Goal: Task Accomplishment & Management: Complete application form

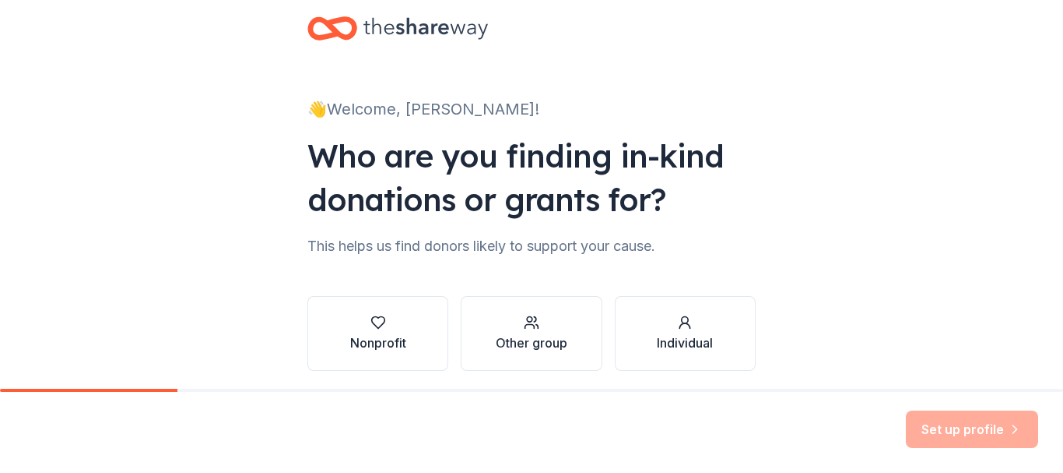
scroll to position [84, 0]
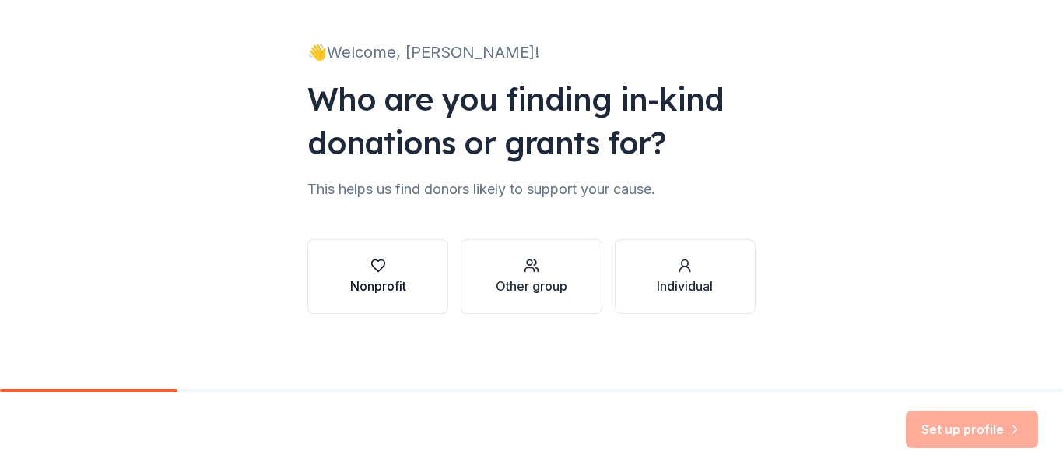
click at [364, 269] on div "button" at bounding box center [378, 266] width 56 height 16
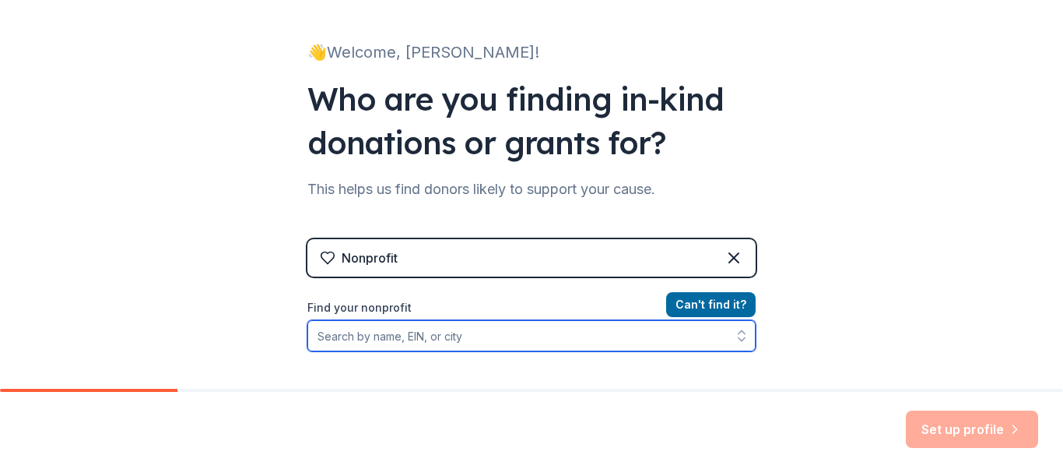
click at [399, 346] on input "Find your nonprofit" at bounding box center [532, 335] width 448 height 31
paste input "Hello! My name is [PERSON_NAME]. I am a volunteer for a youth theatre company i…"
type input "Hello! My name is [PERSON_NAME]. I am a volunteer for a youth theatre company i…"
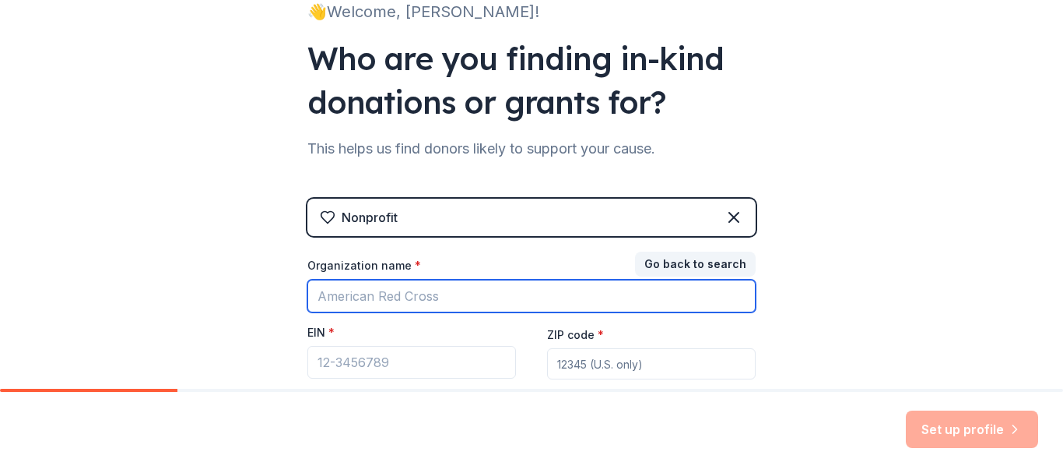
click at [396, 302] on input "Organization name *" at bounding box center [532, 295] width 448 height 33
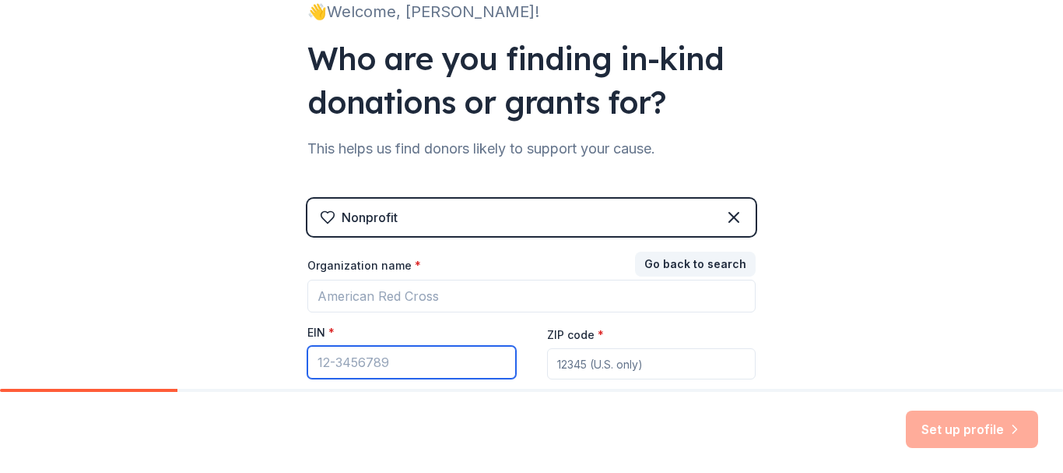
click at [372, 360] on input "EIN *" at bounding box center [412, 362] width 209 height 33
paste input "[US_EMPLOYER_IDENTIFICATION_NUMBER]"
type input "[US_EMPLOYER_IDENTIFICATION_NUMBER]"
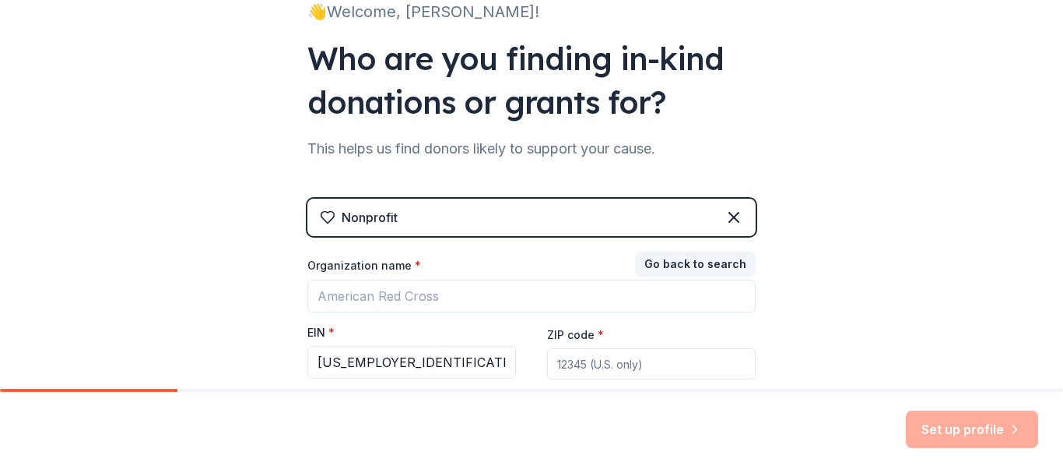
click at [828, 325] on div "👋 Welcome, Lindsay! Who are you finding in-kind donations or grants for? This h…" at bounding box center [531, 195] width 1063 height 641
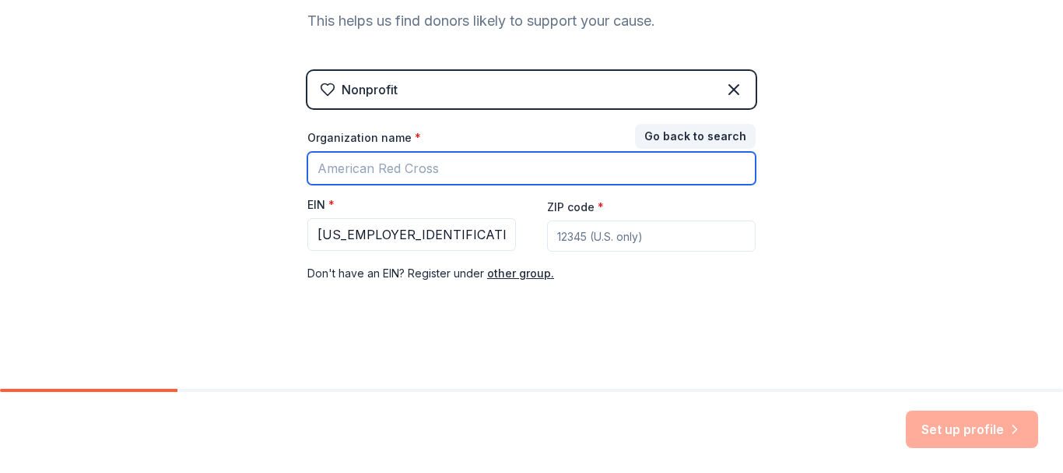
click at [490, 165] on input "Organization name *" at bounding box center [532, 168] width 448 height 33
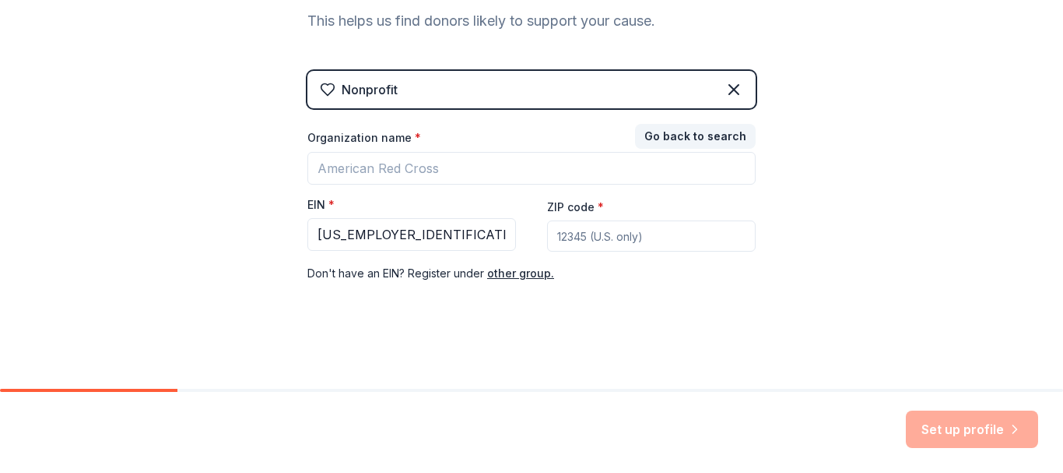
click at [874, 296] on div "👋 Welcome, Lindsay! Who are you finding in-kind donations or grants for? This h…" at bounding box center [531, 68] width 1063 height 641
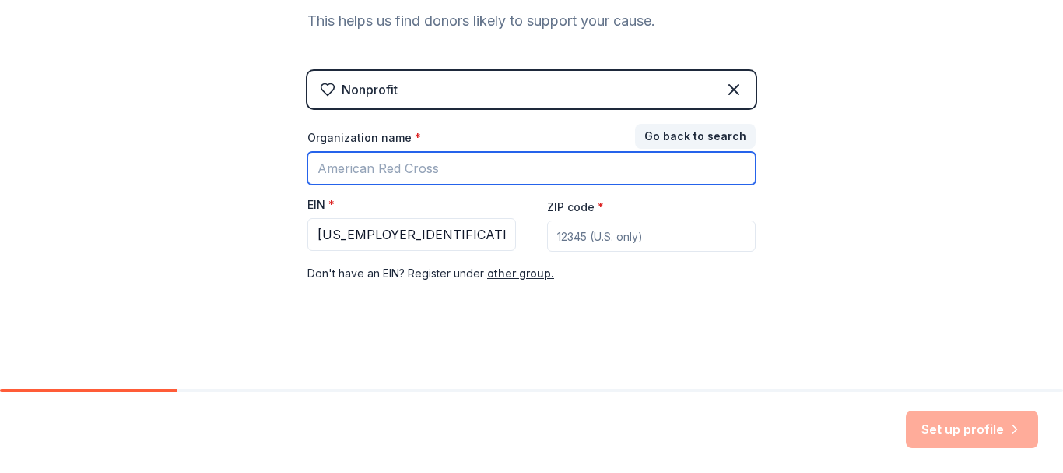
click at [471, 162] on input "Organization name *" at bounding box center [532, 168] width 448 height 33
type input "CYT Chicago"
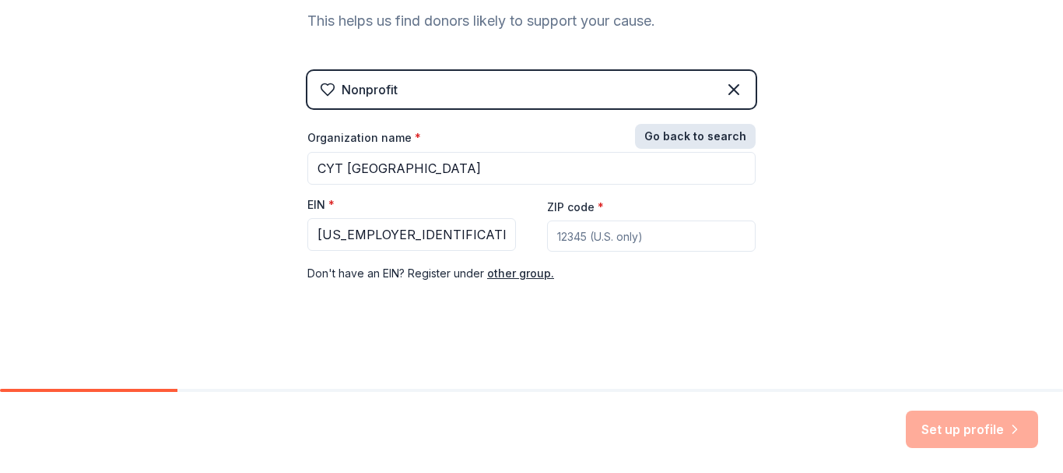
click at [666, 139] on button "Go back to search" at bounding box center [695, 136] width 121 height 25
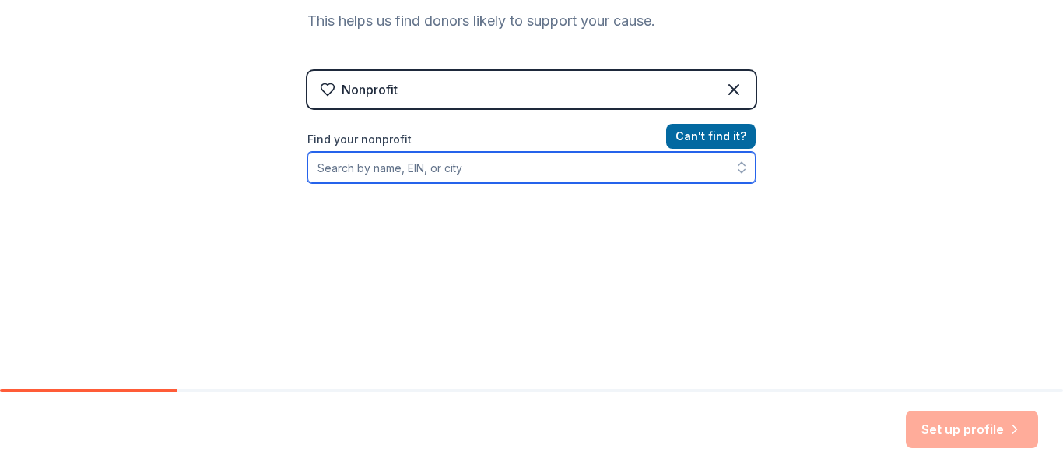
click at [511, 174] on input "Find your nonprofit" at bounding box center [532, 167] width 448 height 31
paste input "[US_EMPLOYER_IDENTIFICATION_NUMBER]"
type input "[US_EMPLOYER_IDENTIFICATION_NUMBER]"
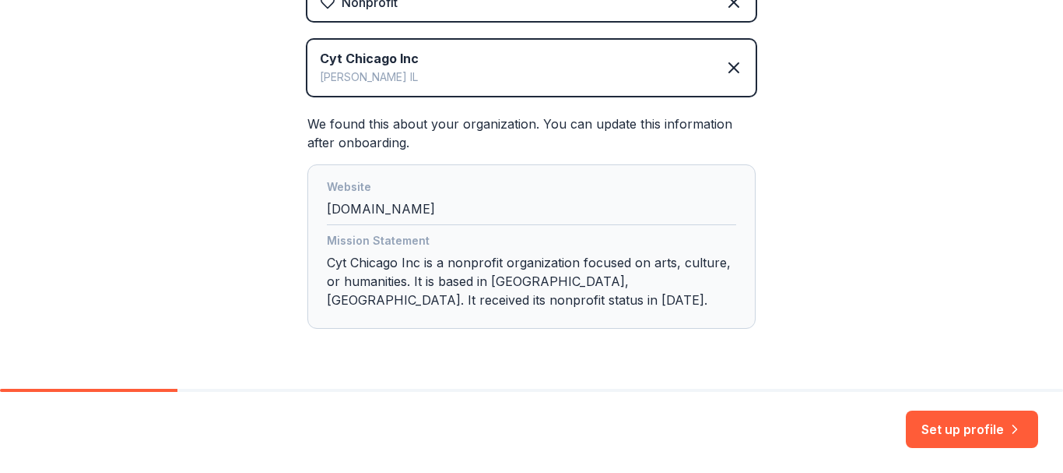
scroll to position [385, 0]
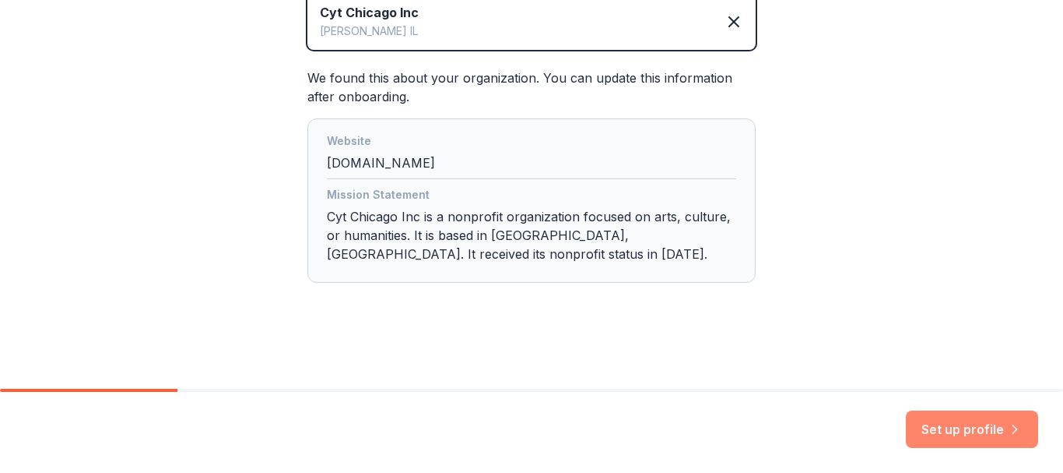
click at [947, 433] on button "Set up profile" at bounding box center [972, 428] width 132 height 37
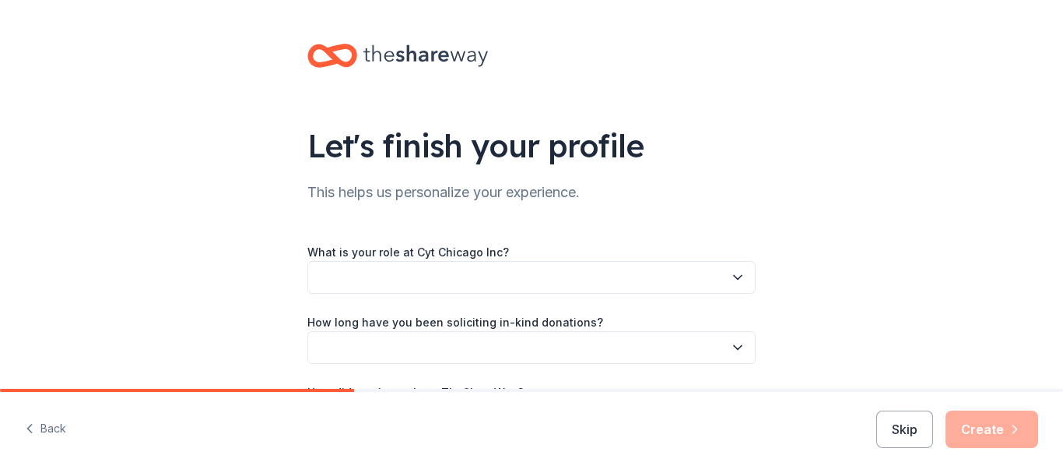
click at [528, 282] on button "button" at bounding box center [532, 277] width 448 height 33
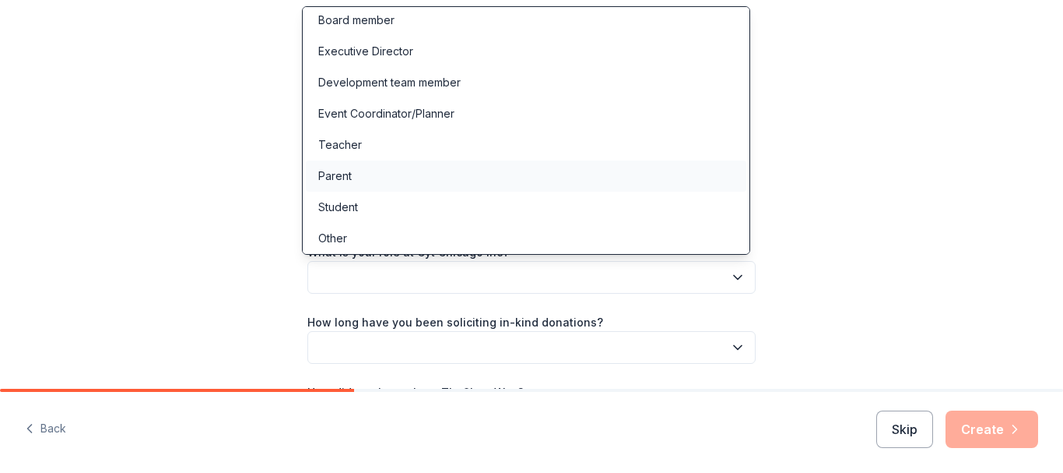
scroll to position [9, 0]
click at [423, 107] on div "Event Coordinator/Planner" at bounding box center [386, 110] width 136 height 19
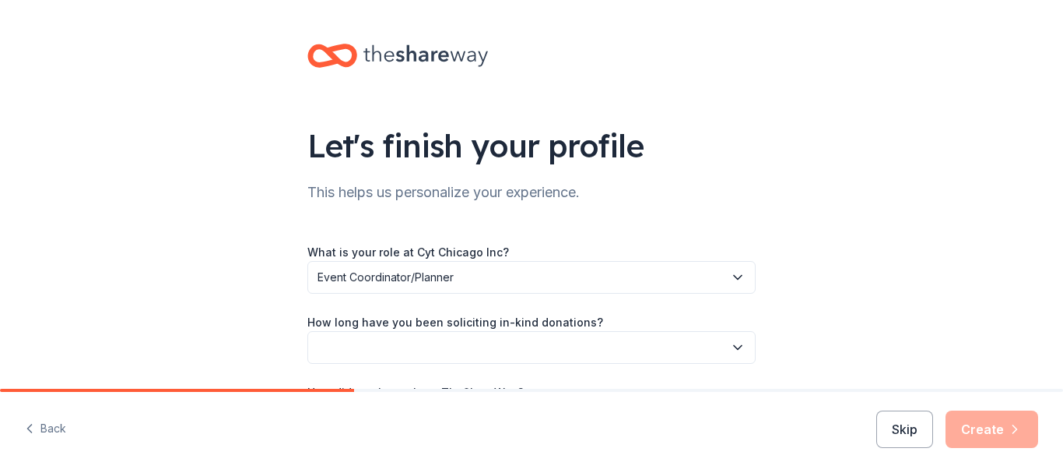
click at [533, 343] on button "button" at bounding box center [532, 347] width 448 height 33
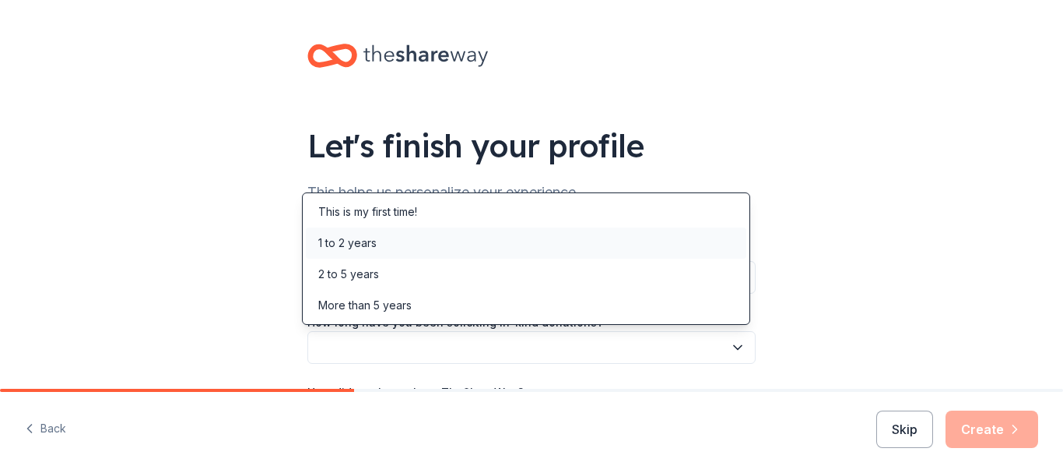
click at [435, 237] on div "1 to 2 years" at bounding box center [526, 242] width 441 height 31
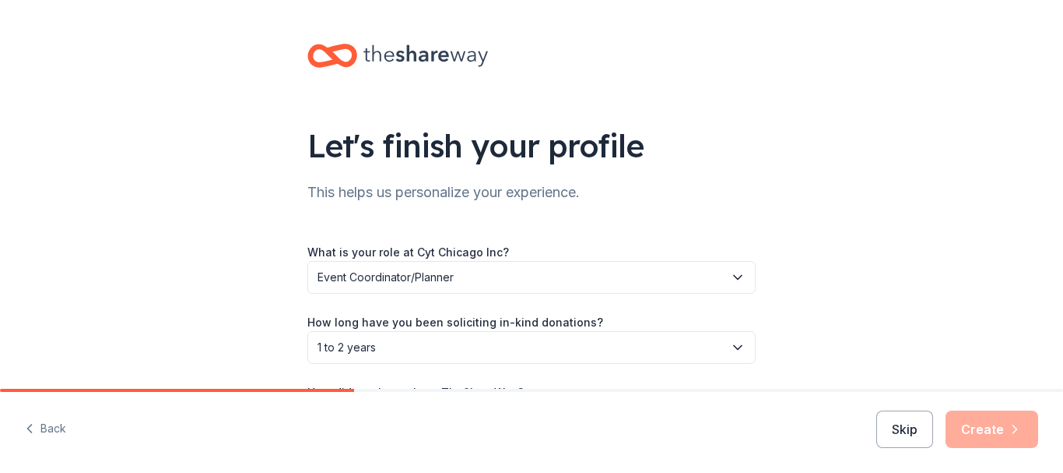
scroll to position [120, 0]
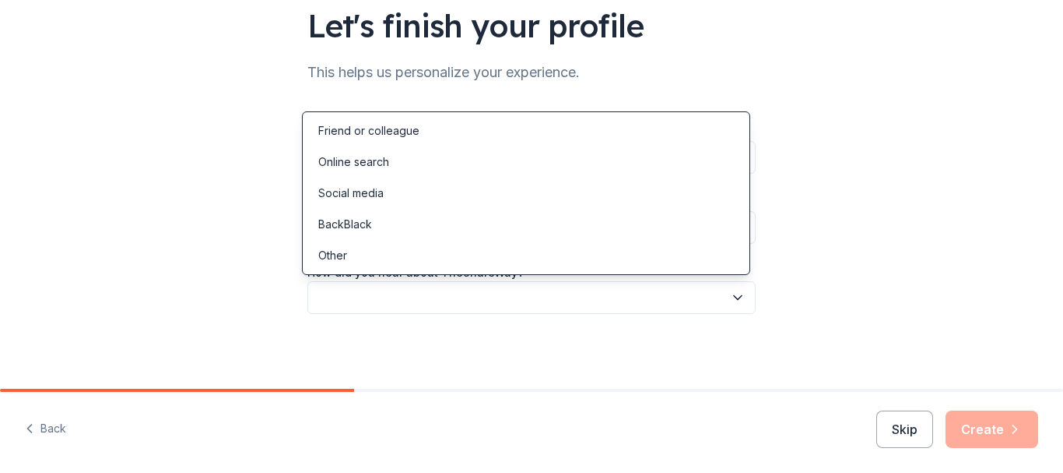
click at [518, 301] on button "button" at bounding box center [532, 297] width 448 height 33
click at [399, 170] on div "Online search" at bounding box center [526, 161] width 441 height 31
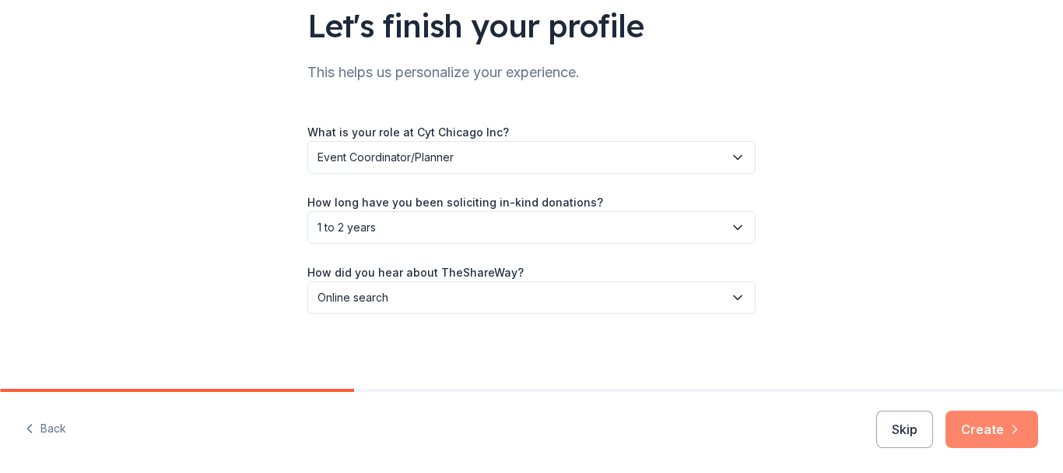
click at [1000, 426] on button "Create" at bounding box center [992, 428] width 93 height 37
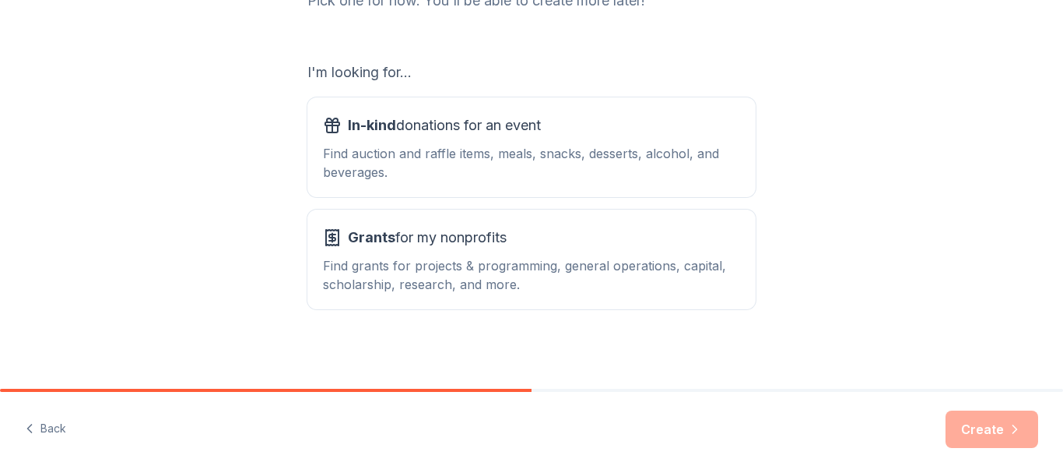
scroll to position [240, 0]
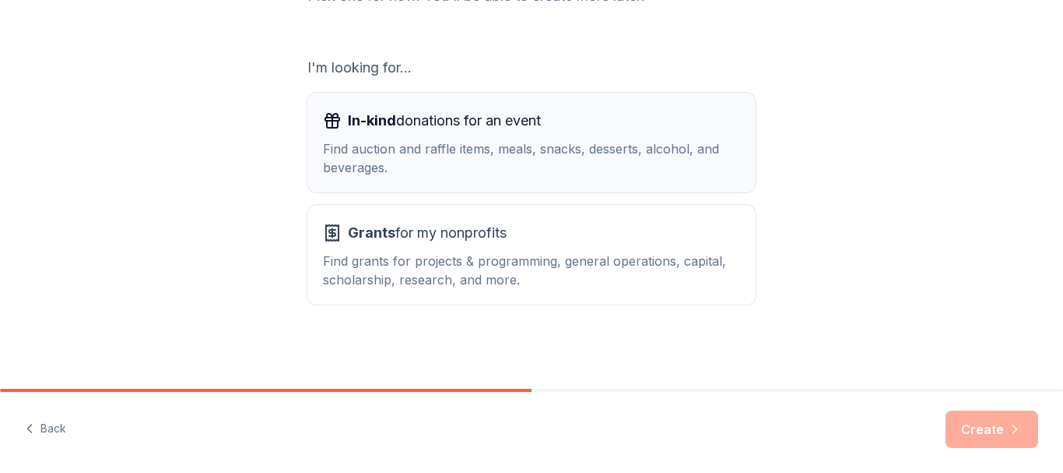
click at [411, 147] on div "Find auction and raffle items, meals, snacks, desserts, alcohol, and beverages." at bounding box center [531, 157] width 417 height 37
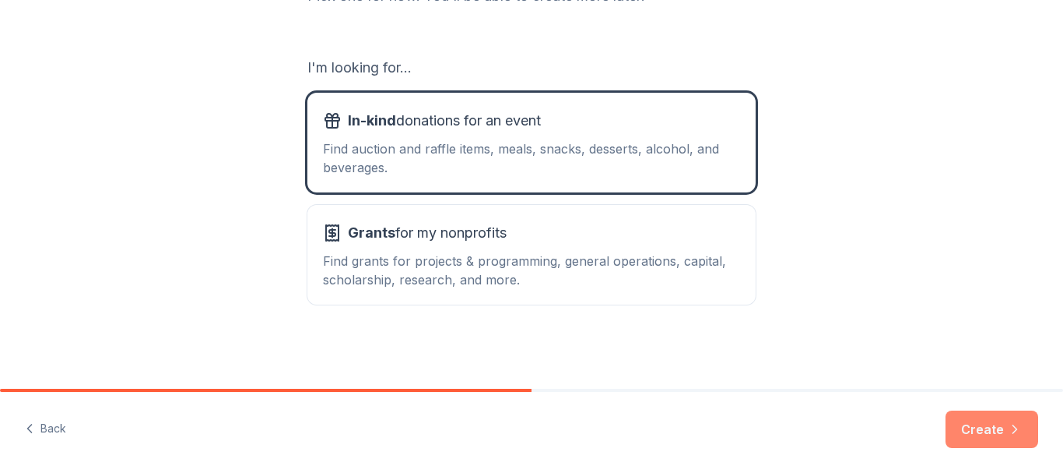
click at [993, 434] on button "Create" at bounding box center [992, 428] width 93 height 37
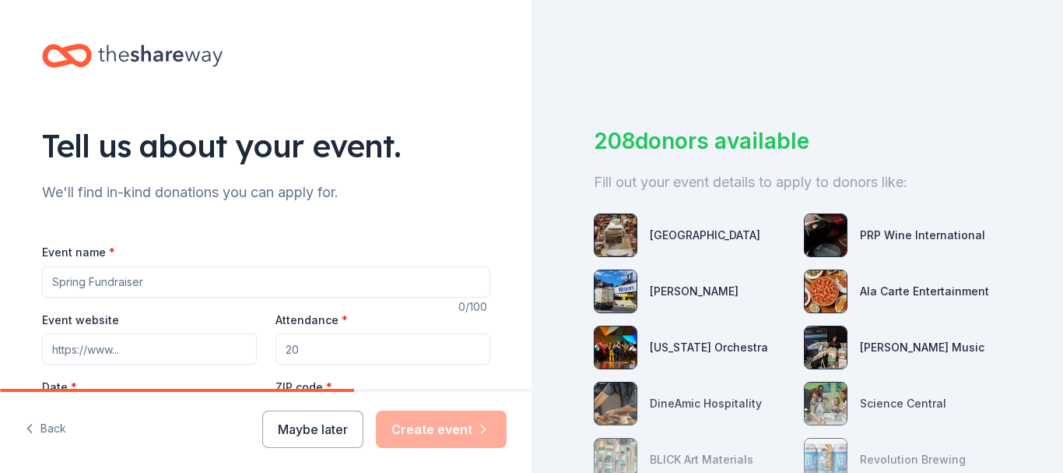
click at [239, 283] on input "Event name *" at bounding box center [266, 281] width 448 height 31
click at [222, 283] on input "You're a Good Man Charlie Brown Silent Auction" at bounding box center [266, 281] width 448 height 31
type input "You're a Good Man [PERSON_NAME]-Silent Auction"
click at [150, 343] on input "Event website" at bounding box center [149, 348] width 215 height 31
click at [177, 350] on input "Event website" at bounding box center [149, 348] width 215 height 31
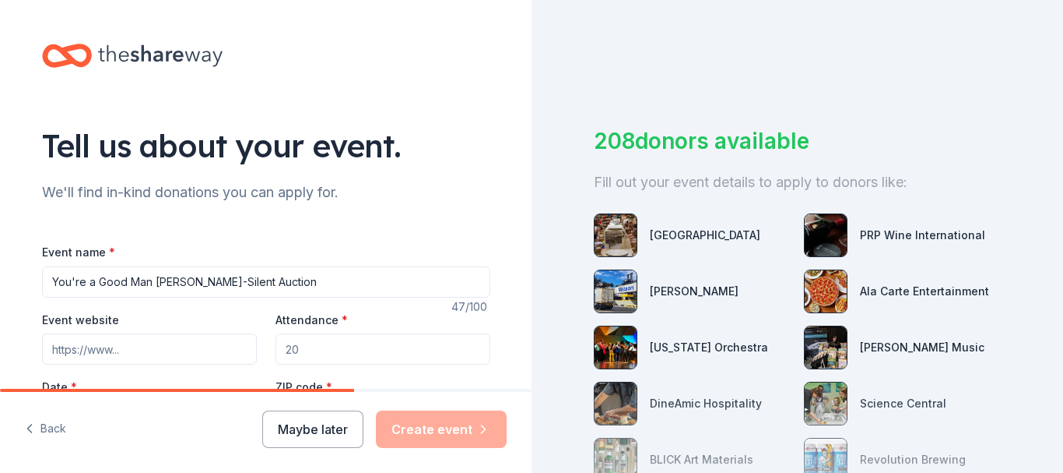
paste input "https://www.cytchicago.org"
type input "https://www.cytchicago.org"
click at [310, 342] on input "Attendance *" at bounding box center [383, 348] width 215 height 31
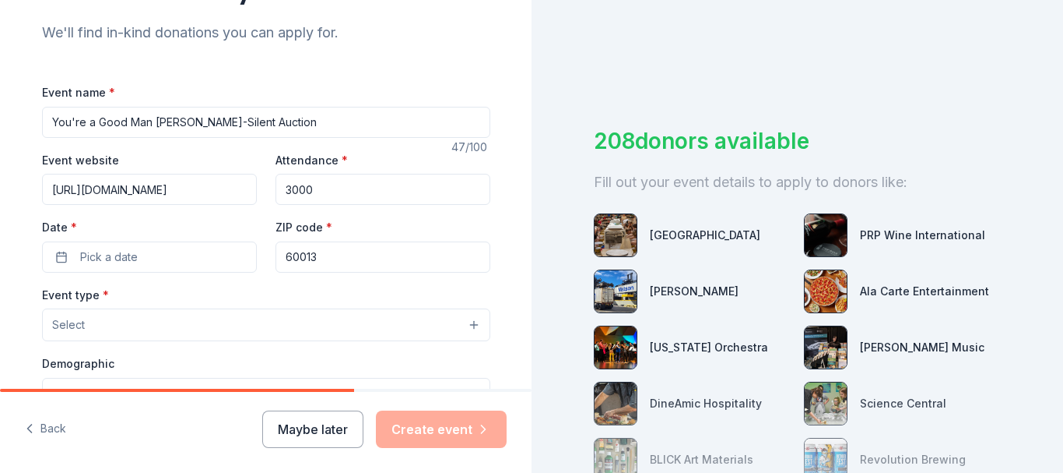
scroll to position [176, 0]
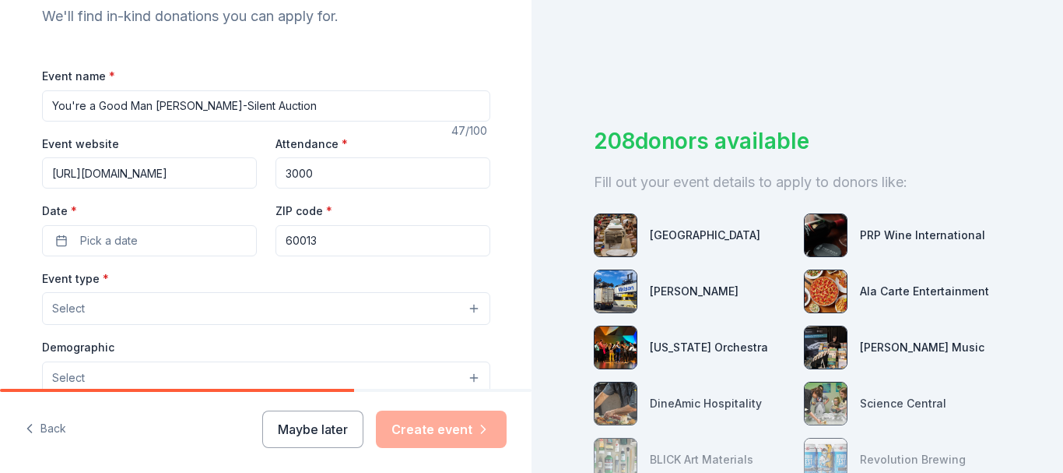
click at [322, 179] on input "3000" at bounding box center [383, 172] width 215 height 31
type input "3"
type input "2000"
click at [80, 241] on span "Pick a date" at bounding box center [109, 240] width 58 height 19
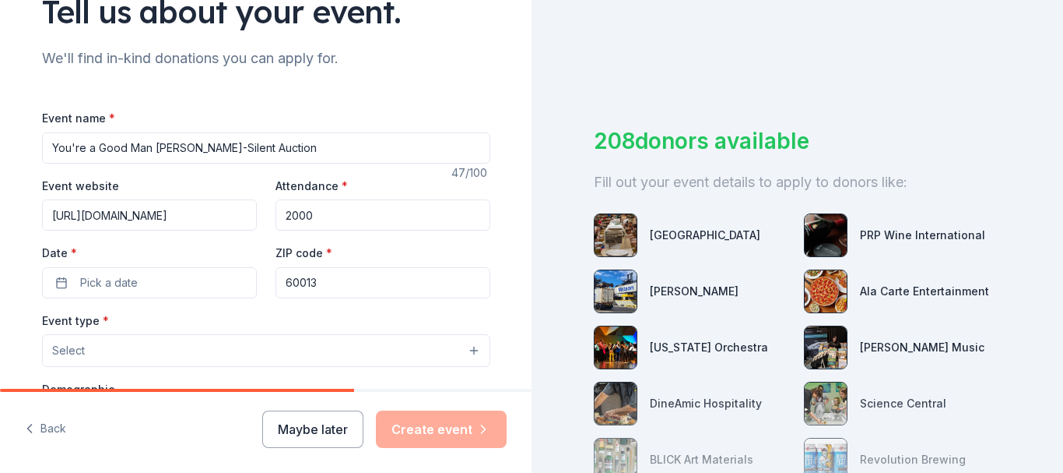
scroll to position [121, 0]
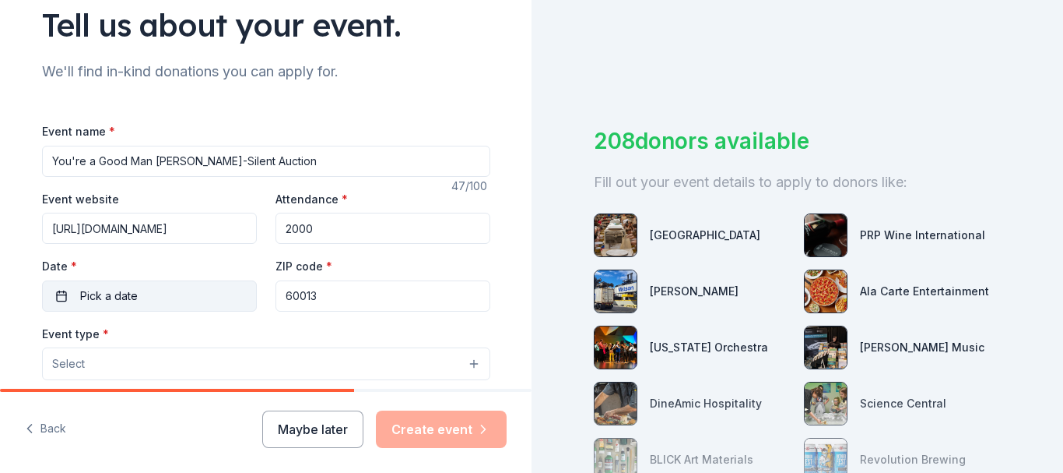
click at [209, 299] on button "Pick a date" at bounding box center [149, 295] width 215 height 31
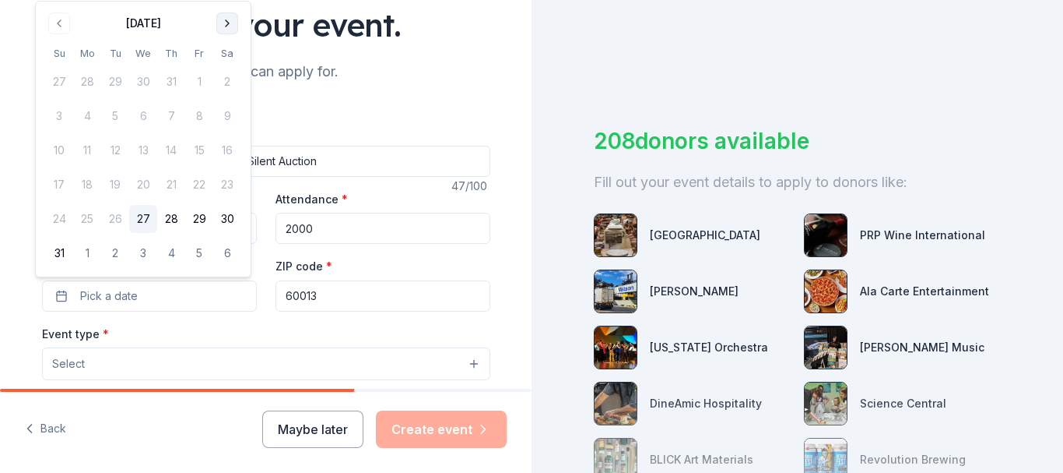
click at [222, 30] on button "Go to next month" at bounding box center [227, 23] width 22 height 22
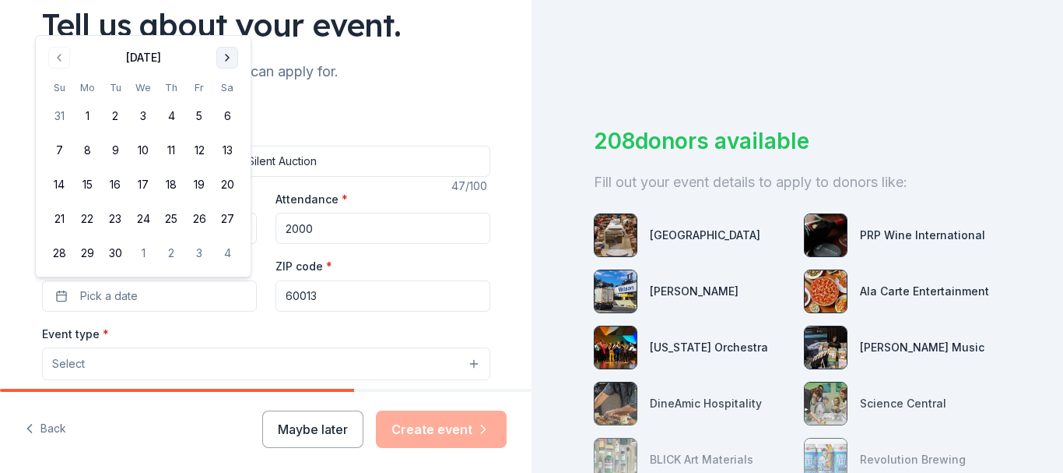
click at [222, 62] on button "Go to next month" at bounding box center [227, 58] width 22 height 22
click at [170, 148] on button "9" at bounding box center [171, 150] width 28 height 28
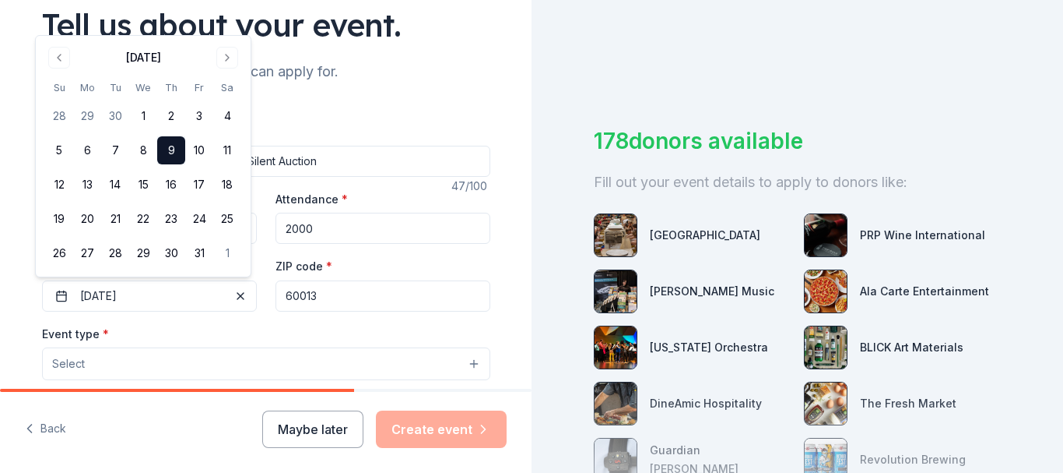
click at [370, 364] on button "Select" at bounding box center [266, 363] width 448 height 33
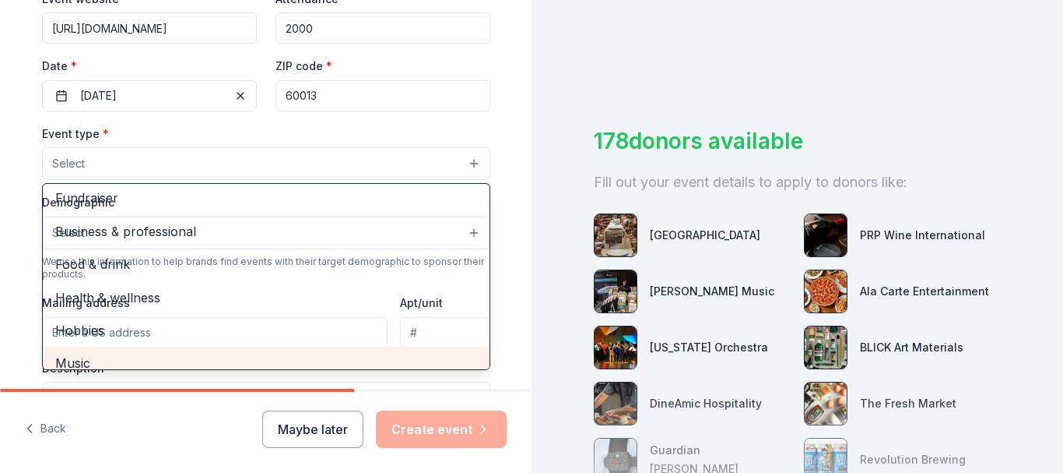
scroll to position [0, 0]
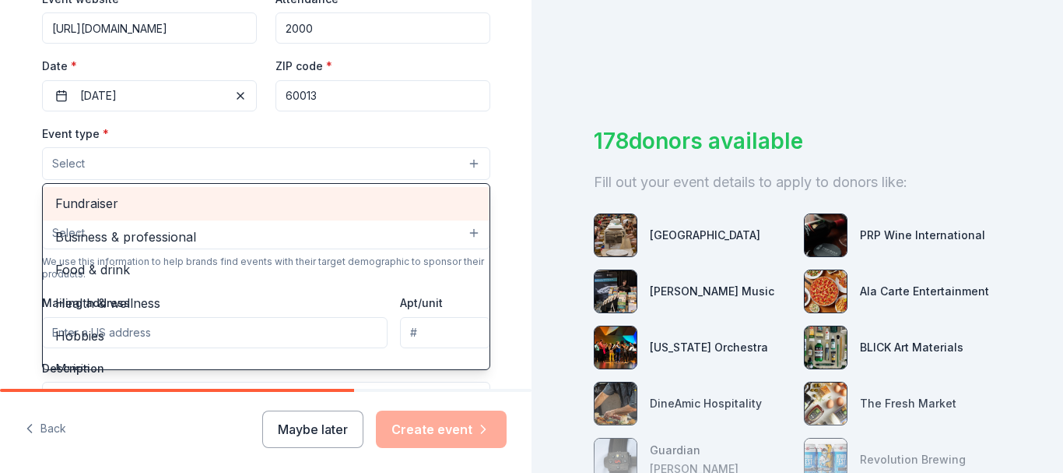
click at [185, 195] on span "Fundraiser" at bounding box center [266, 203] width 422 height 20
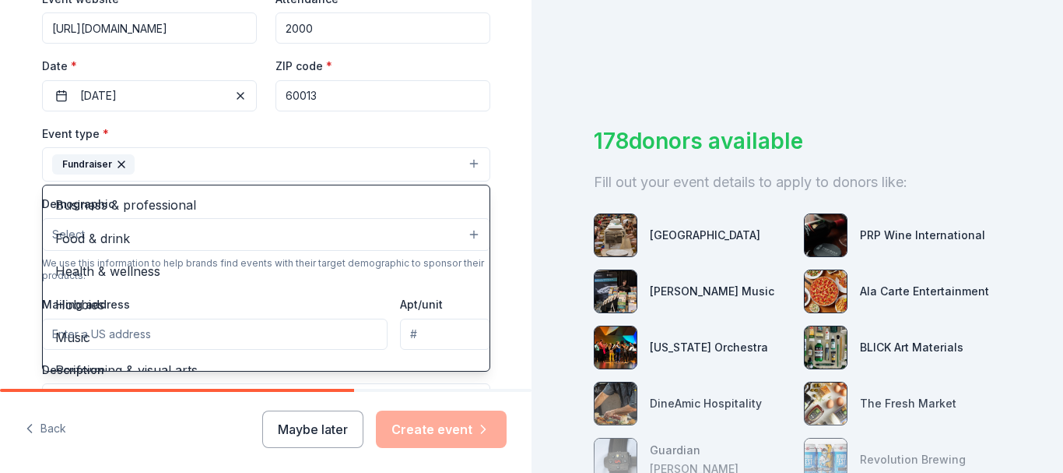
click at [373, 155] on button "Fundraiser" at bounding box center [266, 164] width 448 height 34
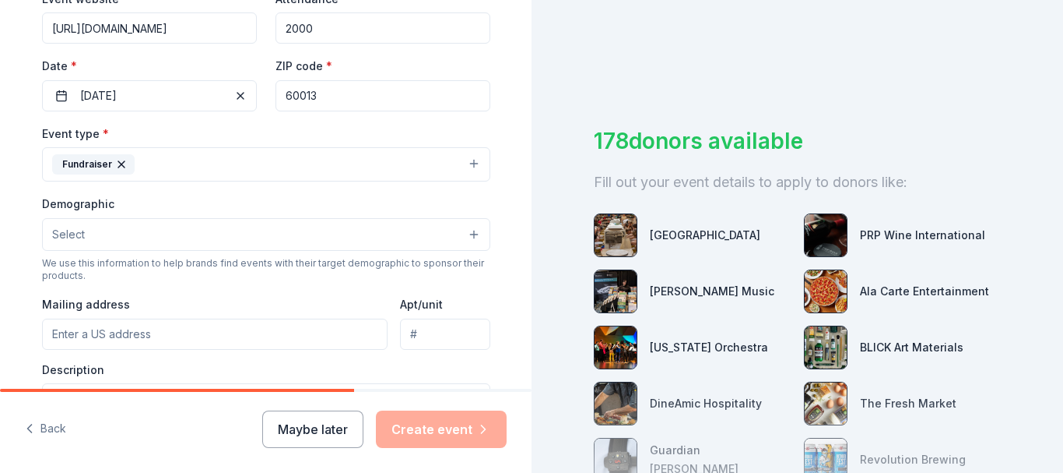
click at [357, 243] on button "Select" at bounding box center [266, 234] width 448 height 33
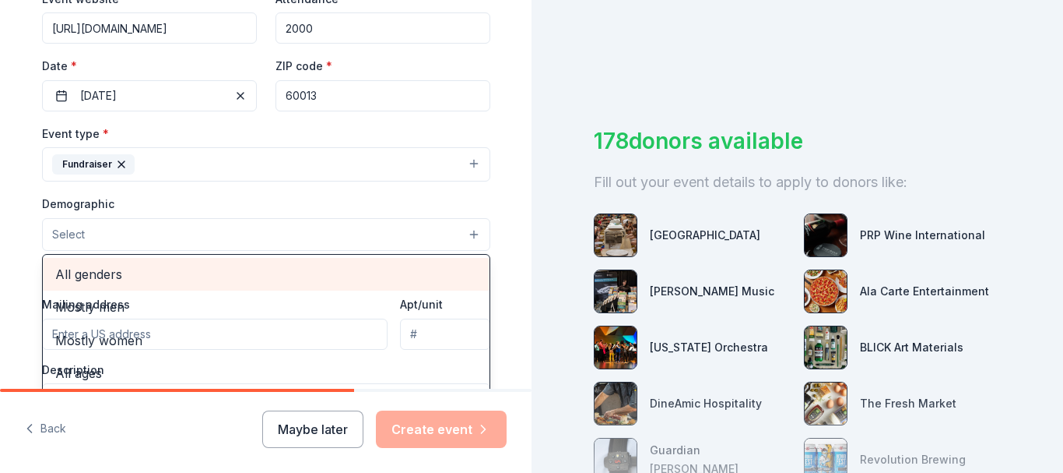
click at [220, 279] on span "All genders" at bounding box center [266, 274] width 422 height 20
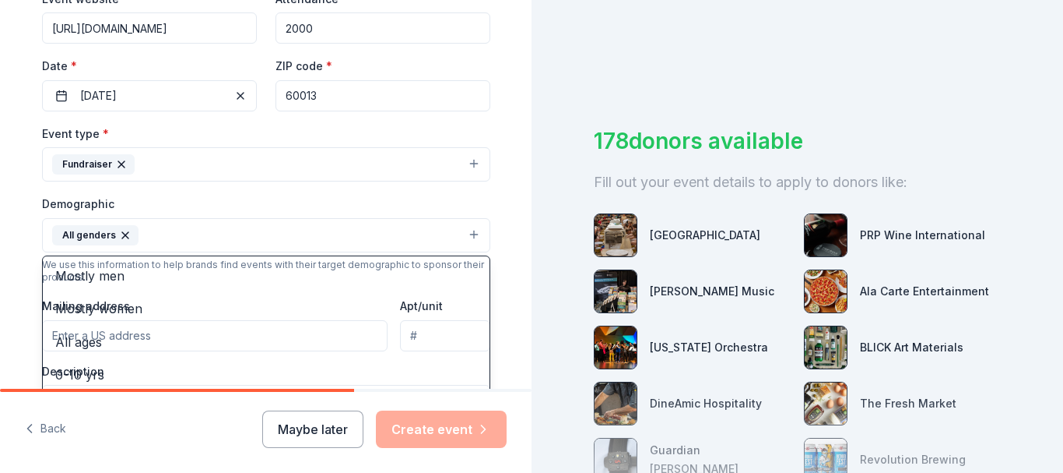
click at [328, 234] on button "All genders" at bounding box center [266, 235] width 448 height 34
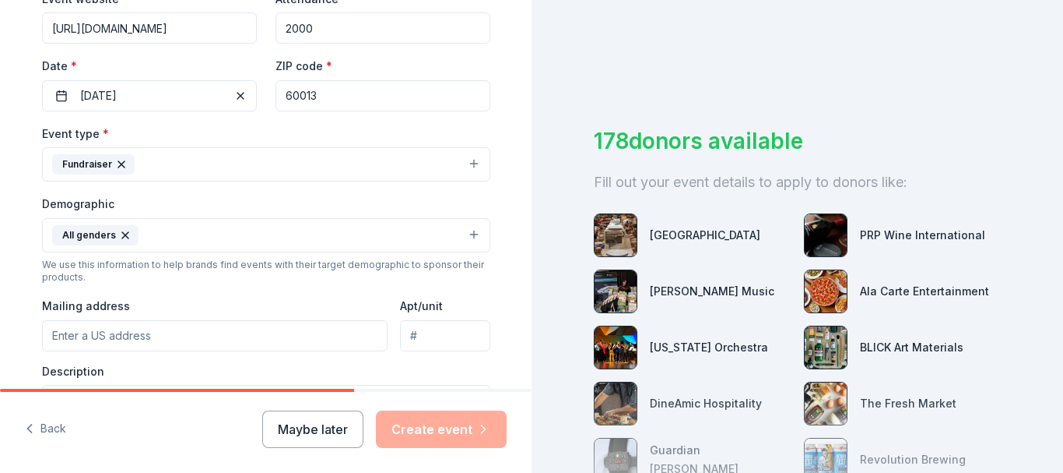
click at [326, 234] on button "All genders" at bounding box center [266, 235] width 448 height 34
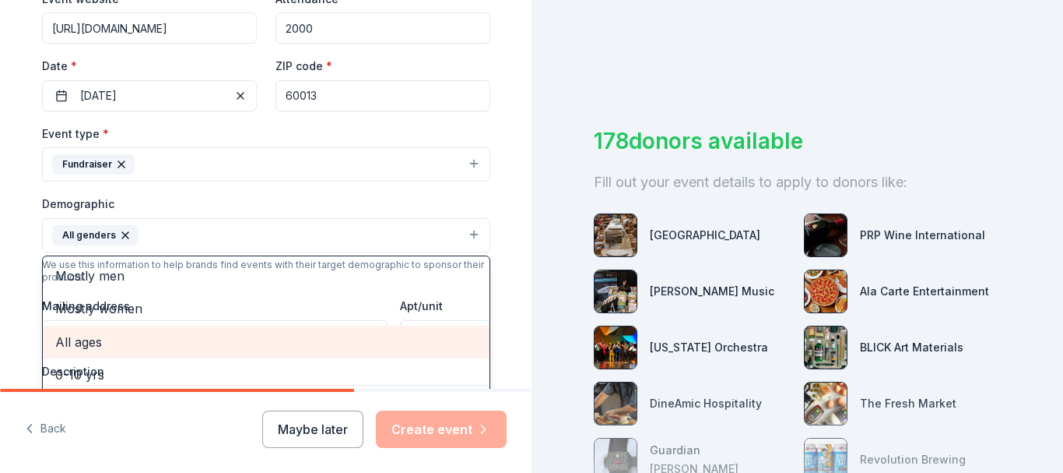
click at [94, 343] on span "All ages" at bounding box center [266, 342] width 422 height 20
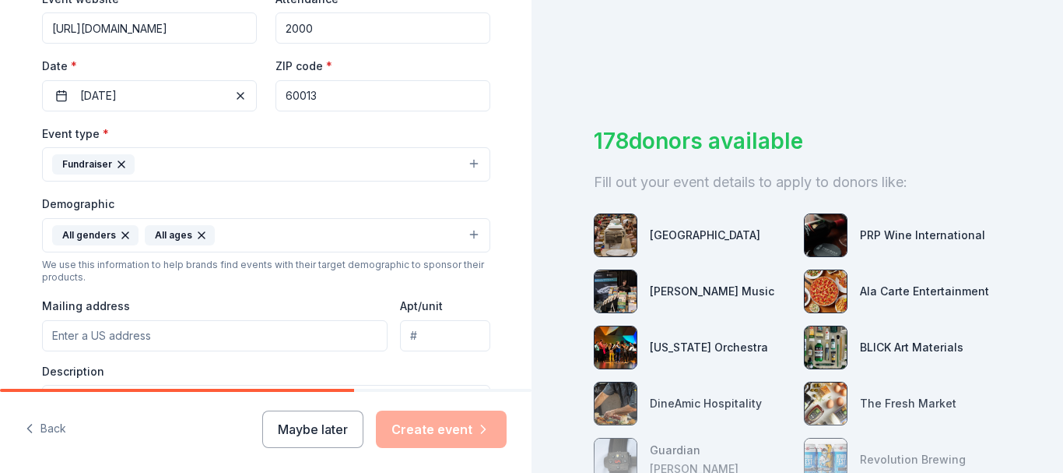
click at [316, 240] on button "All genders All ages" at bounding box center [266, 235] width 448 height 34
click at [365, 149] on button "Fundraiser" at bounding box center [266, 164] width 448 height 34
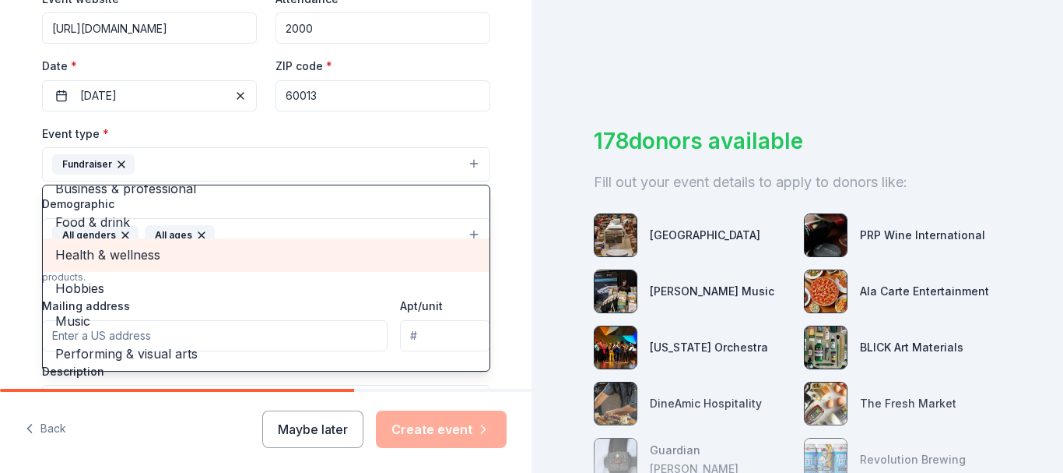
scroll to position [19, 0]
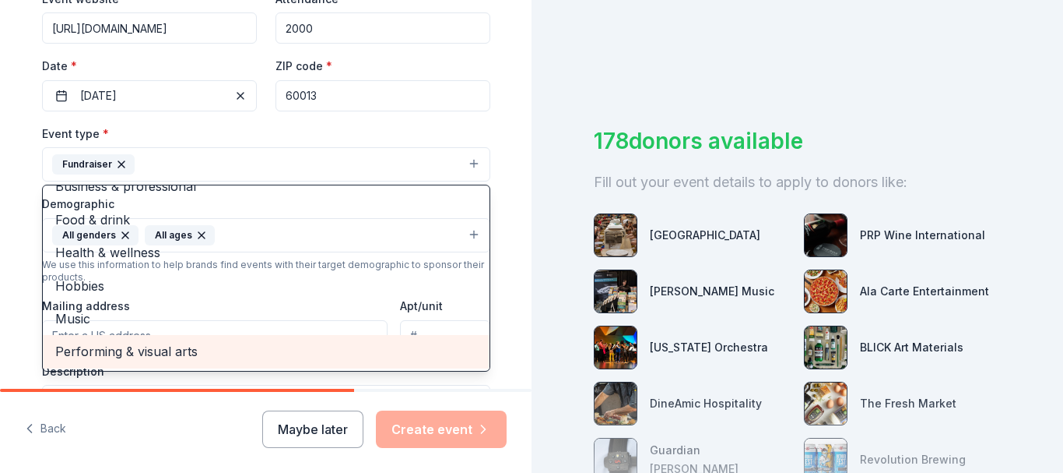
click at [181, 349] on span "Performing & visual arts" at bounding box center [266, 351] width 422 height 20
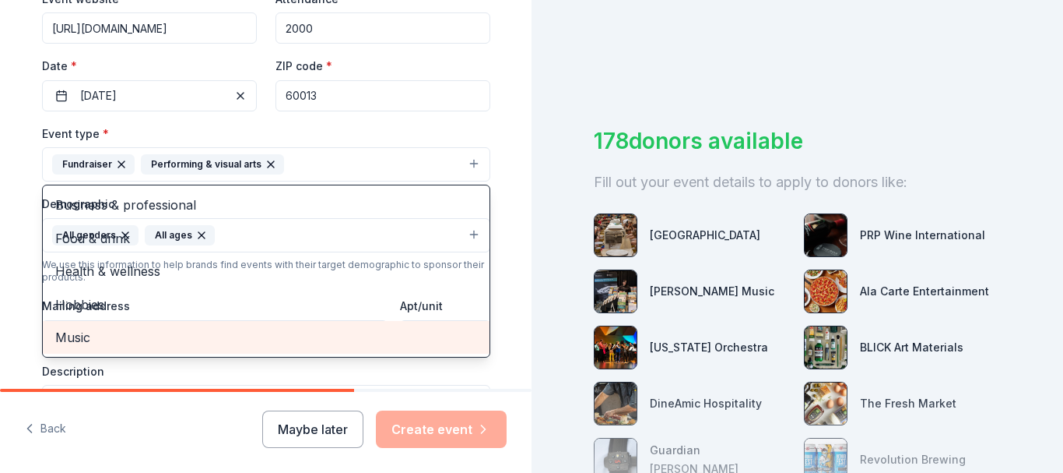
scroll to position [0, 0]
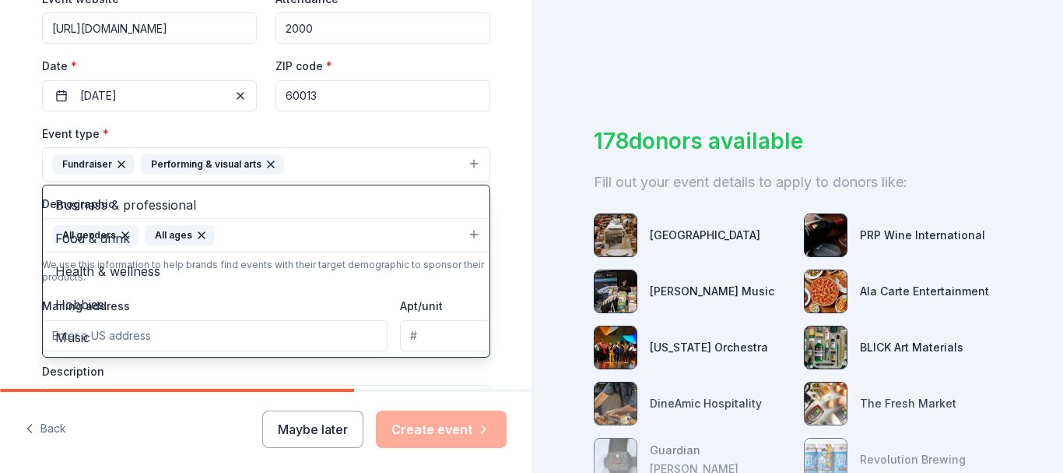
click at [462, 131] on div "Event type * Fundraiser Performing & visual arts Business & professional Food &…" at bounding box center [266, 153] width 448 height 58
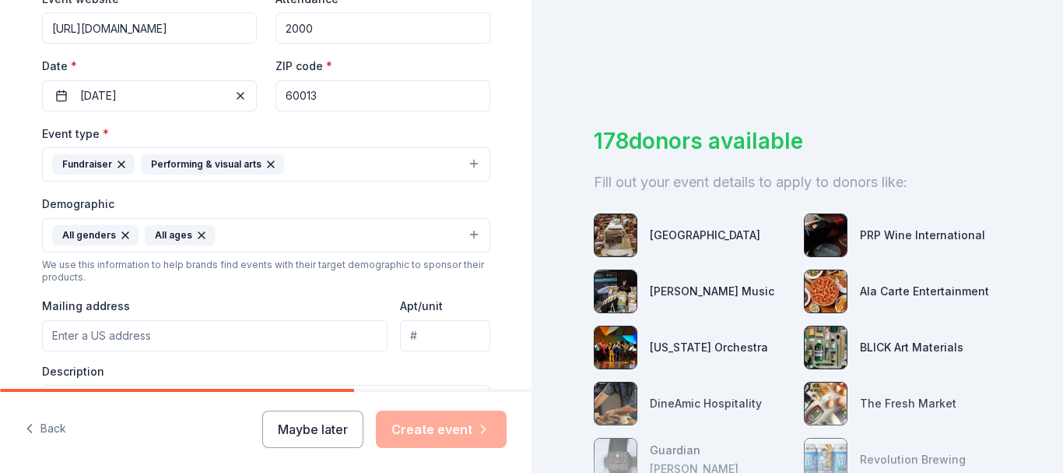
click at [190, 343] on input "Mailing address" at bounding box center [215, 335] width 346 height 31
type input "24331 W Bristol Ave"
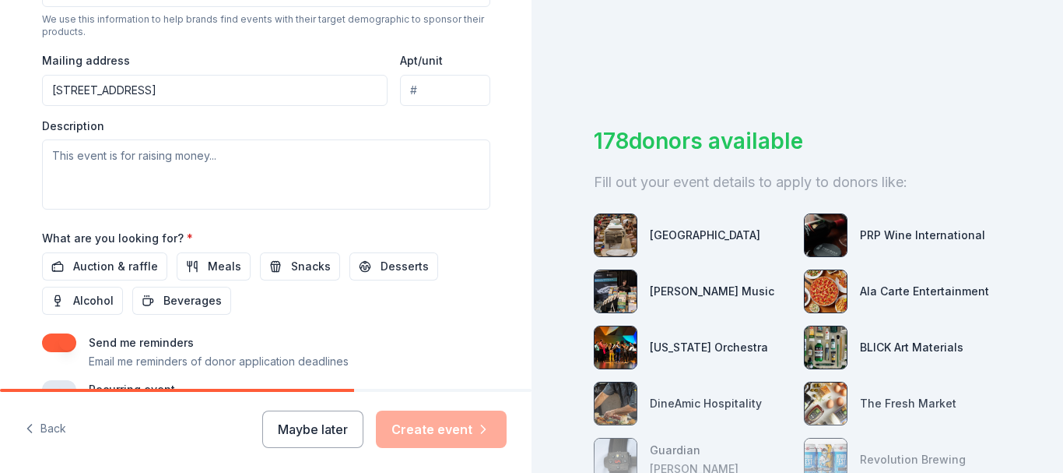
scroll to position [569, 0]
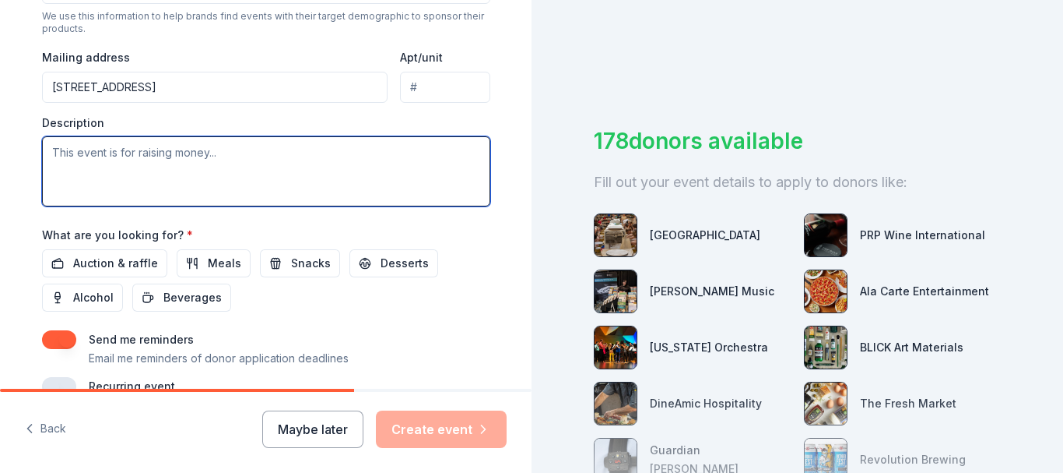
click at [186, 146] on textarea at bounding box center [266, 171] width 448 height 70
click at [149, 181] on textarea at bounding box center [266, 171] width 448 height 70
paste textarea "CYT believes no child should be turned away based on lack of finances. That is …"
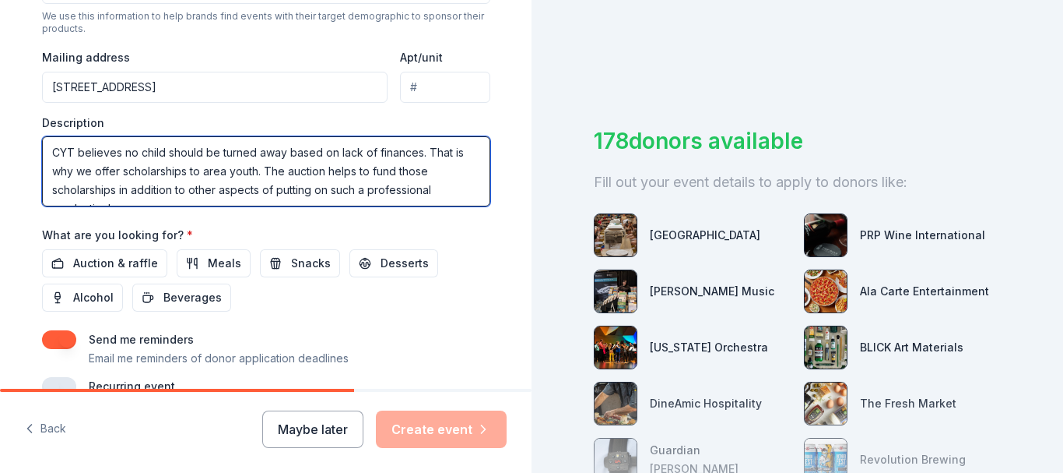
scroll to position [10, 0]
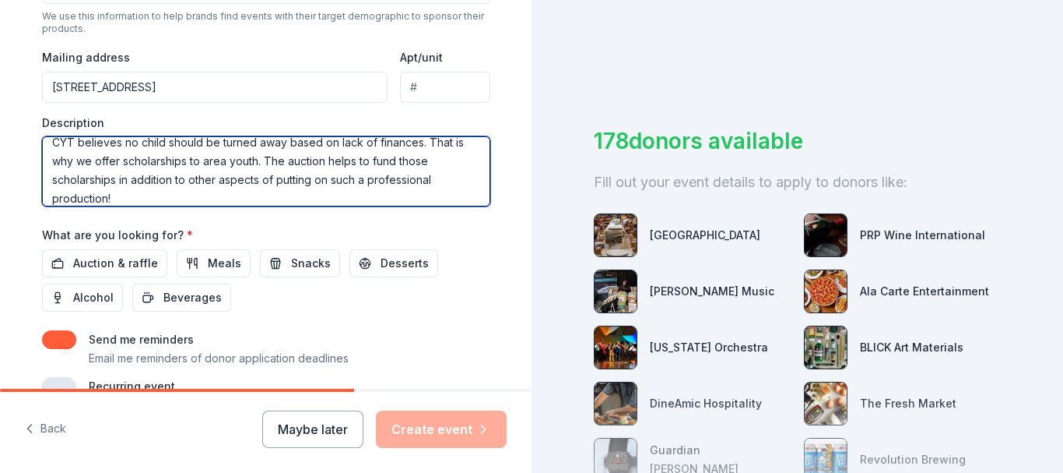
click at [121, 142] on textarea "CYT believes no child should be turned away based on lack of finances. That is …" at bounding box center [266, 171] width 448 height 70
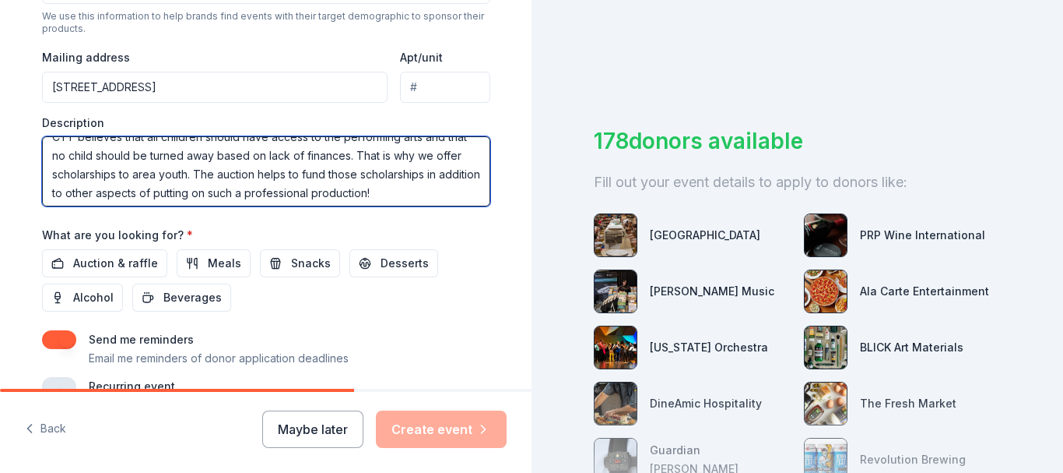
scroll to position [19, 0]
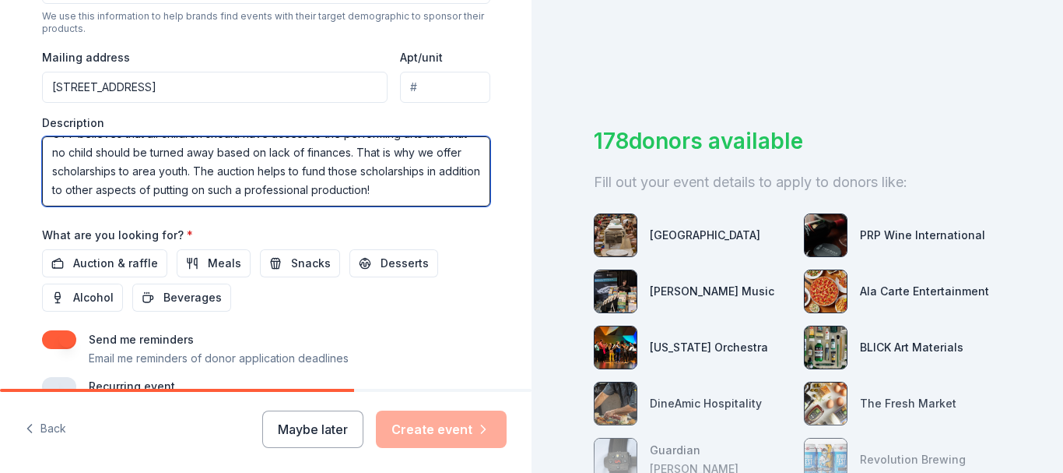
click at [203, 170] on textarea "CYT believes that all children should have access to the performing arts and th…" at bounding box center [266, 171] width 448 height 70
click at [419, 186] on textarea "CYT believes that all children should have access to the performing arts and th…" at bounding box center [266, 171] width 448 height 70
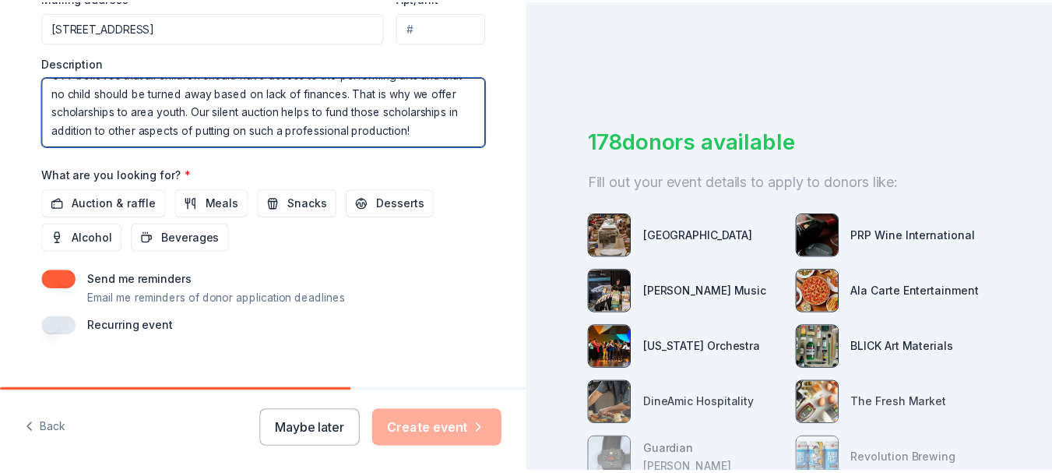
scroll to position [651, 0]
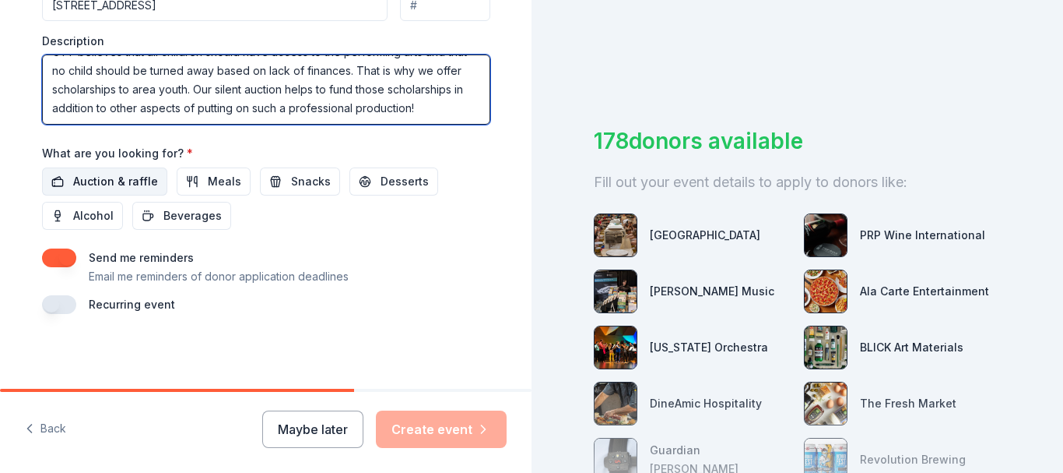
type textarea "CYT believes that all children should have access to the performing arts and th…"
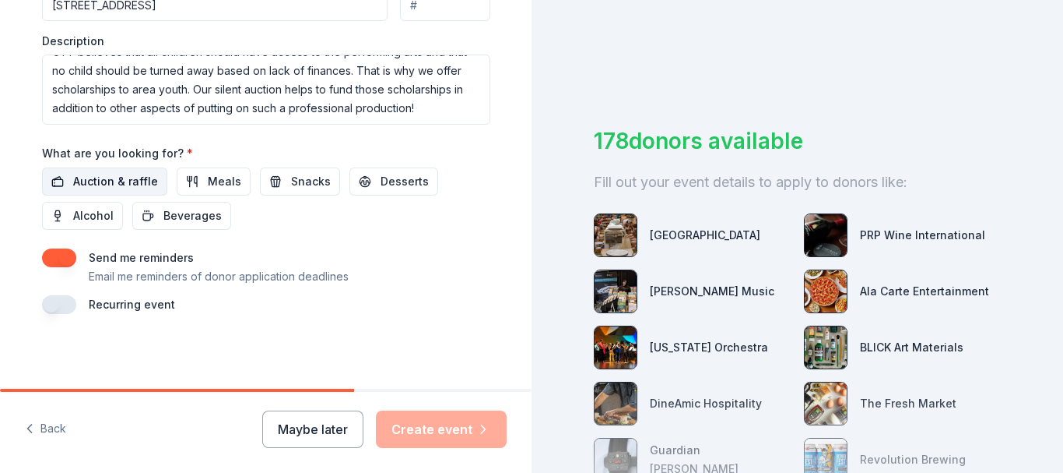
click at [102, 182] on span "Auction & raffle" at bounding box center [115, 181] width 85 height 19
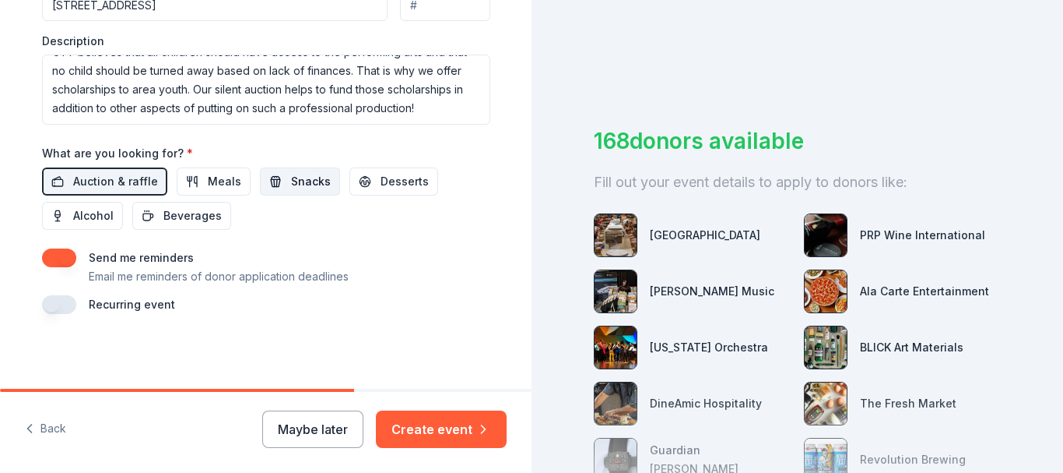
click at [300, 184] on span "Snacks" at bounding box center [311, 181] width 40 height 19
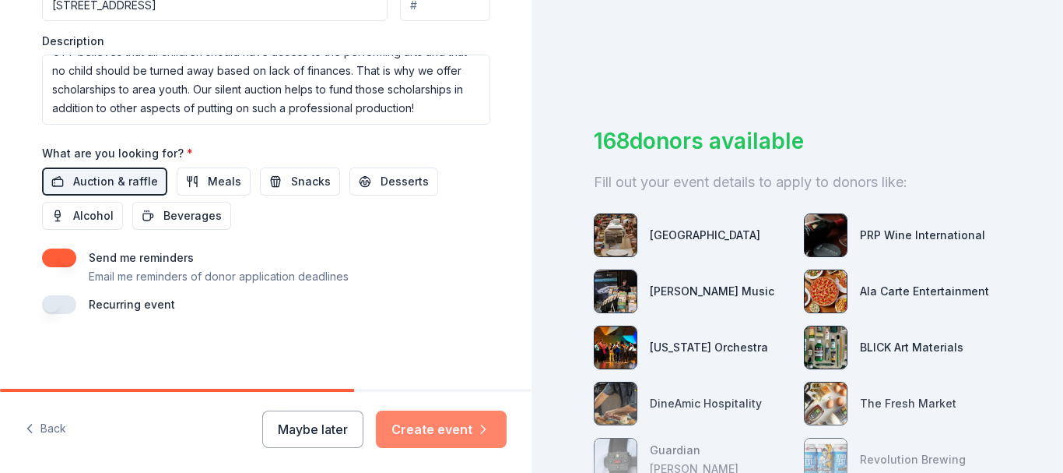
click at [456, 429] on button "Create event" at bounding box center [441, 428] width 131 height 37
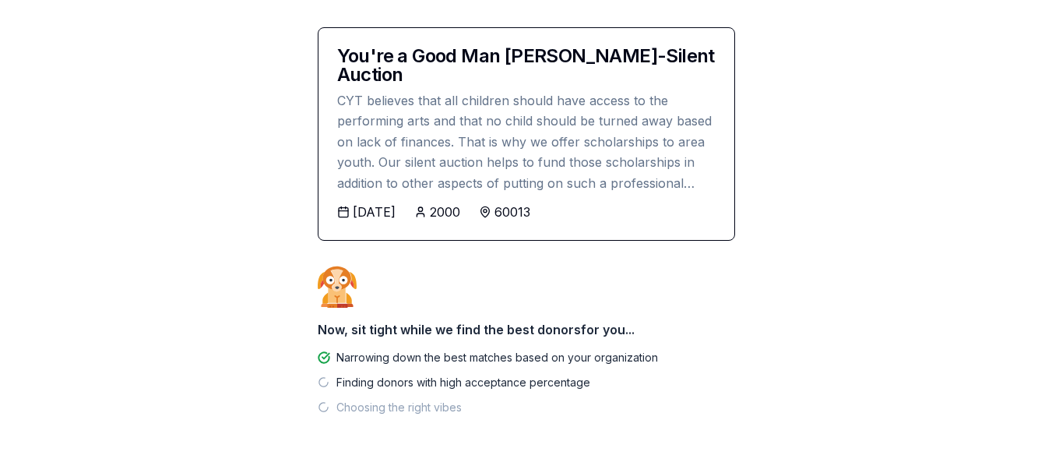
scroll to position [268, 0]
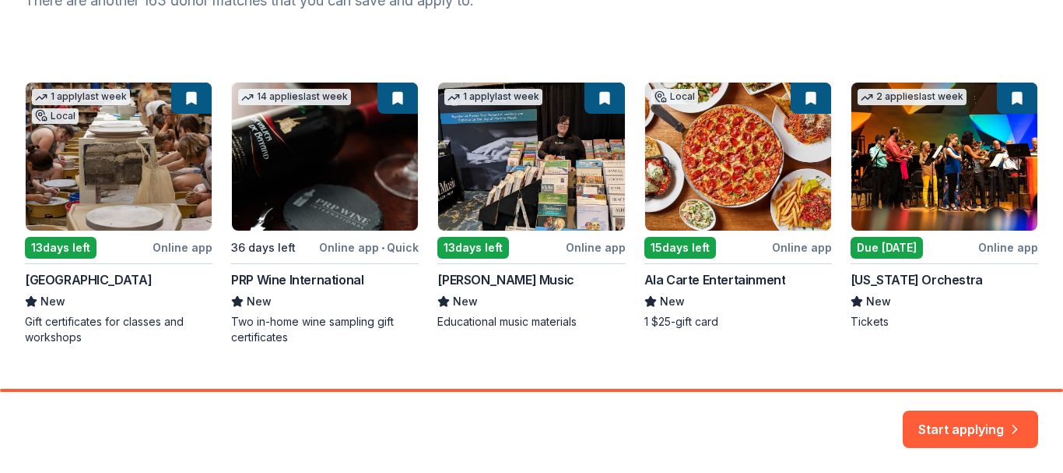
scroll to position [236, 0]
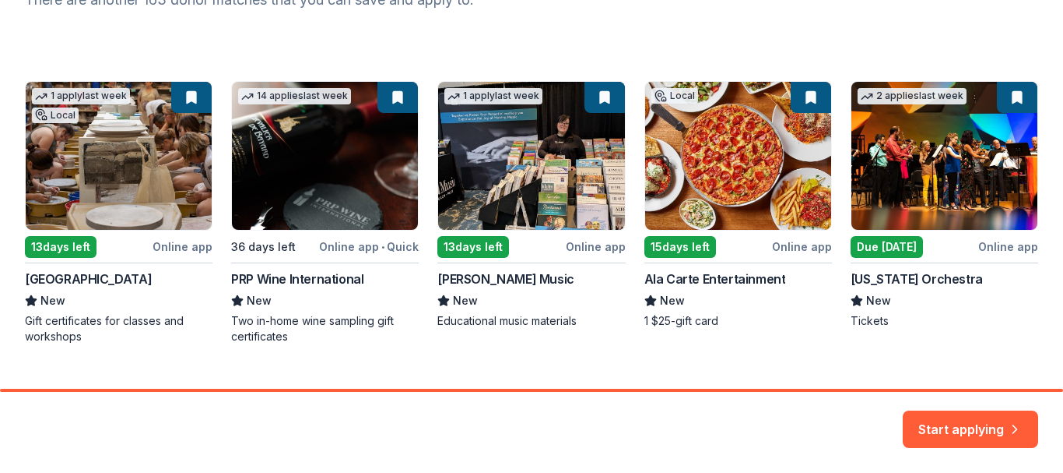
click at [702, 179] on div "1 apply last week Local 13 days left Online app Lillstreet Art Center New Gift …" at bounding box center [532, 212] width 1014 height 263
click at [803, 94] on div "1 apply last week Local 13 days left Online app Lillstreet Art Center New Gift …" at bounding box center [532, 212] width 1014 height 263
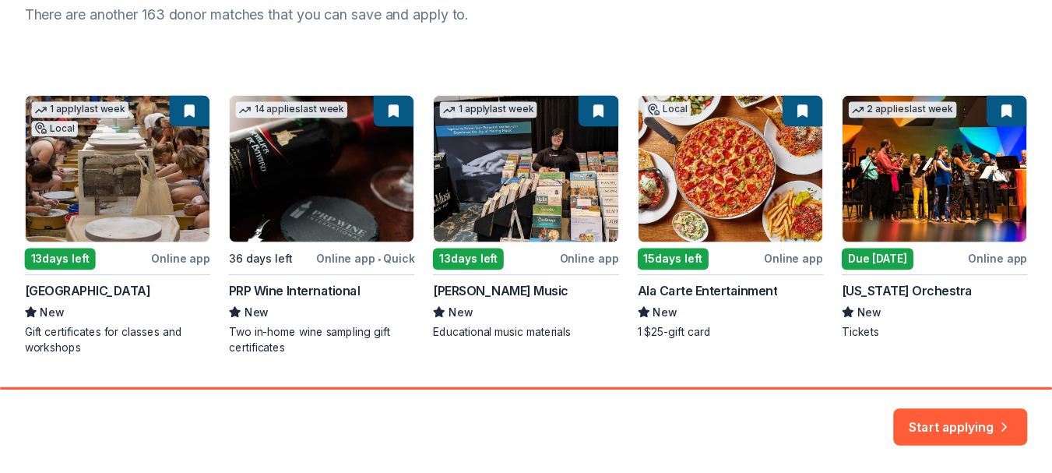
scroll to position [200, 0]
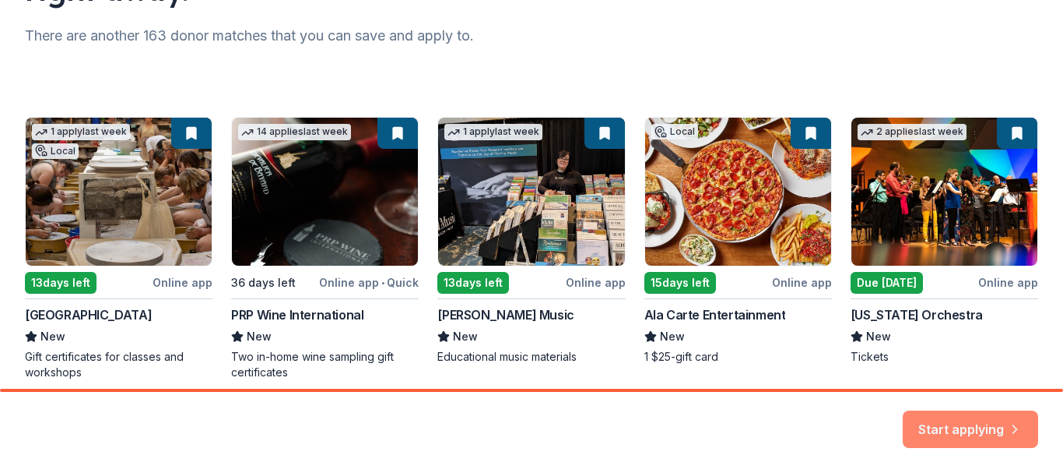
click at [978, 416] on button "Start applying" at bounding box center [970, 419] width 135 height 37
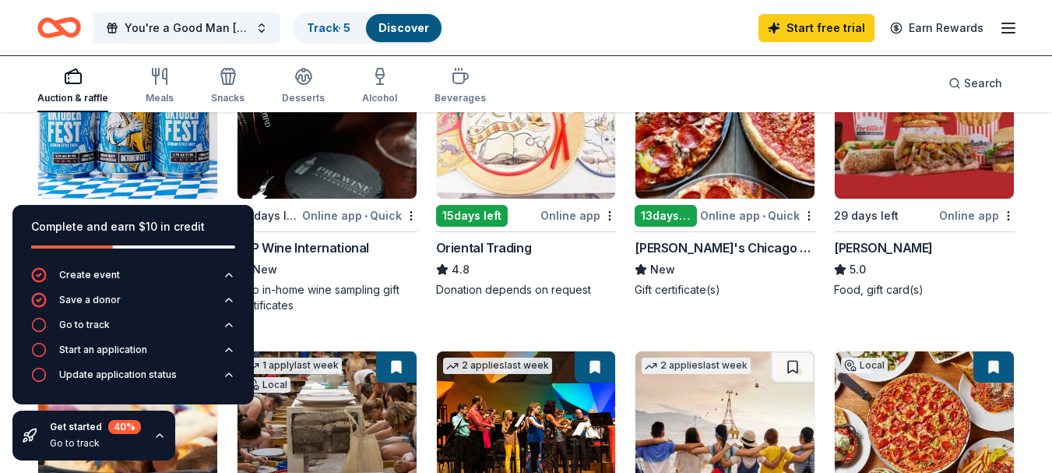
scroll to position [241, 0]
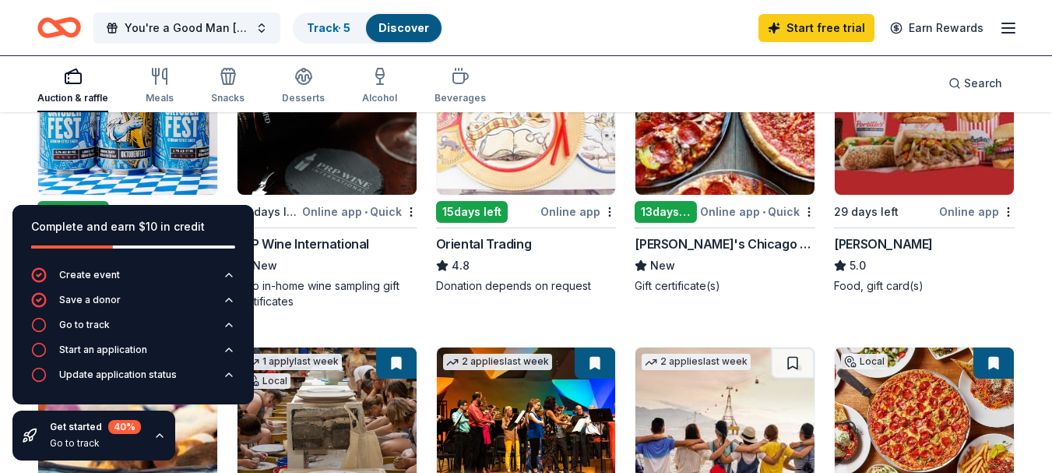
click at [526, 200] on div "Top rated 14 applies last week 15 days left Online app Oriental Trading 4.8 Don…" at bounding box center [526, 170] width 181 height 248
click at [95, 329] on div "Go to track" at bounding box center [84, 324] width 51 height 12
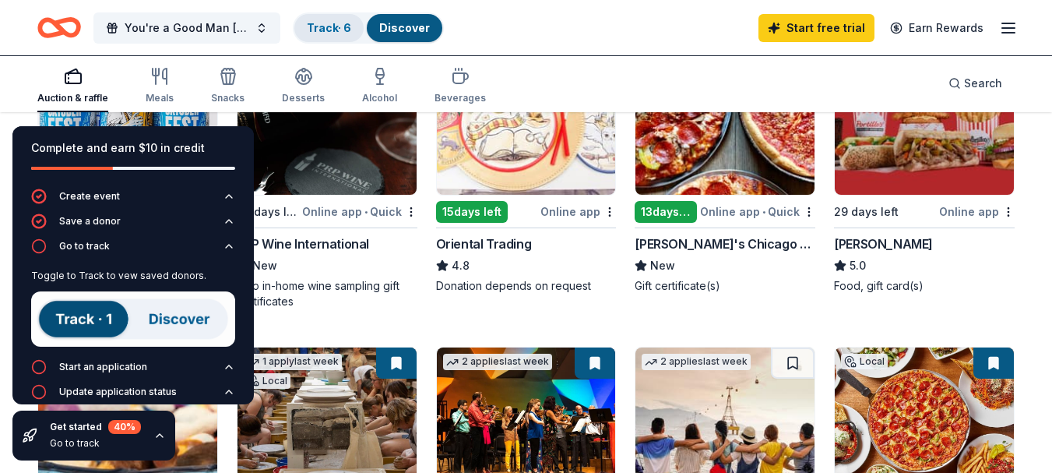
click at [325, 27] on link "Track · 6" at bounding box center [329, 27] width 44 height 13
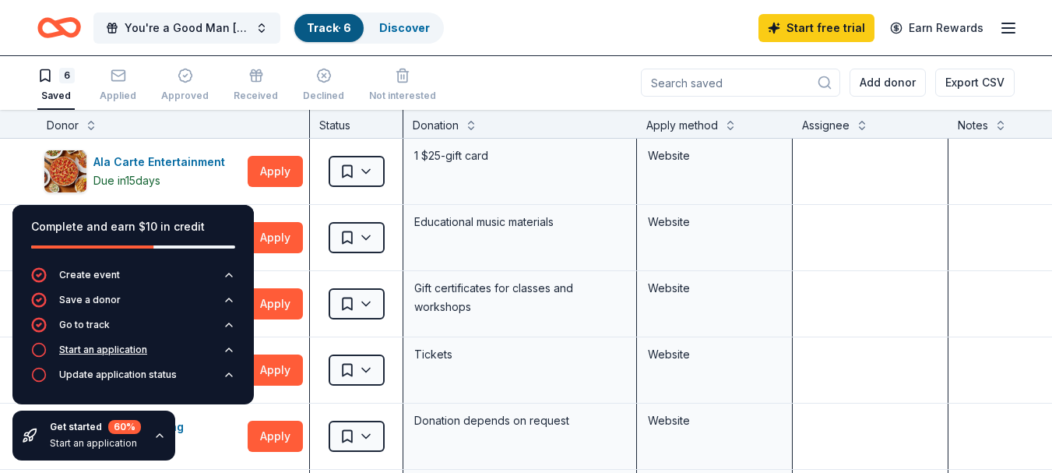
click at [115, 345] on div "Start an application" at bounding box center [103, 349] width 88 height 12
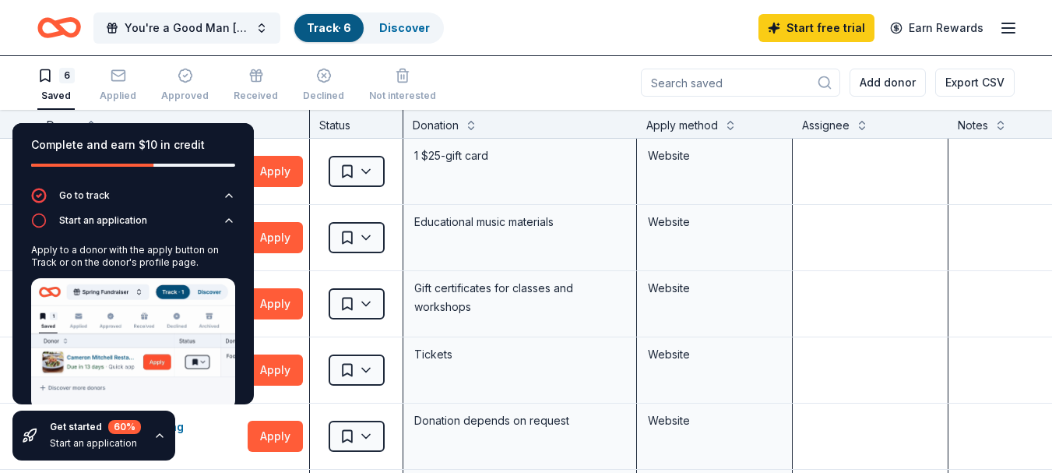
scroll to position [95, 0]
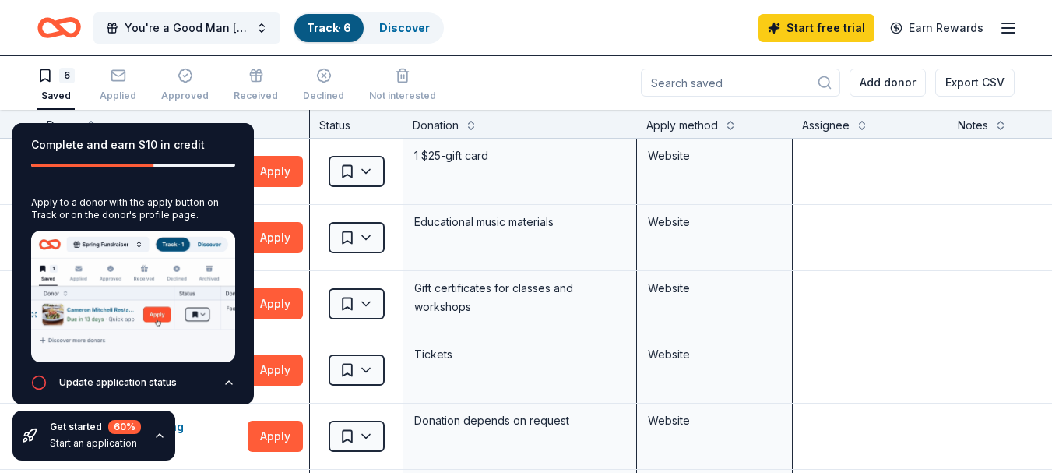
click at [223, 376] on icon "button" at bounding box center [229, 382] width 12 height 12
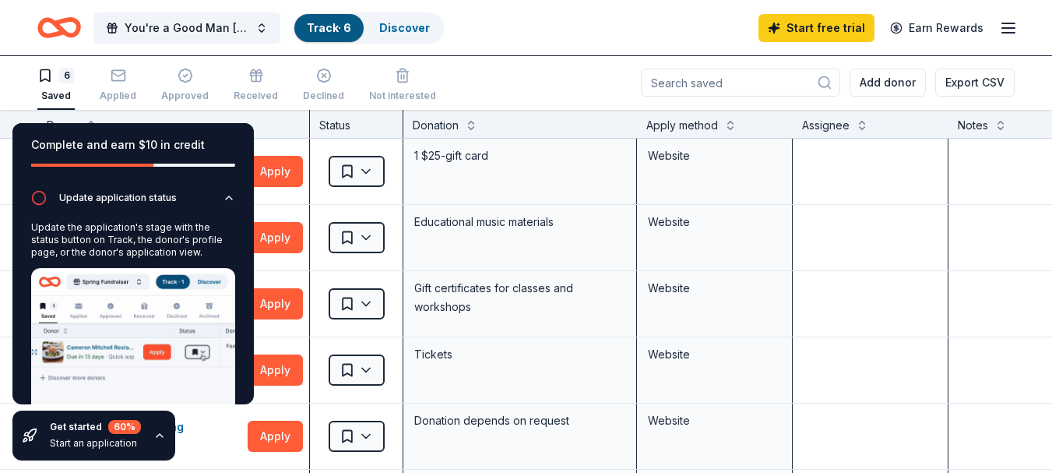
click at [558, 13] on div "You're a Good Man Charlie Brown-Silent Auction Track · 6 Discover Start free tr…" at bounding box center [525, 27] width 977 height 37
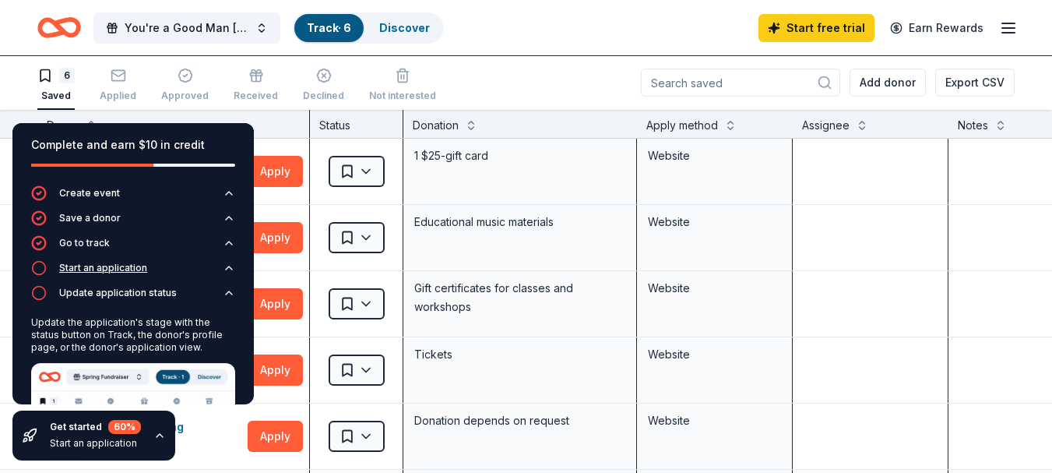
click at [40, 270] on icon "button" at bounding box center [39, 268] width 16 height 16
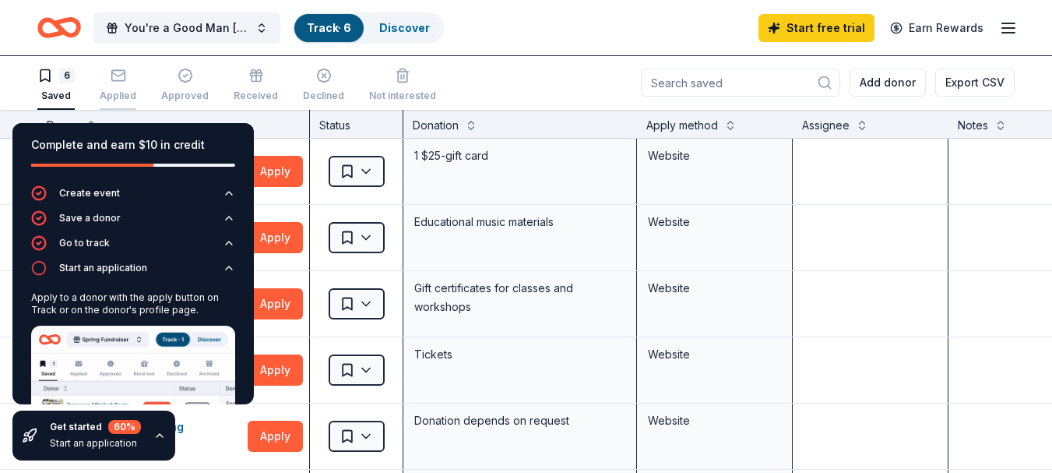
click at [118, 87] on div "Applied" at bounding box center [118, 85] width 37 height 34
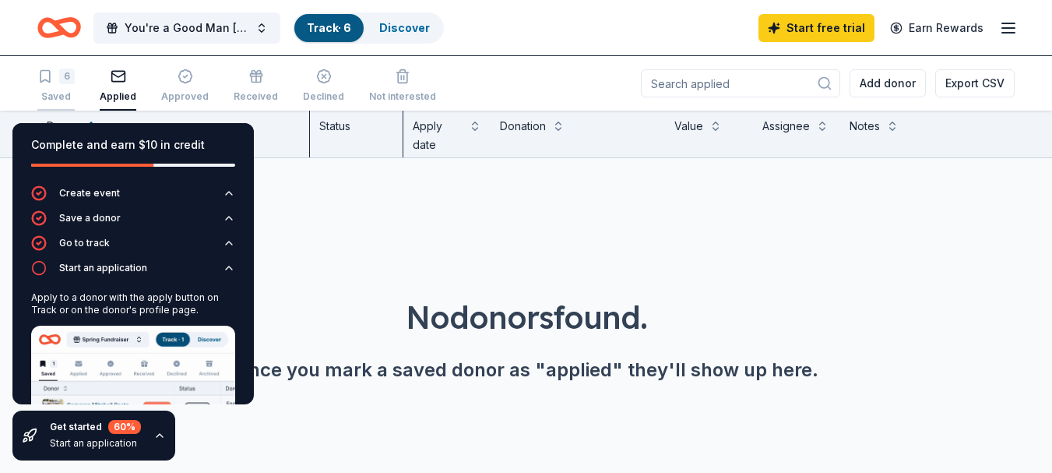
click at [57, 71] on div "6" at bounding box center [55, 77] width 37 height 16
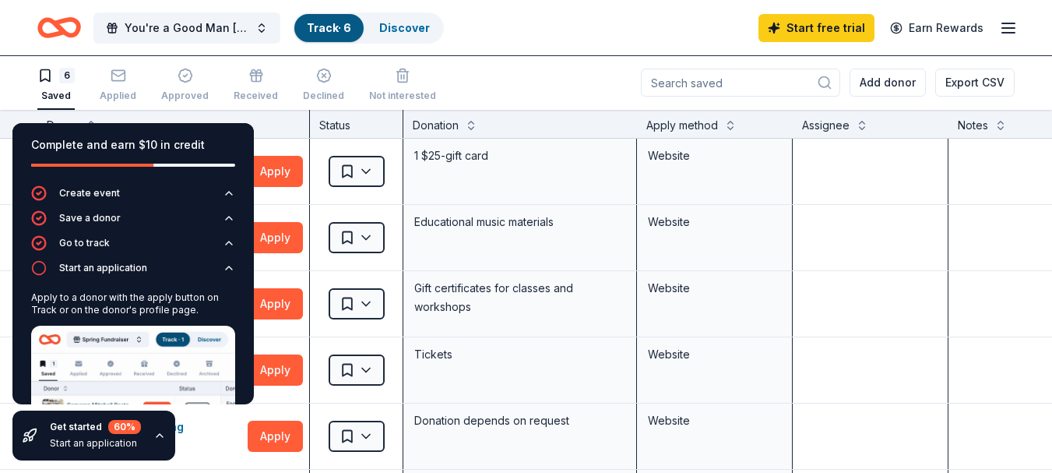
scroll to position [78, 0]
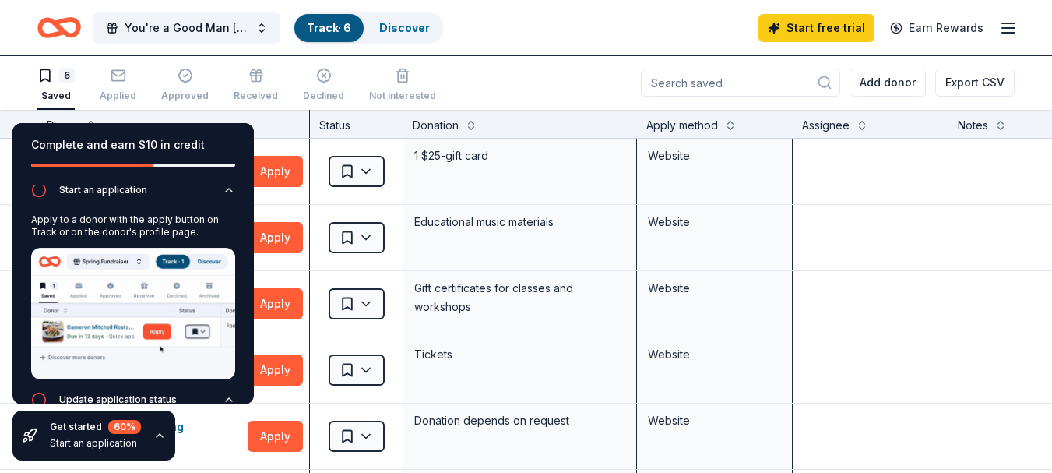
click at [160, 427] on div "Get started 60 % Start an application" at bounding box center [93, 435] width 163 height 50
click at [156, 432] on icon "button" at bounding box center [159, 435] width 12 height 12
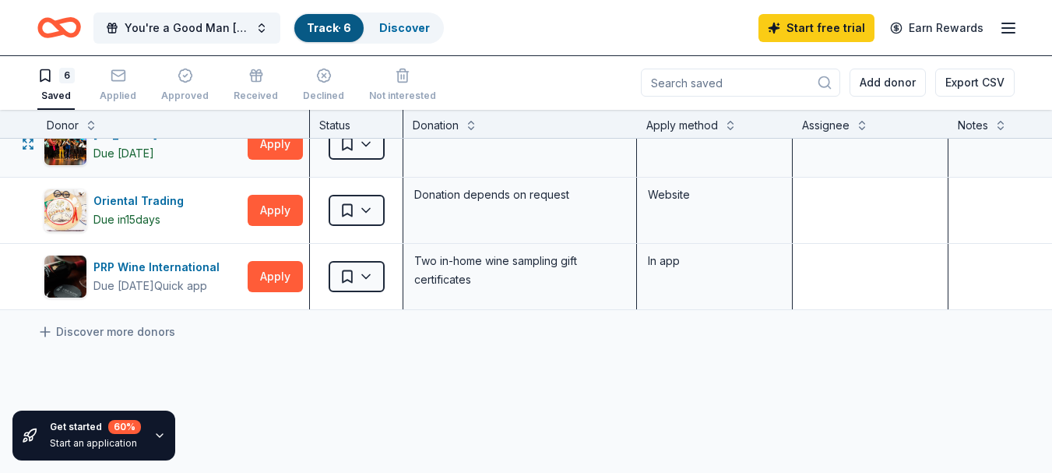
scroll to position [216, 0]
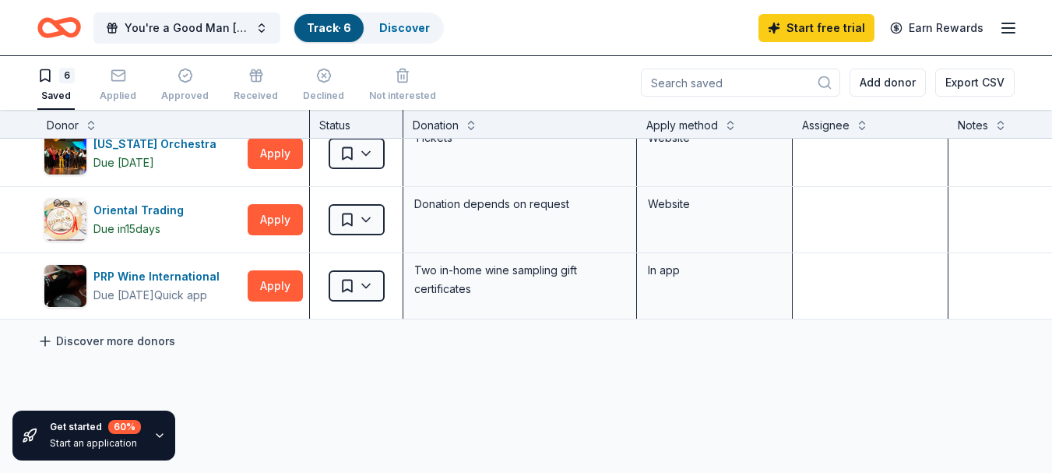
click at [110, 338] on link "Discover more donors" at bounding box center [106, 341] width 138 height 19
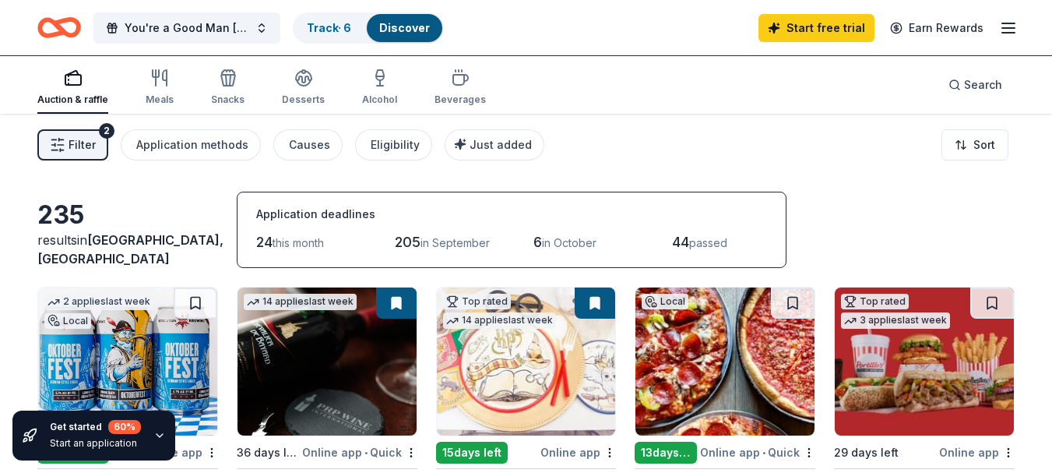
click at [592, 302] on button at bounding box center [595, 302] width 40 height 31
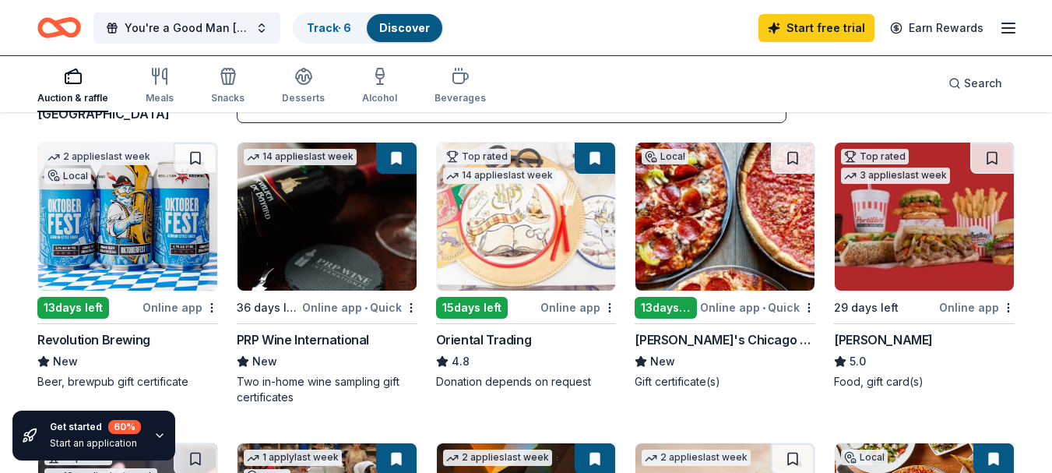
scroll to position [146, 0]
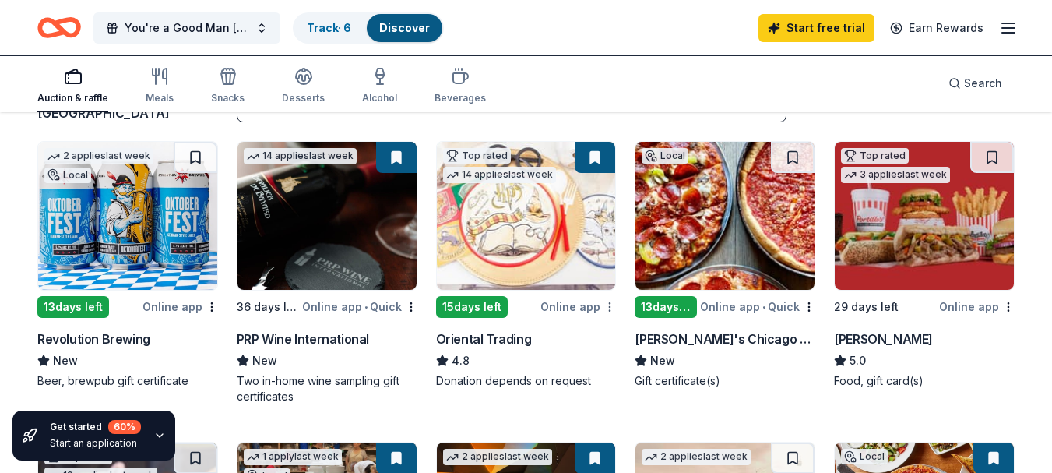
click at [611, 307] on html "You're a Good Man Charlie Brown-Silent Auction Track · 6 Discover Start free tr…" at bounding box center [526, 90] width 1052 height 473
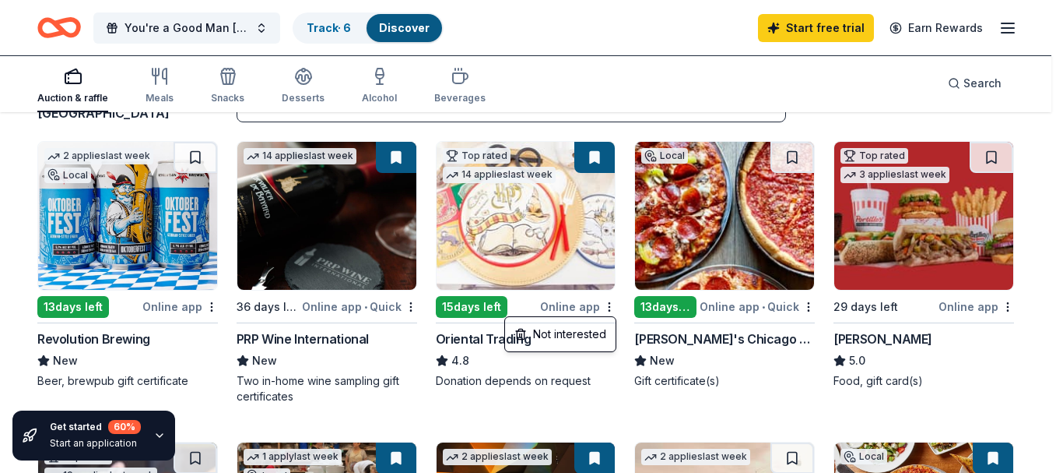
click at [602, 168] on html "You're a Good Man Charlie Brown-Silent Auction Track · 6 Discover Start free tr…" at bounding box center [531, 90] width 1063 height 473
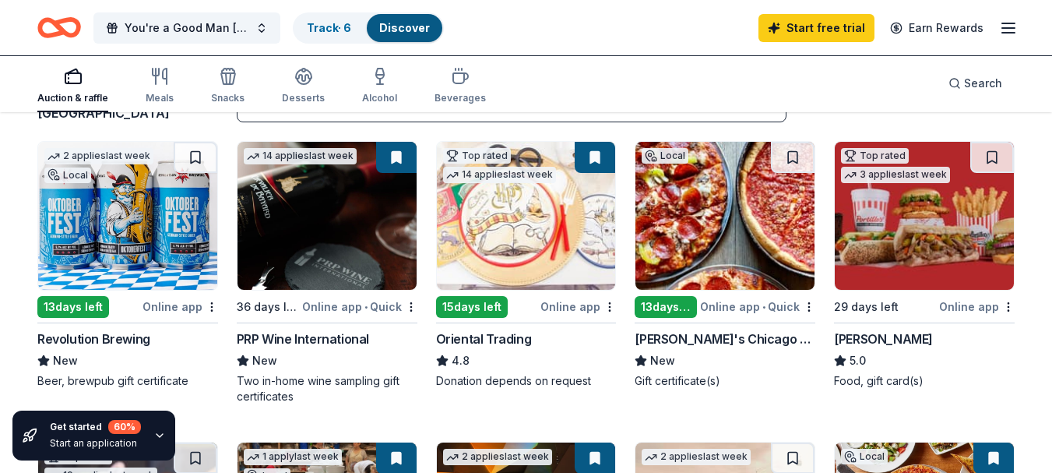
click at [547, 216] on img at bounding box center [526, 216] width 179 height 148
click at [86, 433] on div "Get started 60 %" at bounding box center [95, 427] width 91 height 14
click at [157, 439] on icon "button" at bounding box center [159, 435] width 12 height 12
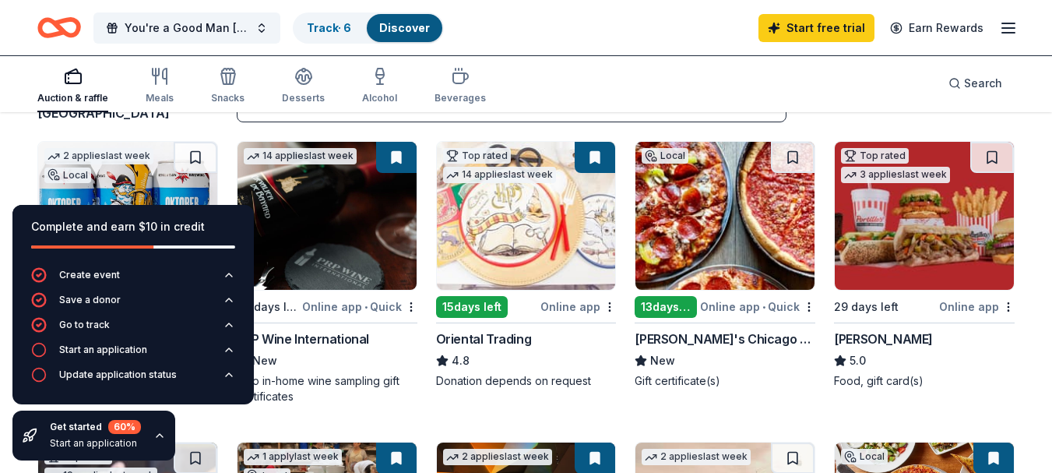
click at [157, 439] on icon "button" at bounding box center [159, 435] width 12 height 12
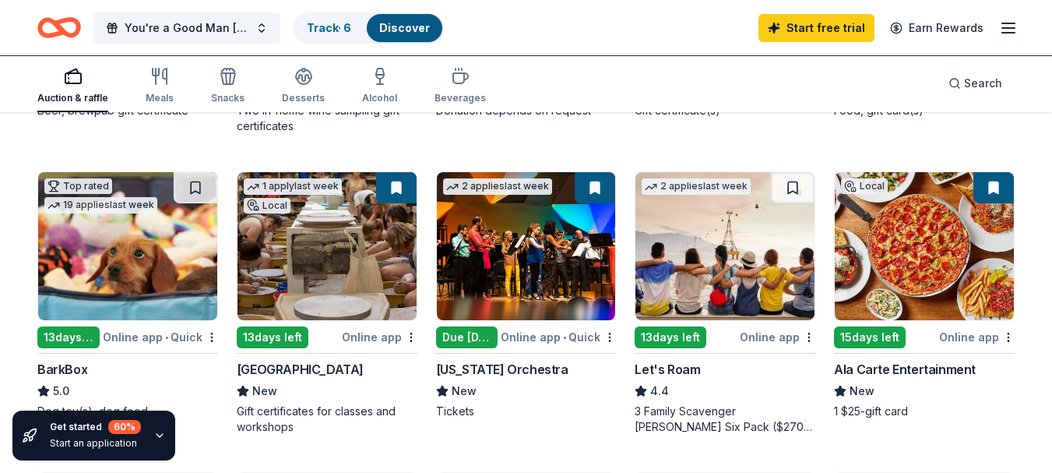
scroll to position [381, 0]
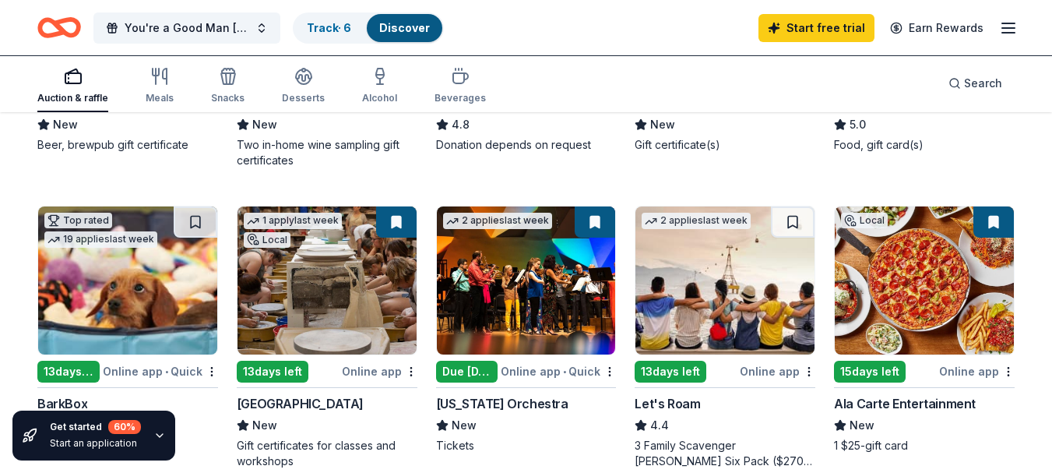
click at [98, 283] on img at bounding box center [127, 280] width 179 height 148
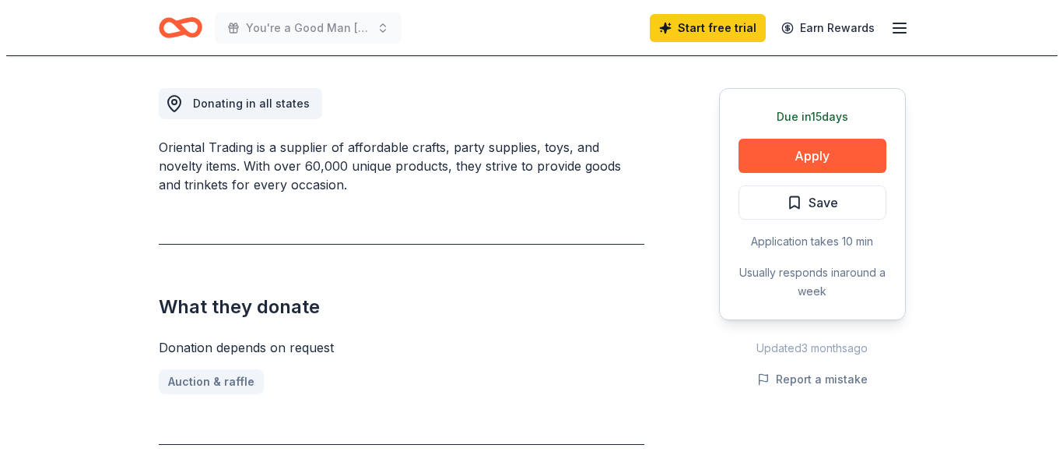
scroll to position [436, 0]
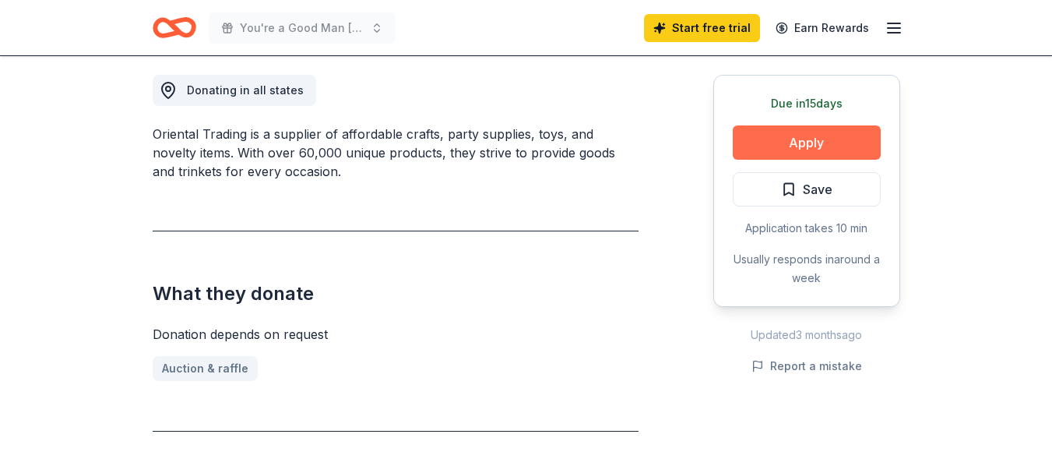
click at [756, 146] on button "Apply" at bounding box center [807, 142] width 148 height 34
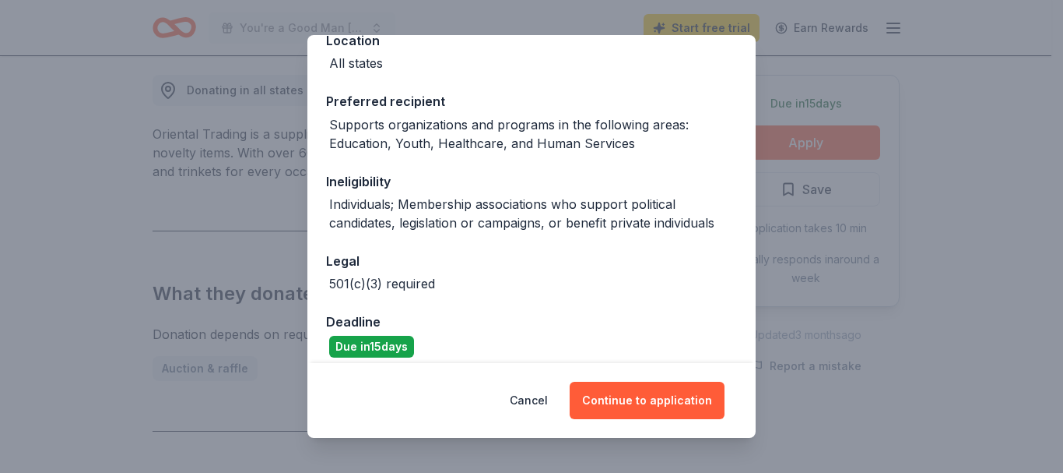
scroll to position [205, 0]
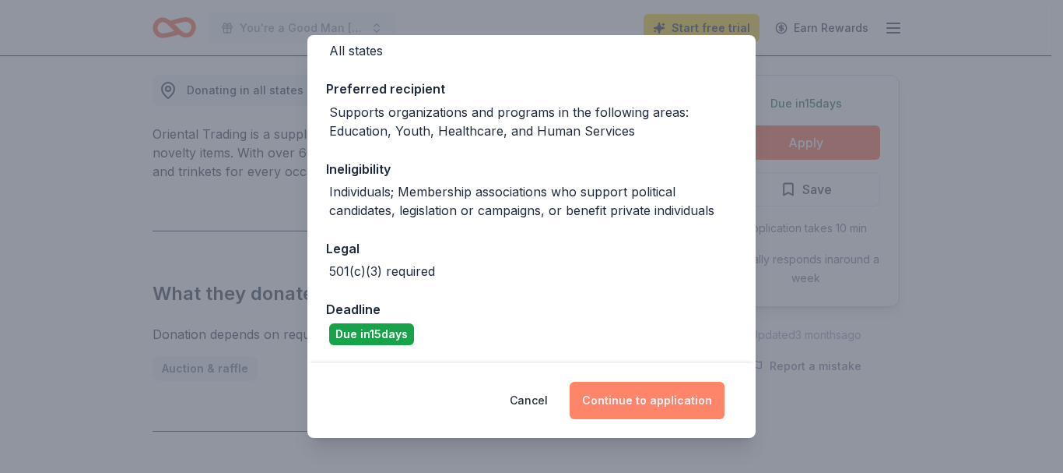
click at [645, 392] on button "Continue to application" at bounding box center [647, 399] width 155 height 37
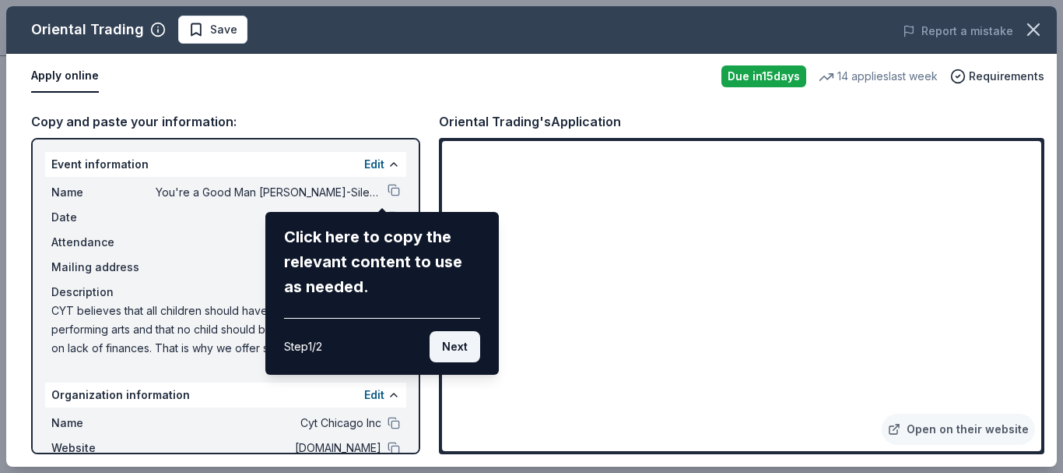
click at [441, 339] on button "Next" at bounding box center [455, 346] width 51 height 31
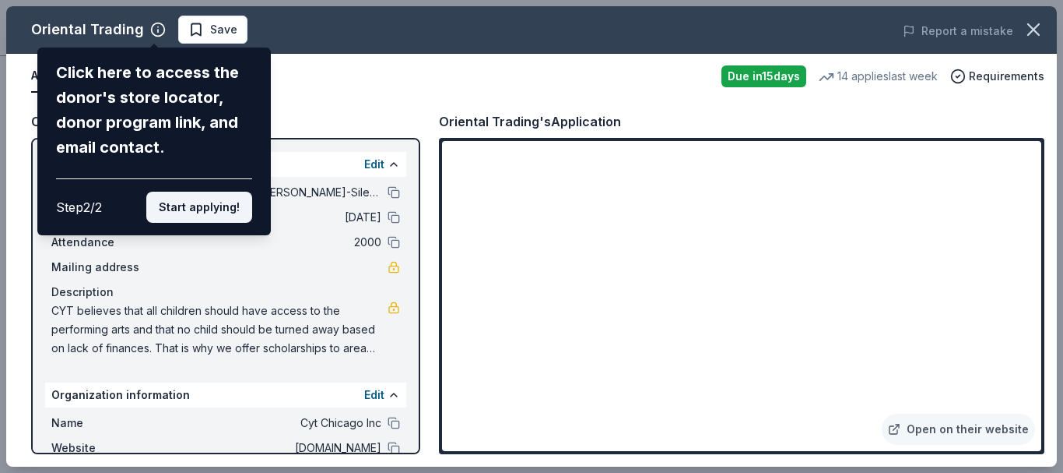
click at [199, 209] on button "Start applying!" at bounding box center [199, 207] width 106 height 31
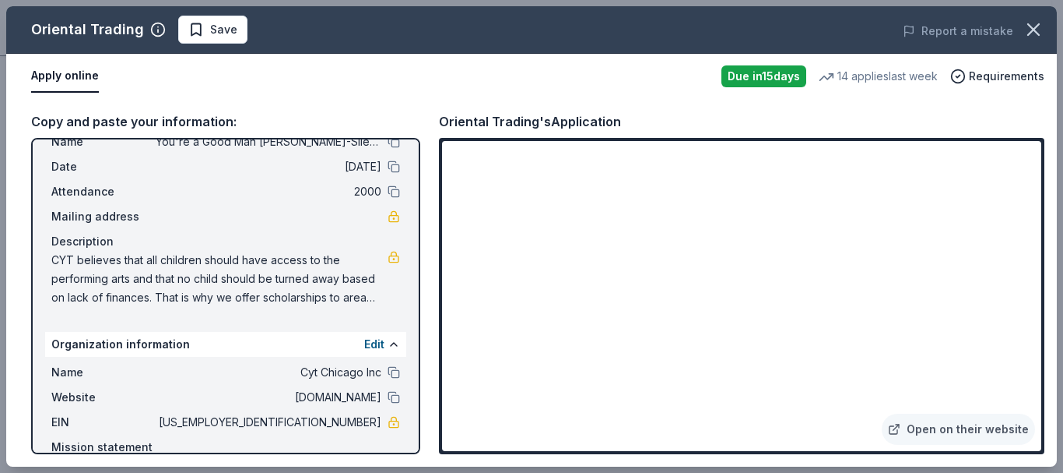
scroll to position [48, 0]
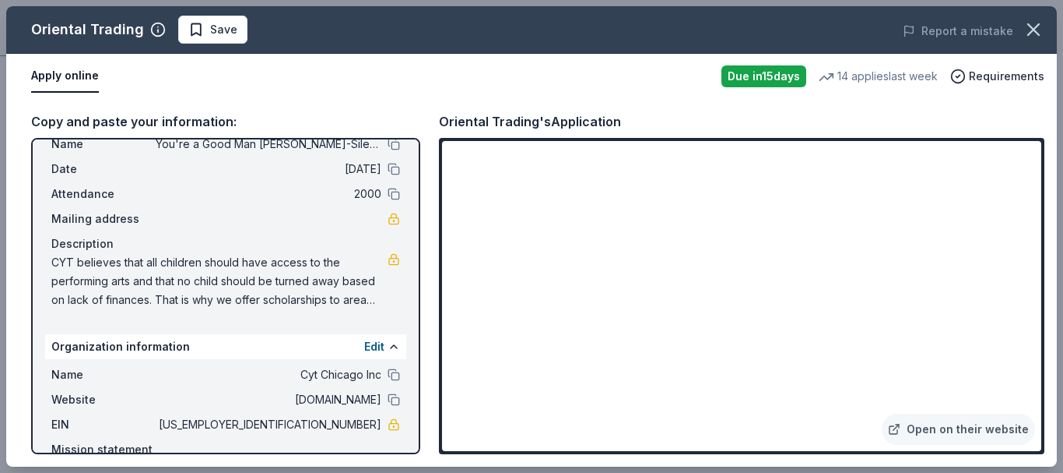
click at [230, 226] on div "Mailing address" at bounding box center [225, 218] width 349 height 19
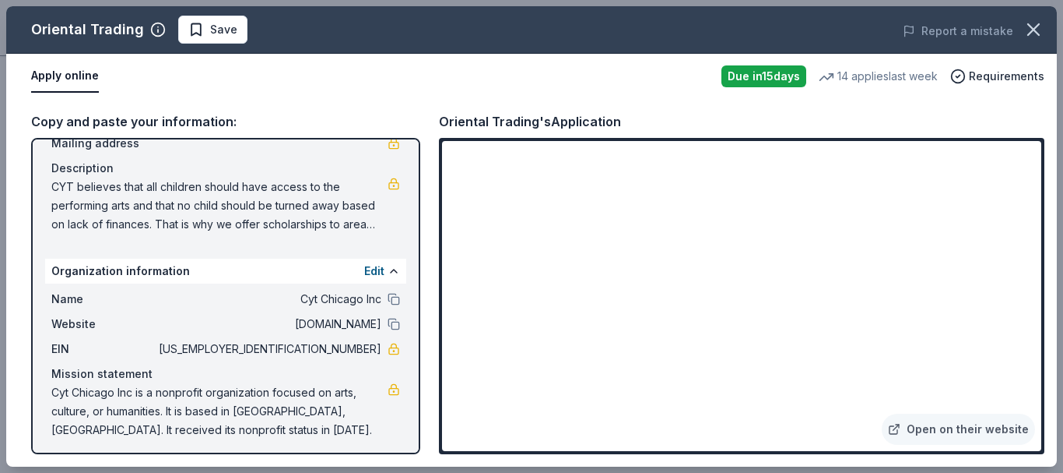
scroll to position [129, 0]
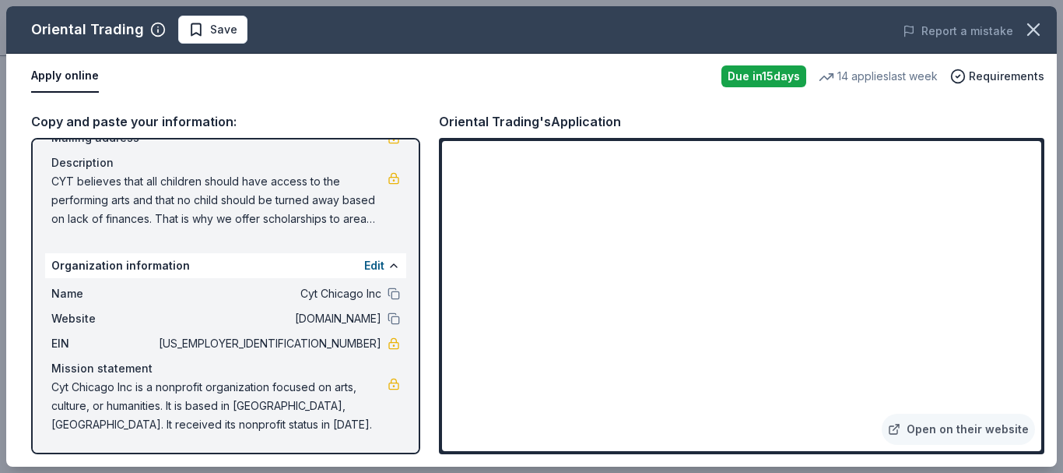
click at [241, 203] on span "CYT believes that all children should have access to the performing arts and th…" at bounding box center [219, 200] width 336 height 56
drag, startPoint x: 44, startPoint y: 179, endPoint x: 160, endPoint y: 214, distance: 121.2
click at [160, 214] on div "Event information Edit Name You're a Good Man Charlie Brown-Silent Auction Date…" at bounding box center [225, 296] width 389 height 316
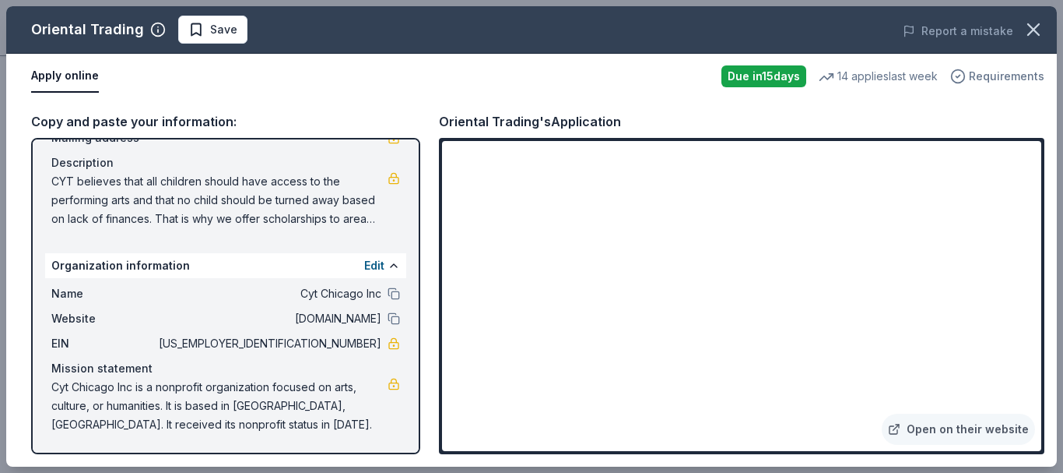
click at [991, 76] on span "Requirements" at bounding box center [1007, 76] width 76 height 19
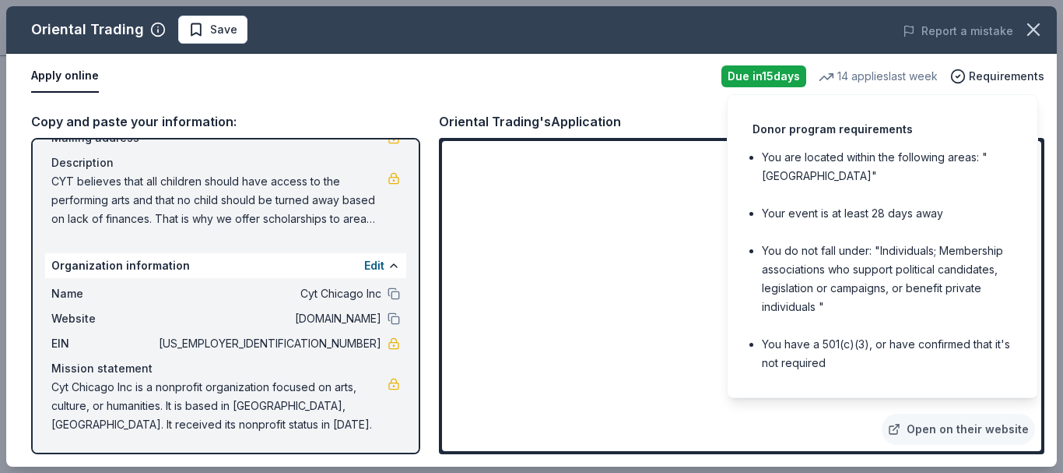
click at [484, 77] on div "Apply online" at bounding box center [370, 76] width 678 height 33
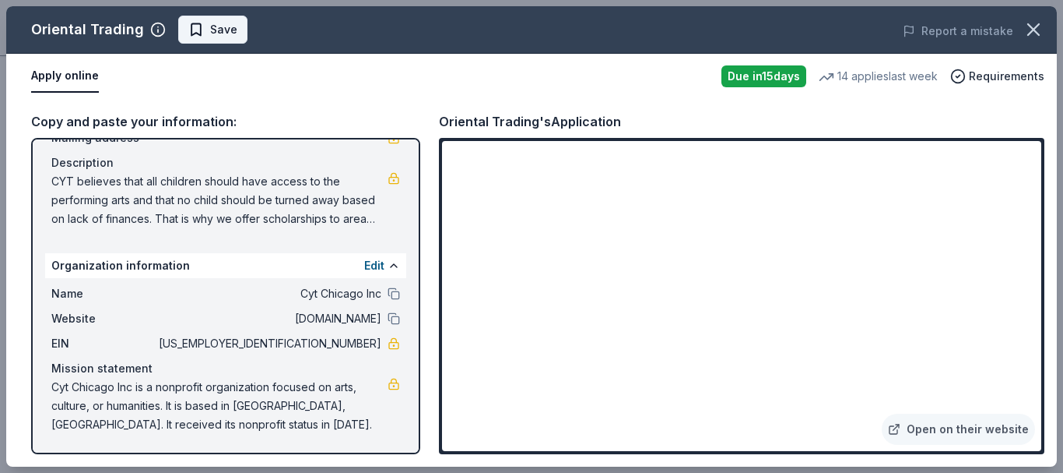
click at [188, 26] on span "Save" at bounding box center [212, 29] width 49 height 19
click at [1032, 23] on icon "button" at bounding box center [1034, 30] width 22 height 22
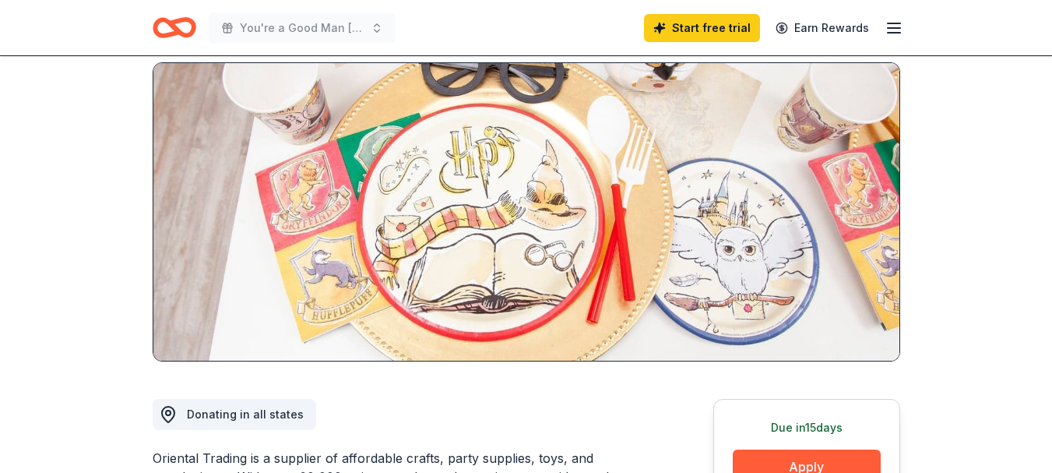
scroll to position [0, 0]
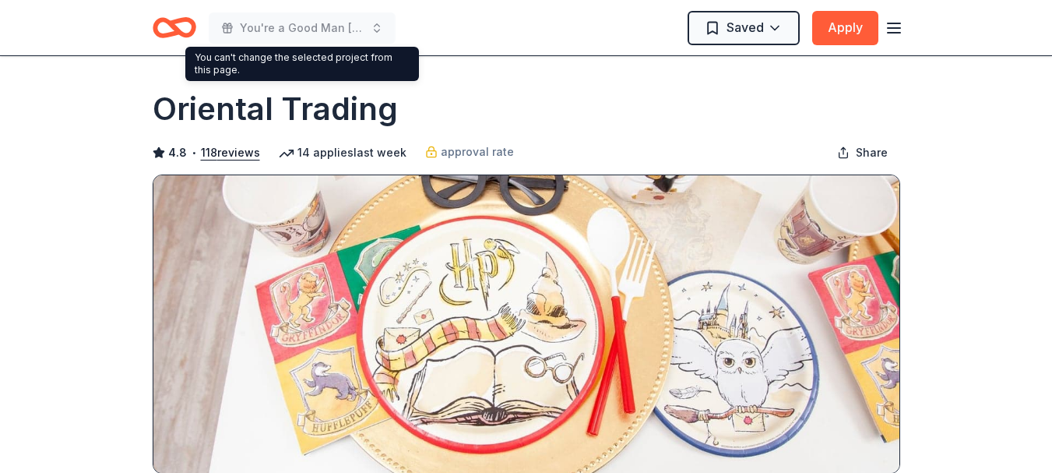
click at [174, 35] on icon "Home" at bounding box center [167, 27] width 24 height 16
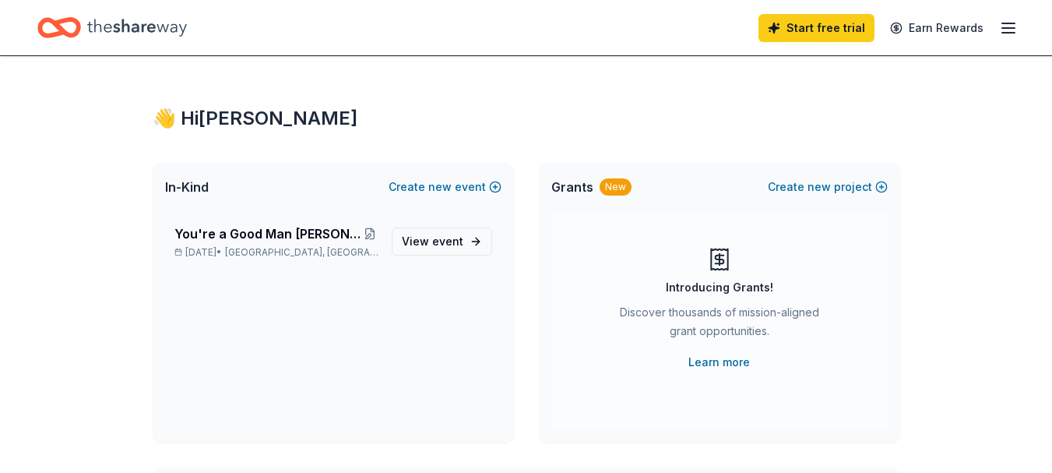
click at [70, 26] on icon "Home" at bounding box center [59, 27] width 44 height 37
click at [158, 27] on icon "Home" at bounding box center [137, 27] width 100 height 17
click at [808, 20] on link "Start free trial" at bounding box center [816, 28] width 116 height 28
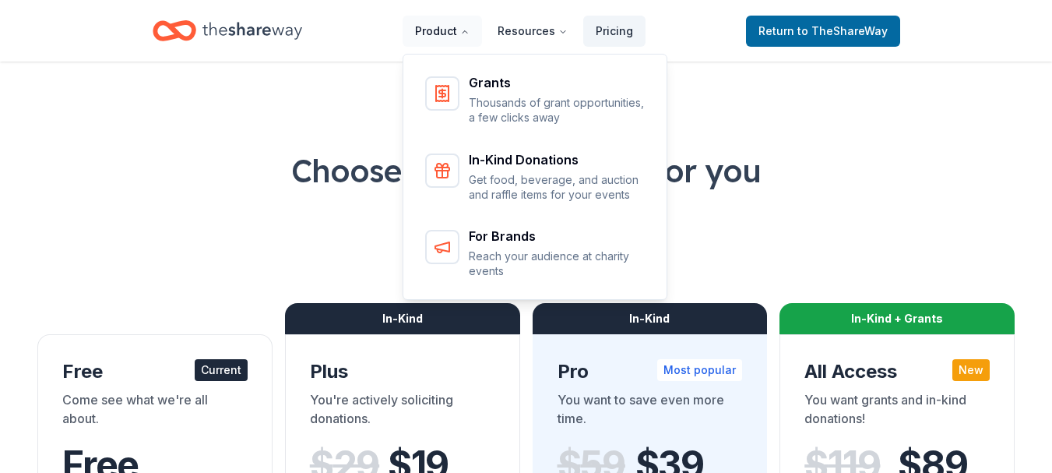
click at [445, 30] on button "Product" at bounding box center [441, 31] width 79 height 31
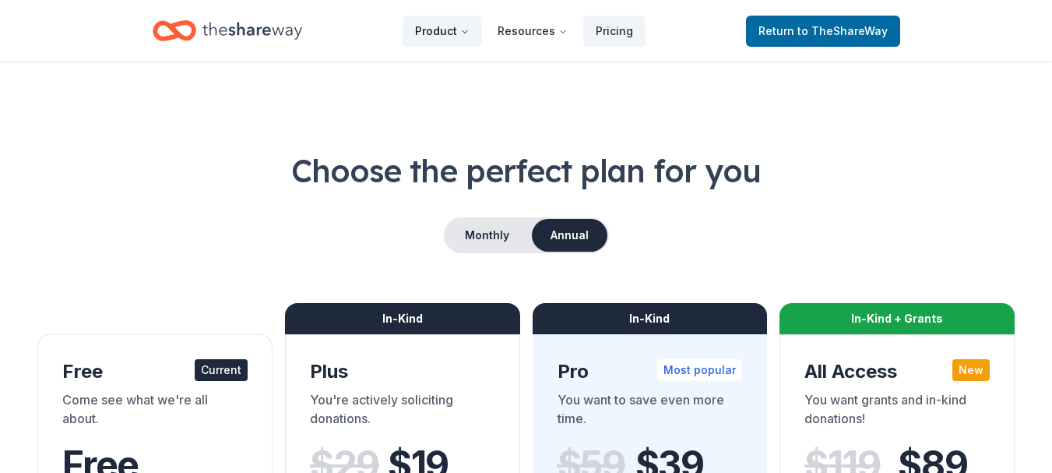
click at [445, 30] on button "Product" at bounding box center [441, 31] width 79 height 31
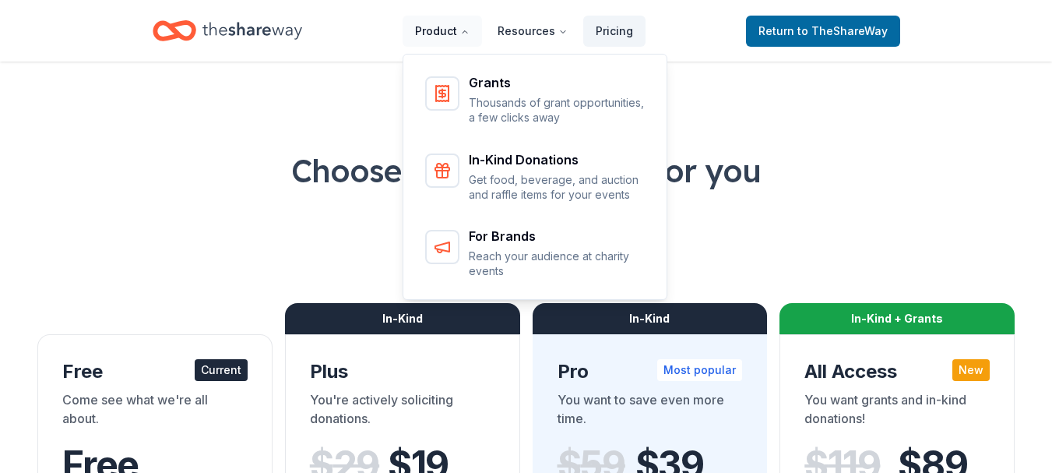
click at [445, 30] on button "Product" at bounding box center [441, 31] width 79 height 31
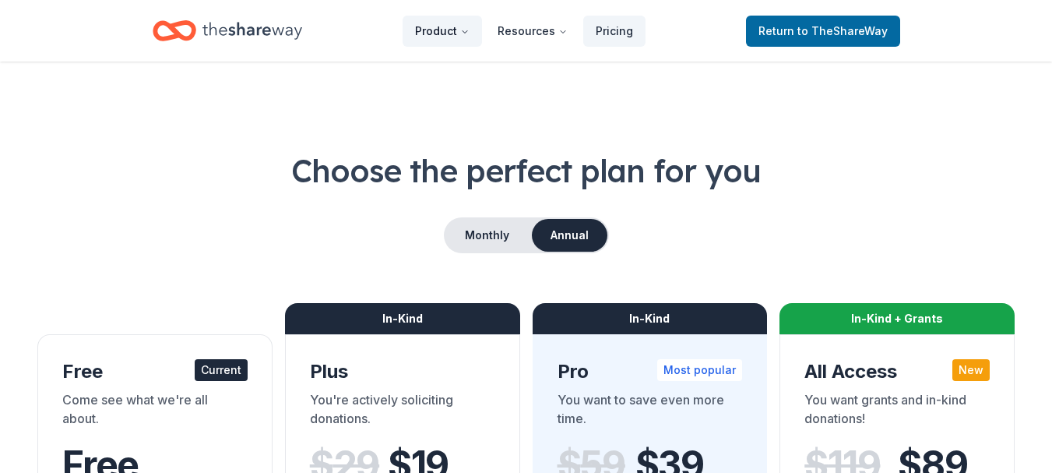
click at [445, 30] on button "Product" at bounding box center [441, 31] width 79 height 31
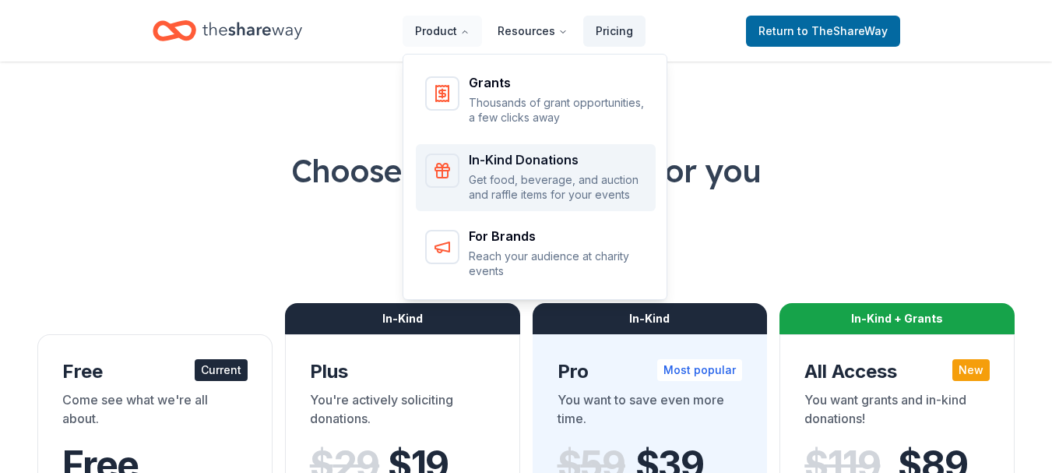
click at [495, 162] on div "In-Kind Donations" at bounding box center [557, 159] width 177 height 12
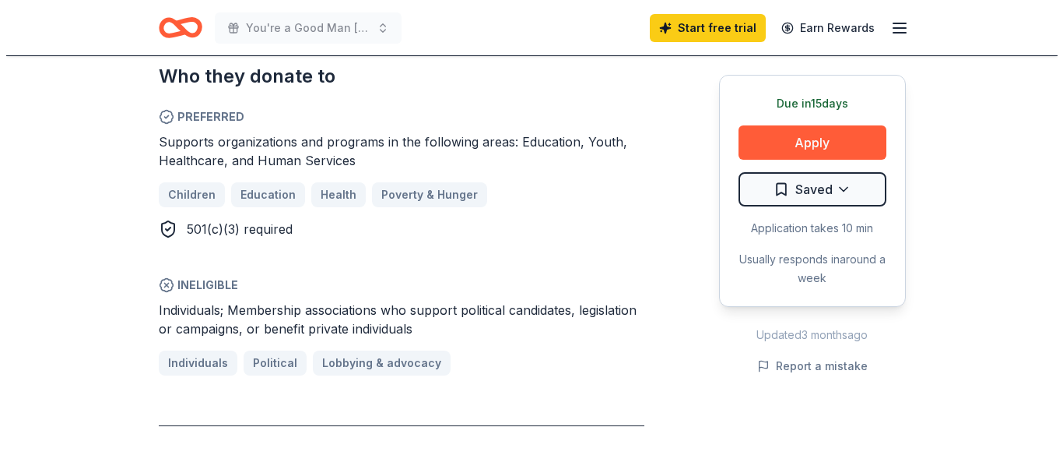
scroll to position [854, 0]
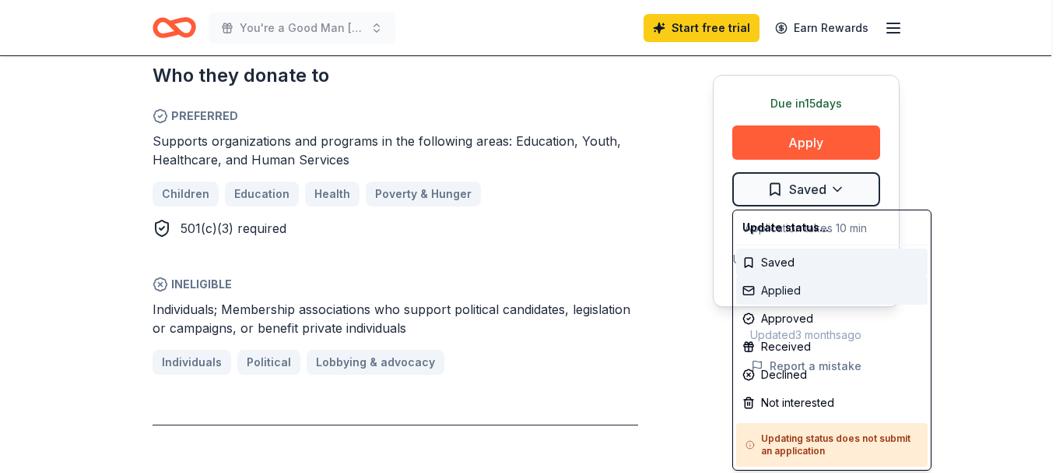
click at [777, 290] on div "Applied" at bounding box center [832, 290] width 192 height 28
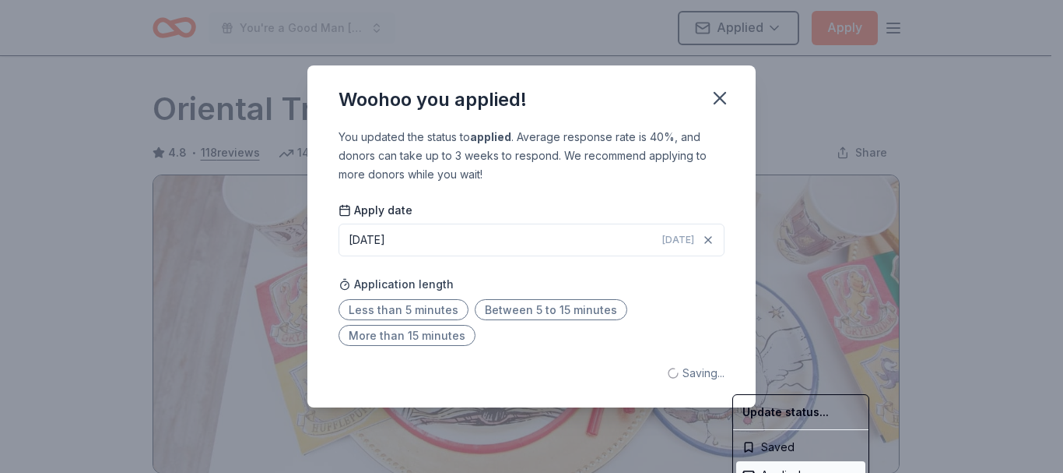
scroll to position [0, 0]
click at [439, 305] on html "You're a Good Man Charlie Brown-Silent Auction Applied Apply Due in 15 days Sha…" at bounding box center [531, 236] width 1063 height 473
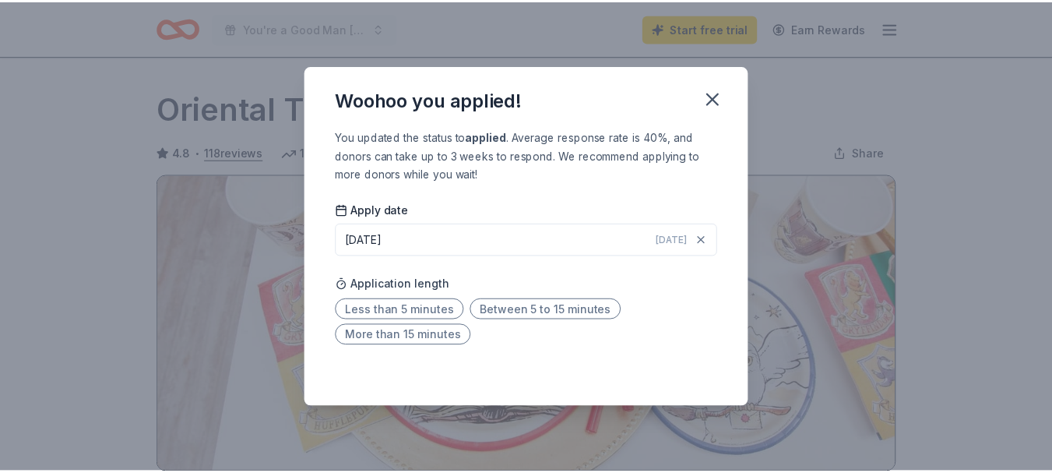
scroll to position [389, 0]
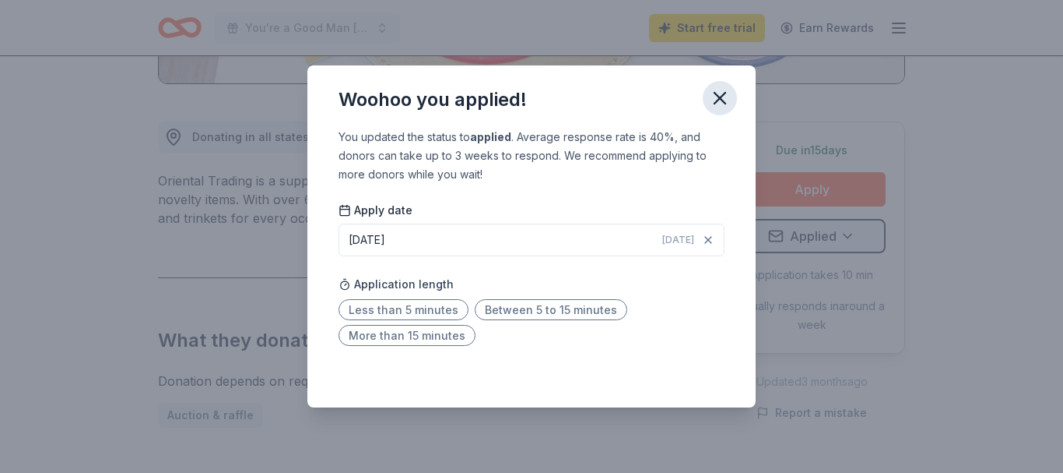
click at [723, 97] on icon "button" at bounding box center [720, 98] width 22 height 22
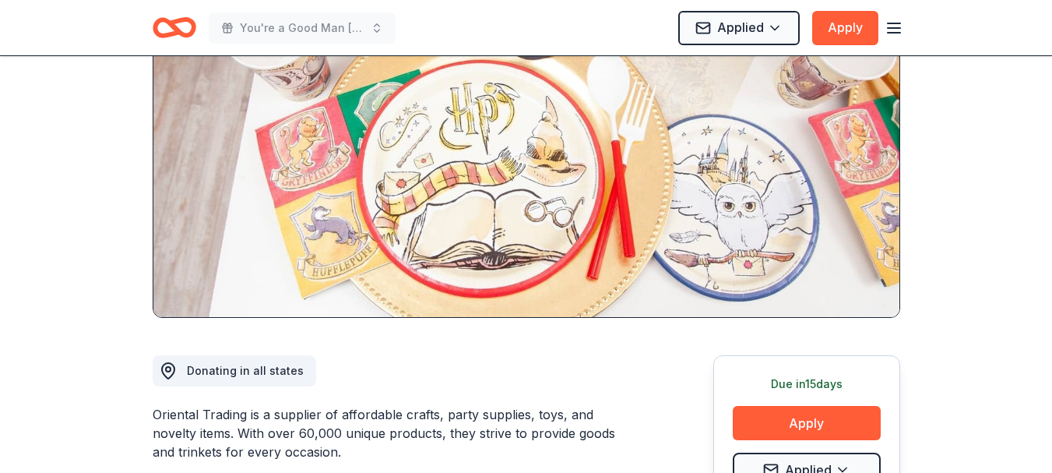
scroll to position [0, 0]
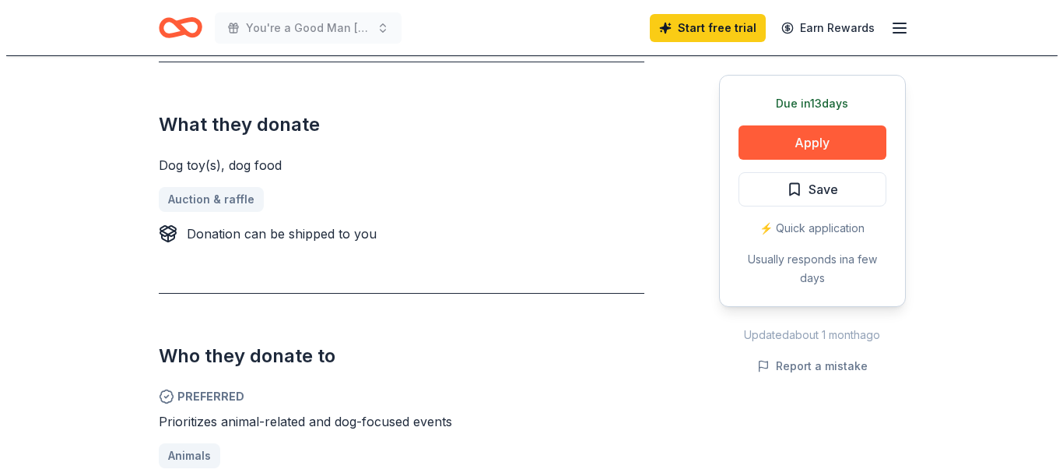
scroll to position [606, 0]
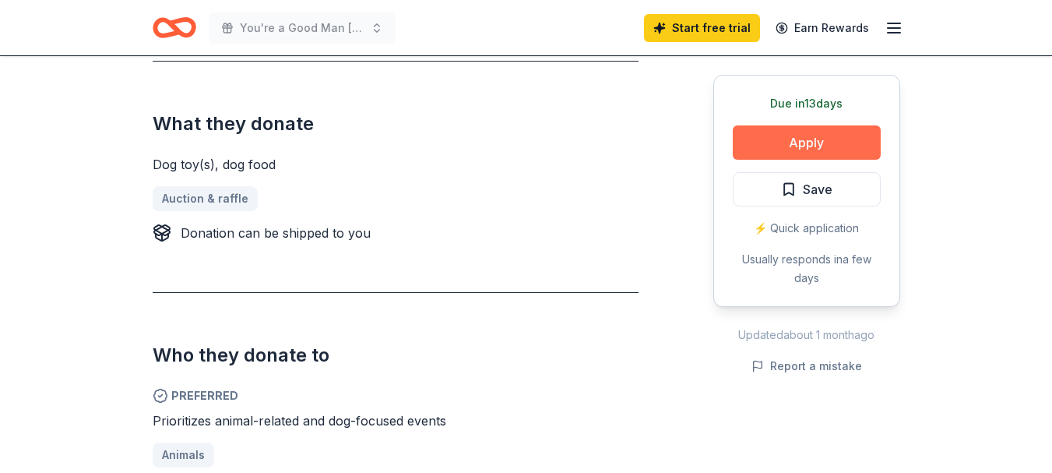
click at [786, 128] on button "Apply" at bounding box center [807, 142] width 148 height 34
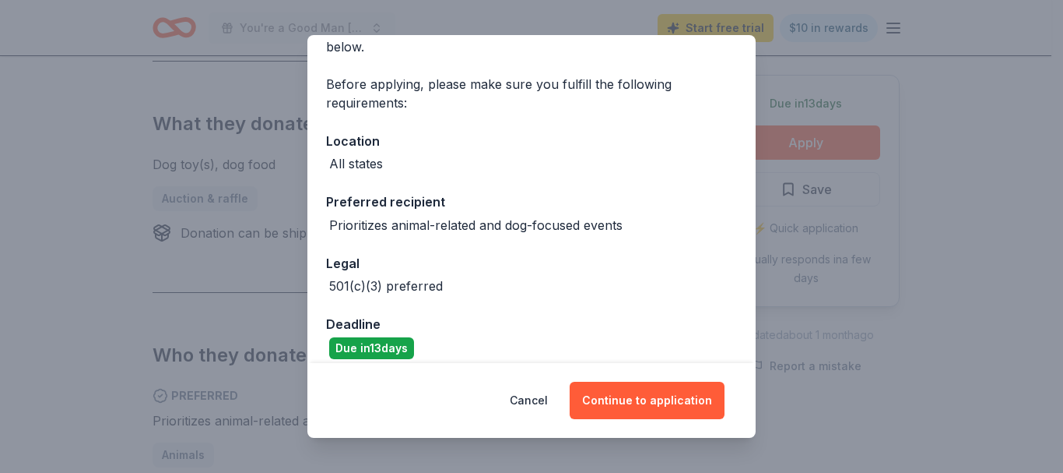
scroll to position [107, 0]
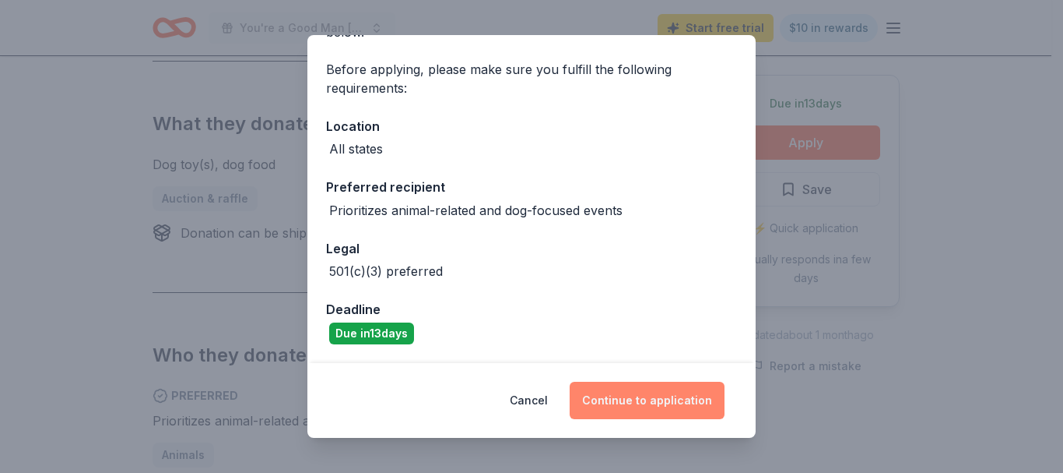
click at [687, 406] on button "Continue to application" at bounding box center [647, 399] width 155 height 37
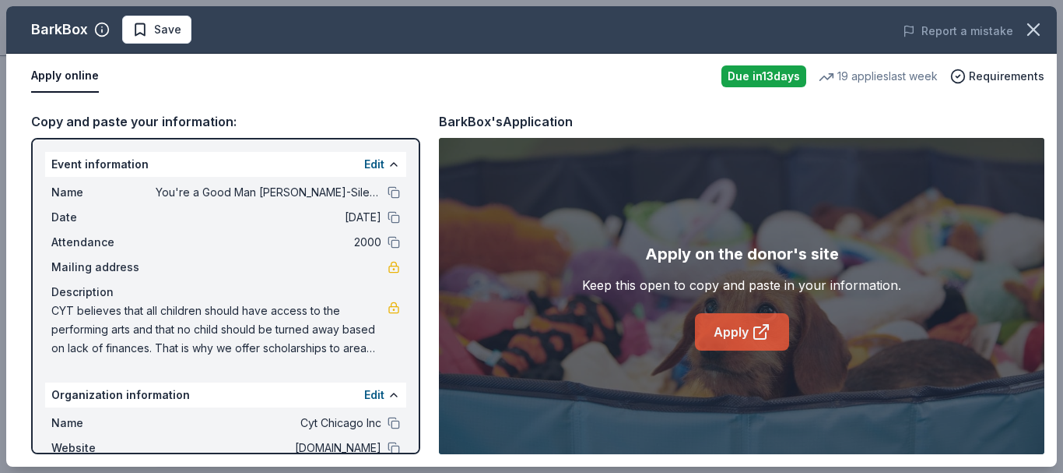
click at [715, 326] on link "Apply" at bounding box center [742, 331] width 94 height 37
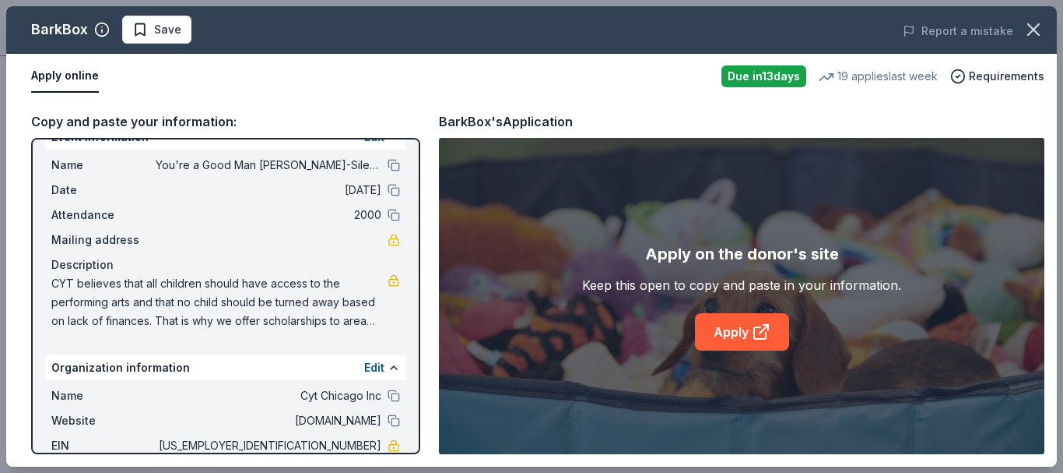
scroll to position [129, 0]
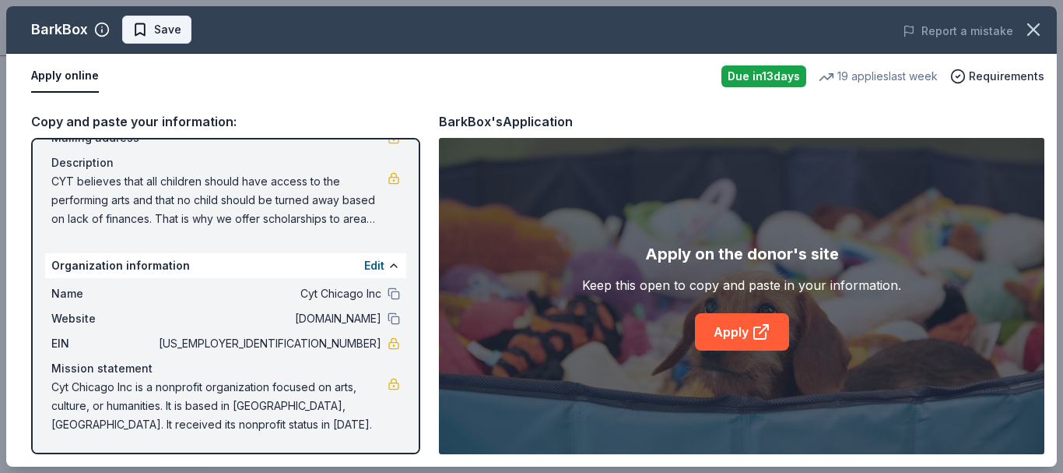
click at [154, 31] on span "Save" at bounding box center [167, 29] width 27 height 19
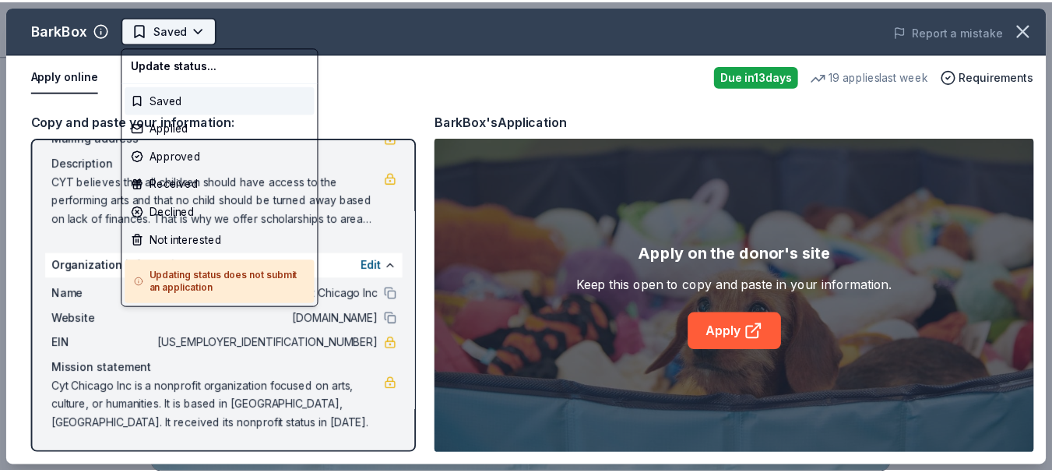
scroll to position [0, 0]
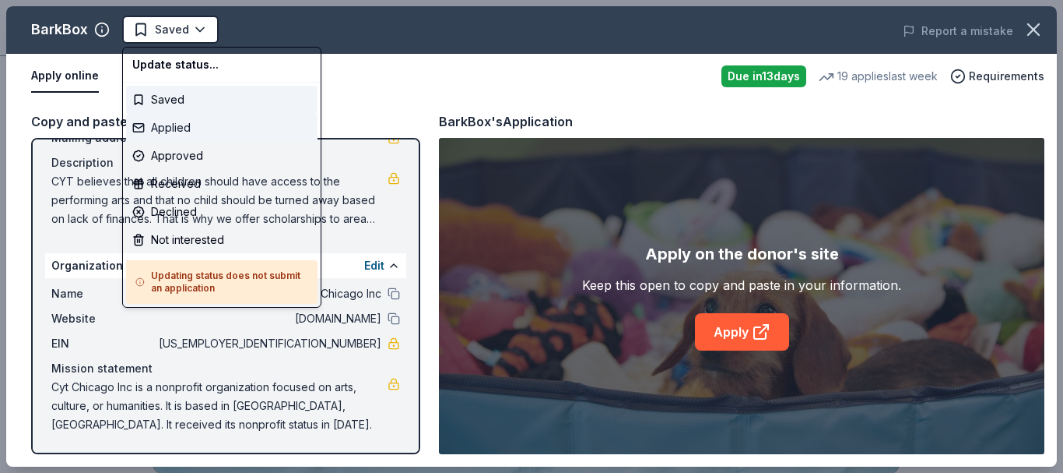
click at [173, 118] on div "Applied" at bounding box center [222, 128] width 192 height 28
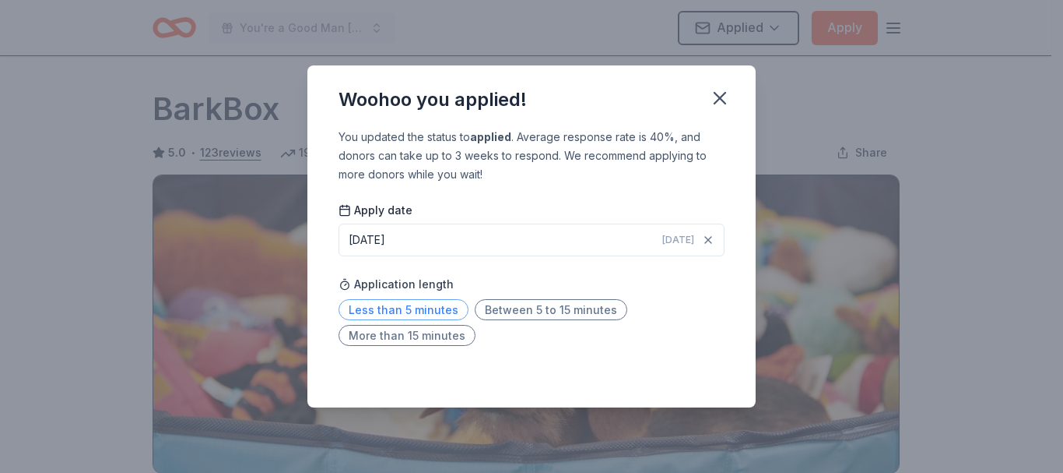
click at [378, 304] on span "Less than 5 minutes" at bounding box center [404, 309] width 130 height 21
click at [720, 96] on icon "button" at bounding box center [720, 98] width 22 height 22
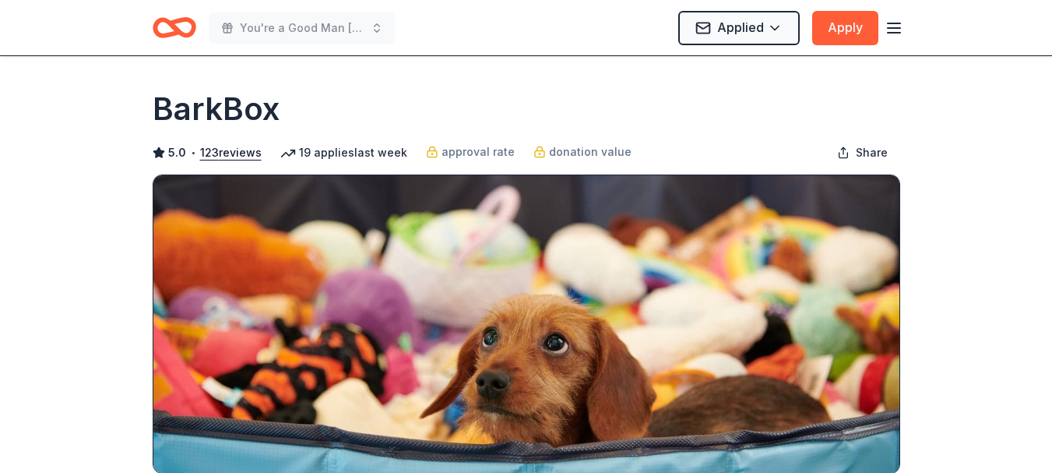
click at [173, 37] on icon "Home" at bounding box center [175, 27] width 44 height 37
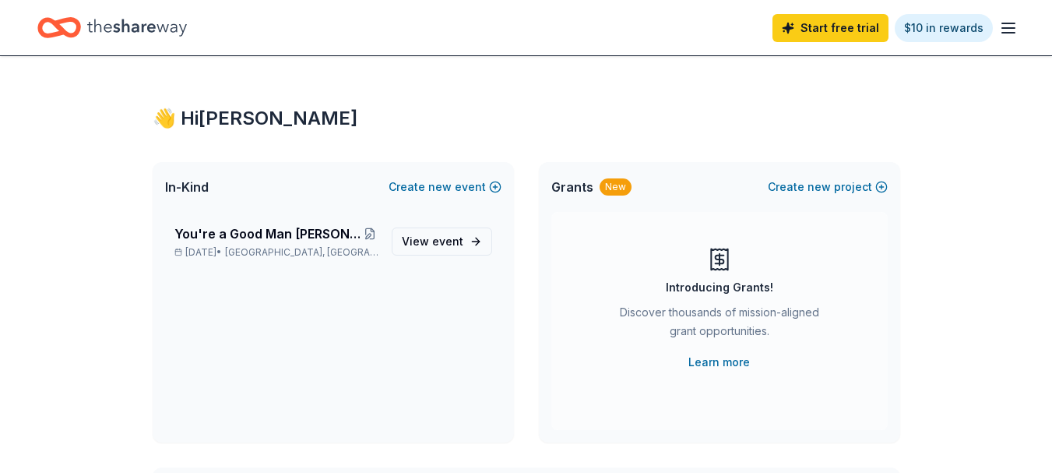
click at [1006, 31] on icon "button" at bounding box center [1008, 28] width 19 height 19
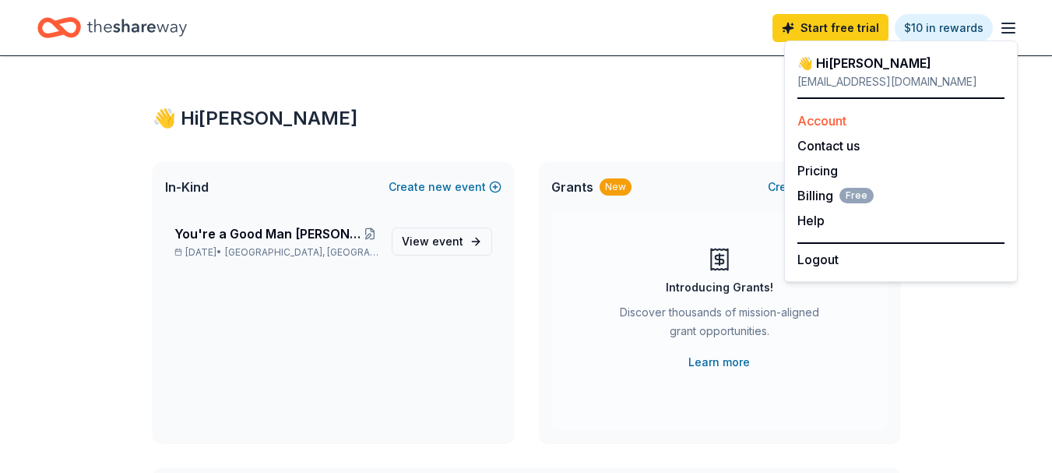
click at [833, 120] on link "Account" at bounding box center [821, 121] width 49 height 16
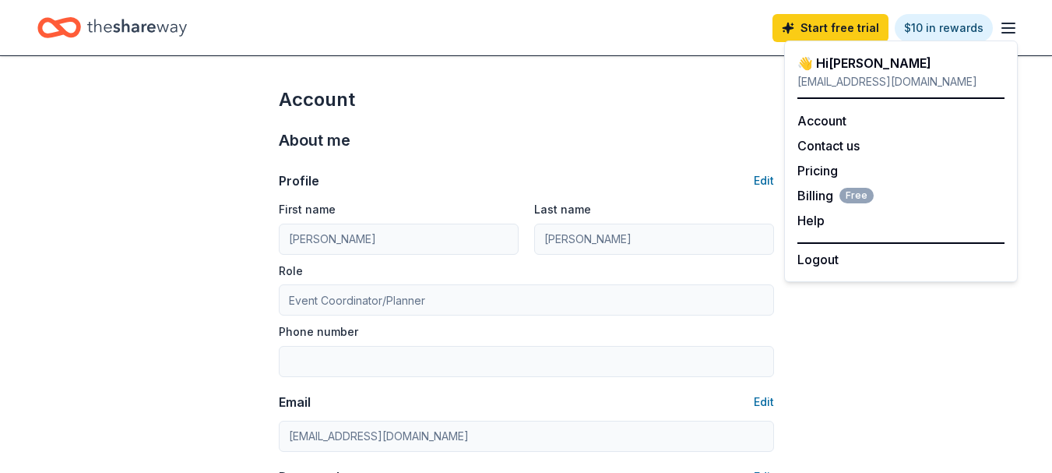
click at [109, 32] on icon "Home" at bounding box center [137, 27] width 100 height 17
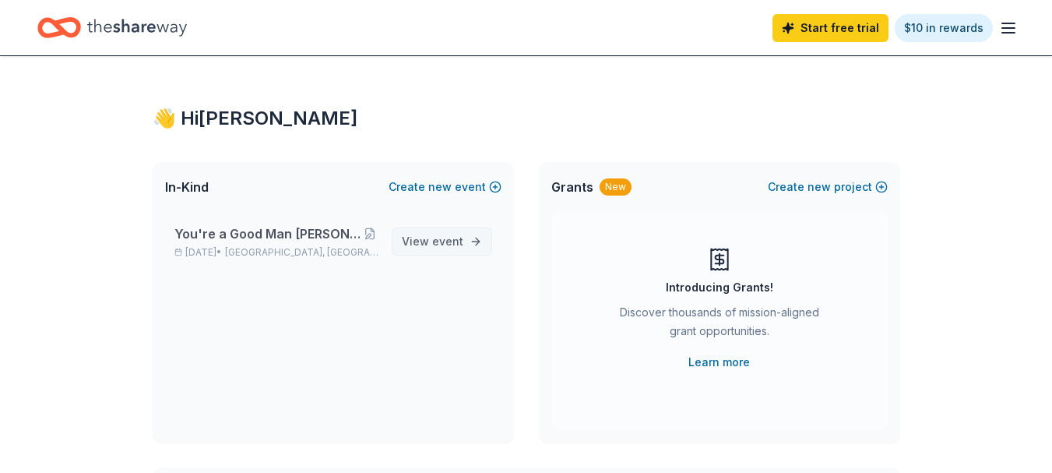
click at [462, 239] on span "event" at bounding box center [447, 240] width 31 height 13
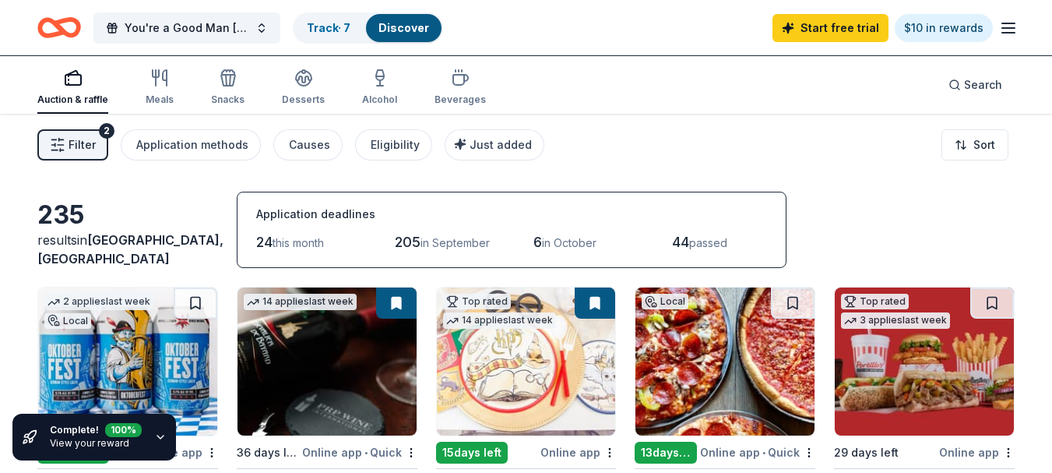
click at [79, 141] on span "Filter" at bounding box center [82, 144] width 27 height 19
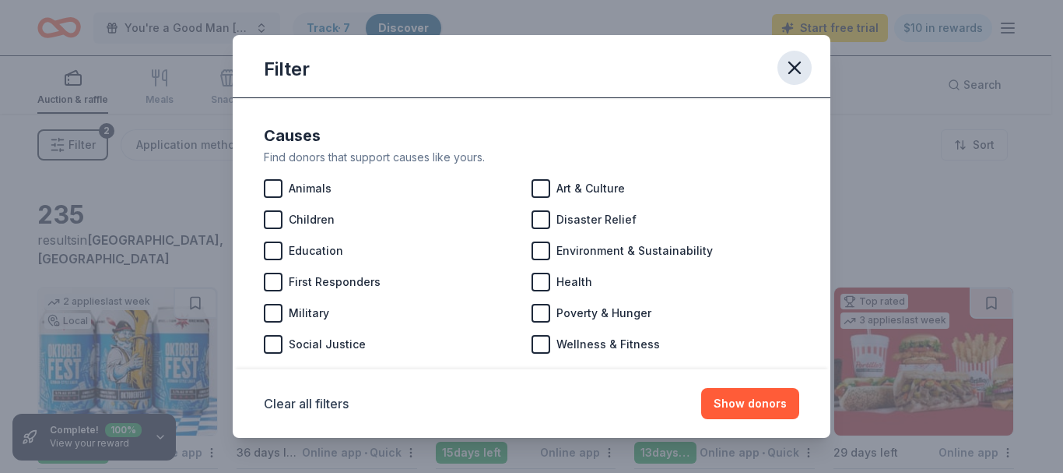
click at [795, 65] on icon "button" at bounding box center [795, 68] width 22 height 22
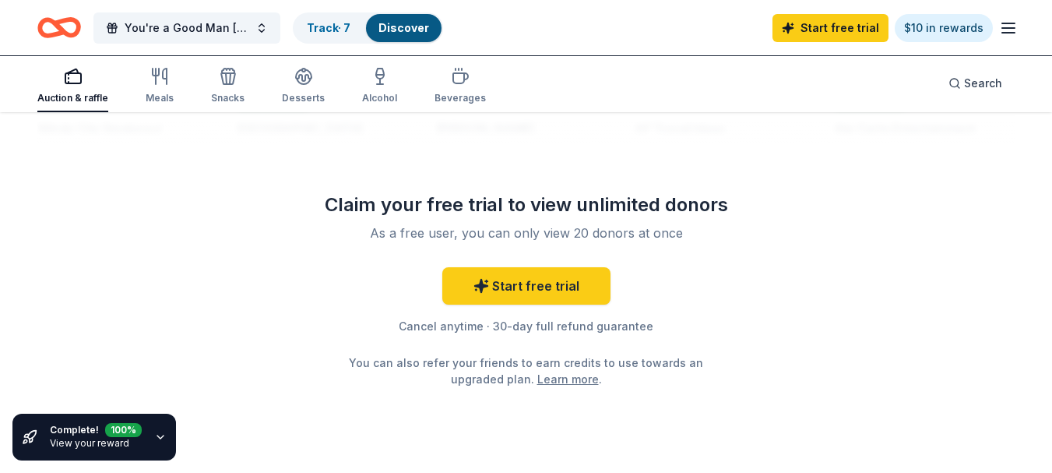
scroll to position [1598, 0]
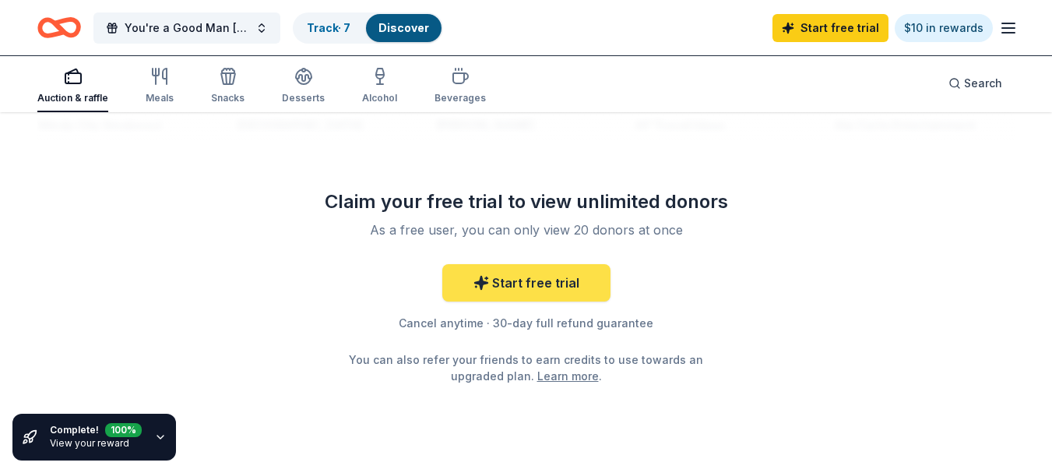
click at [494, 293] on link "Start free trial" at bounding box center [526, 282] width 168 height 37
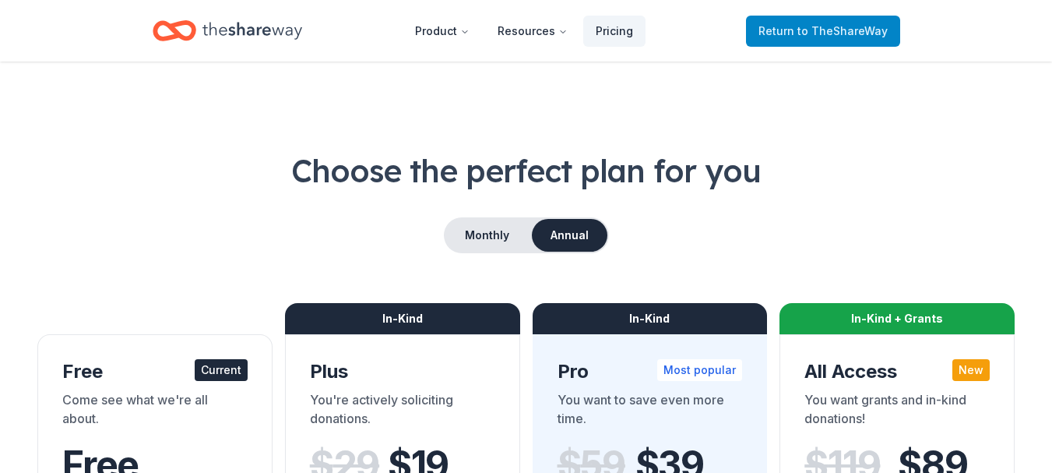
click at [835, 24] on span "to TheShareWay" at bounding box center [842, 30] width 90 height 13
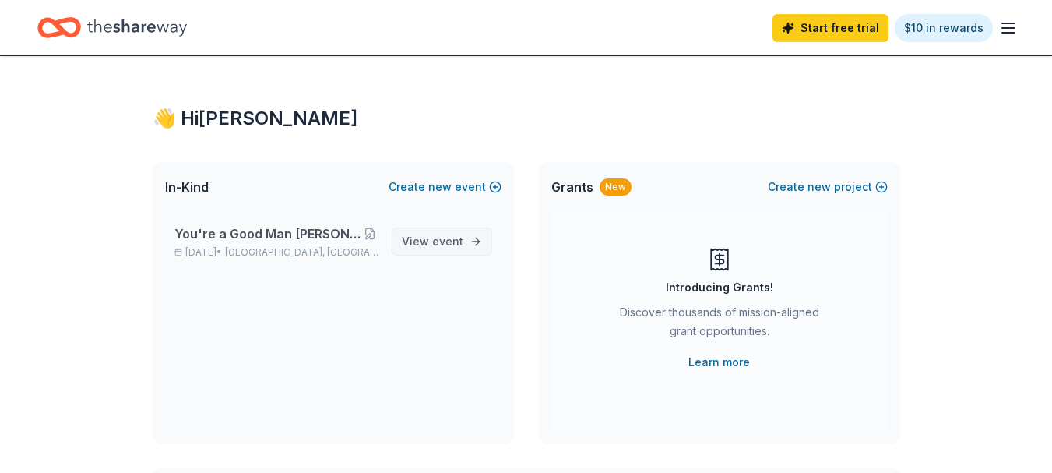
click at [454, 236] on span "event" at bounding box center [447, 240] width 31 height 13
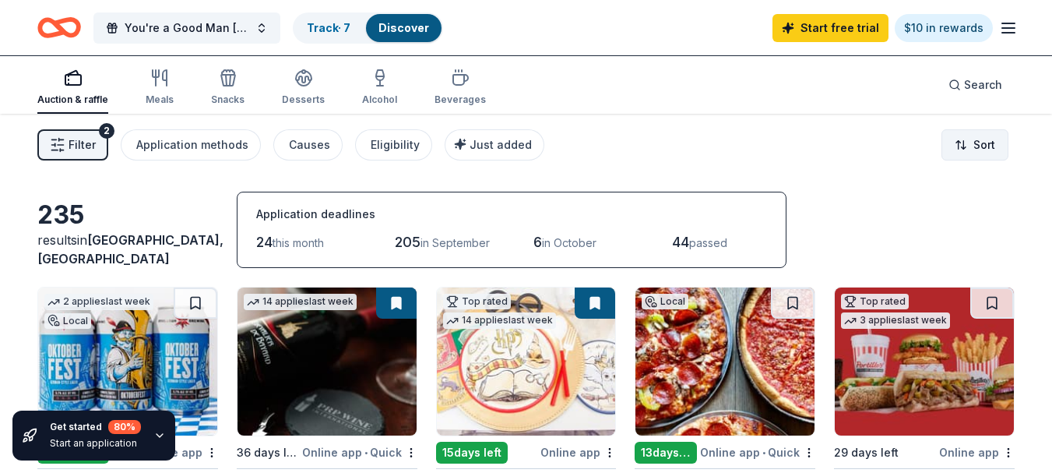
click at [982, 155] on html "10% You're a Good Man Charlie Brown-Silent Auction Track · 7 Discover Start fre…" at bounding box center [526, 236] width 1052 height 473
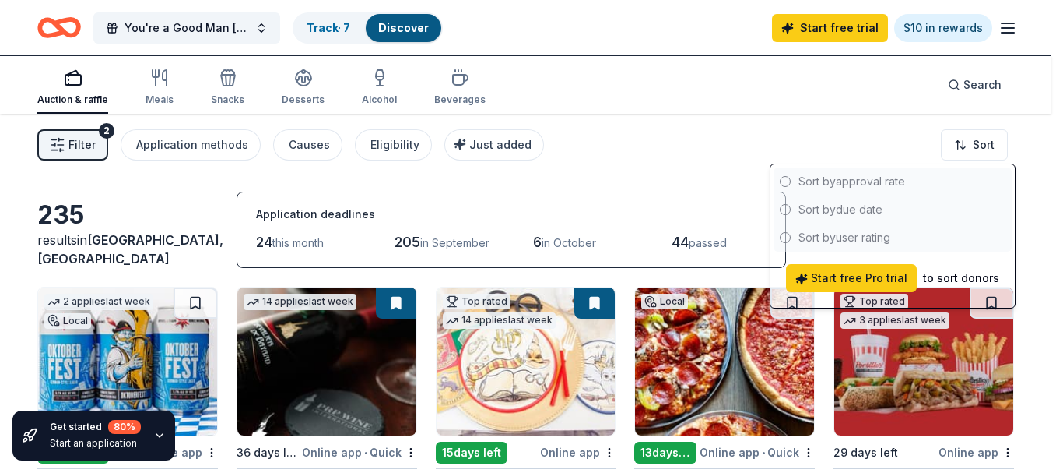
click at [837, 174] on div at bounding box center [893, 209] width 238 height 84
click at [786, 182] on div at bounding box center [893, 209] width 238 height 84
click at [77, 147] on html "10% You're a Good Man Charlie Brown-Silent Auction Track · 7 Discover Start fre…" at bounding box center [531, 236] width 1063 height 473
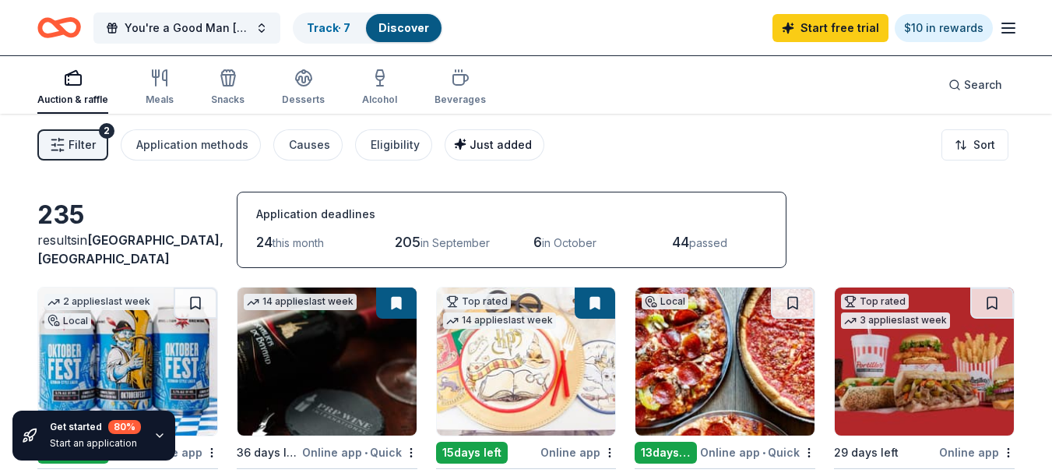
click at [504, 145] on span "Just added" at bounding box center [500, 144] width 62 height 13
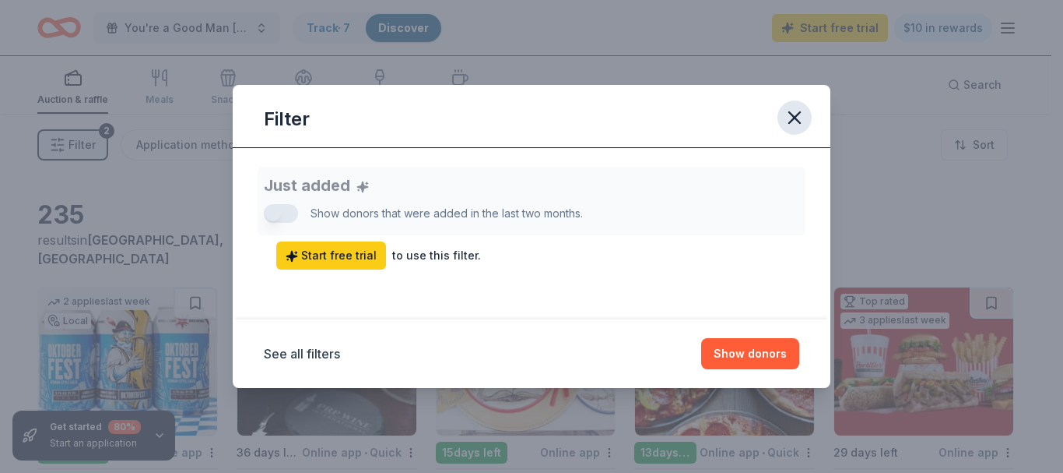
click at [796, 120] on icon "button" at bounding box center [794, 117] width 11 height 11
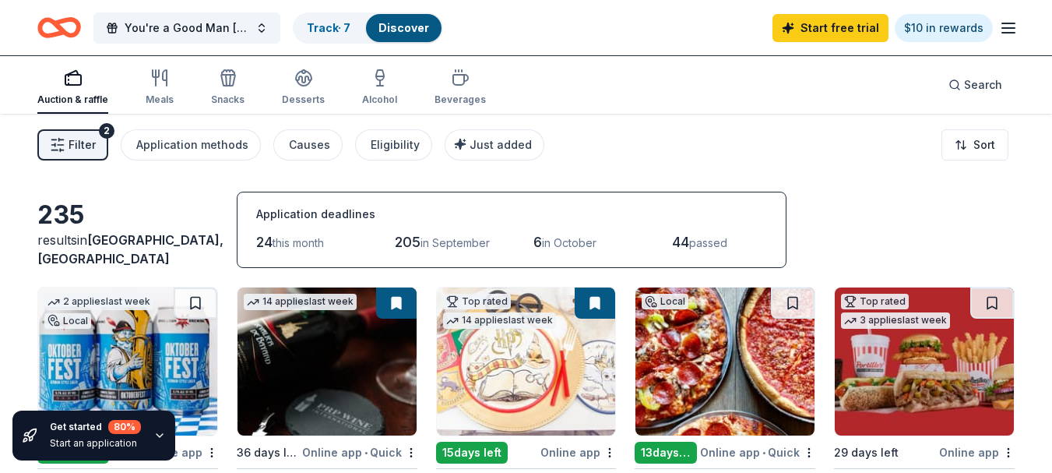
click at [62, 156] on button "Filter 2" at bounding box center [72, 144] width 71 height 31
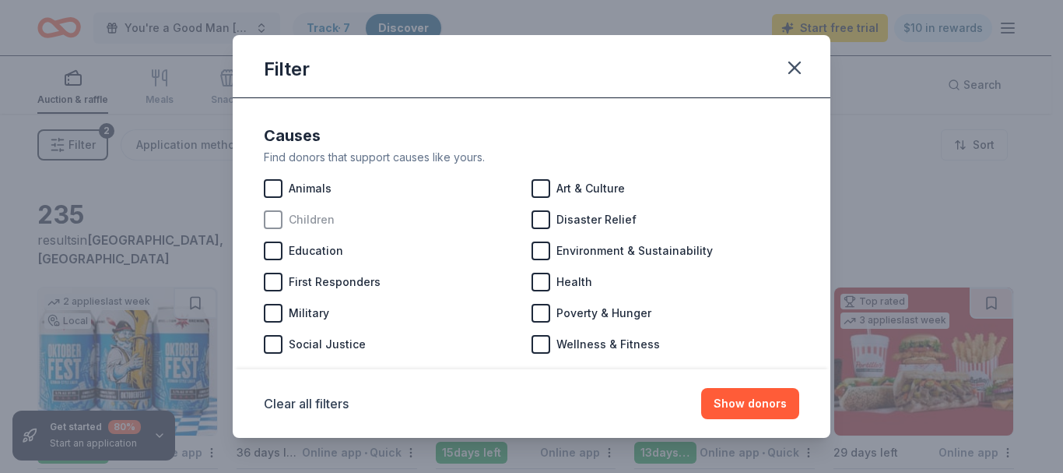
click at [315, 223] on span "Children" at bounding box center [312, 219] width 46 height 19
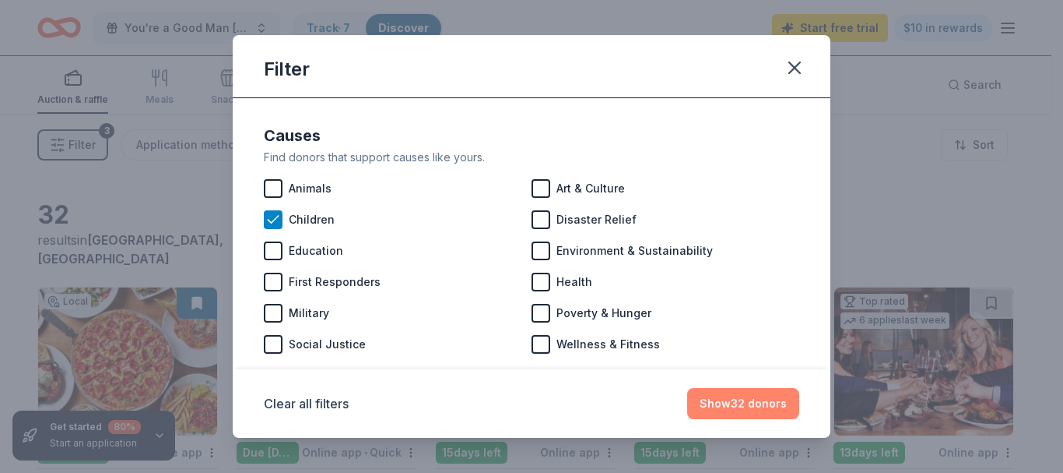
click at [770, 401] on button "Show 32 donors" at bounding box center [743, 403] width 112 height 31
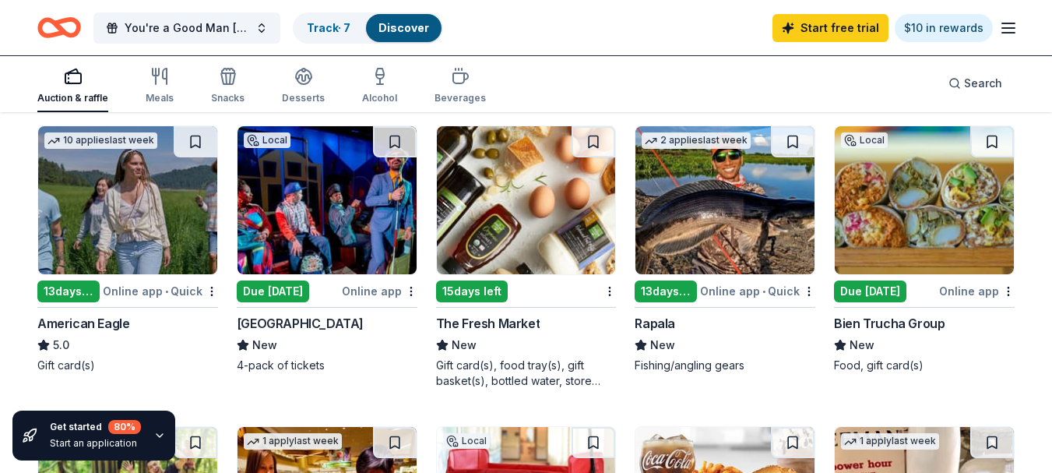
scroll to position [473, 0]
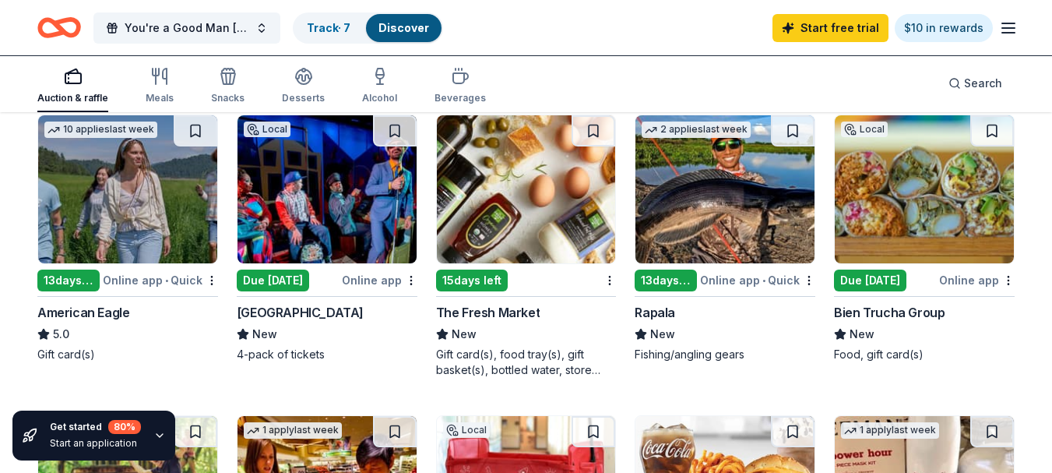
click at [357, 216] on img at bounding box center [326, 189] width 179 height 148
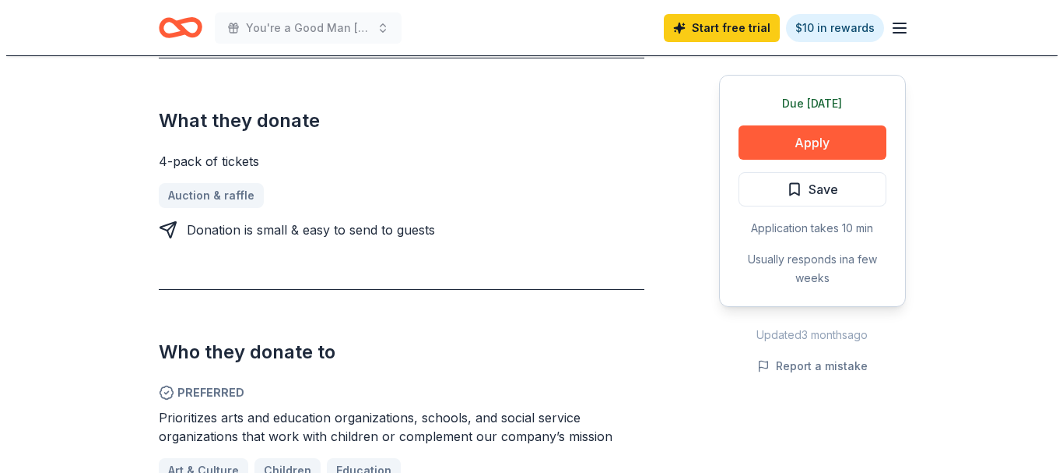
scroll to position [616, 0]
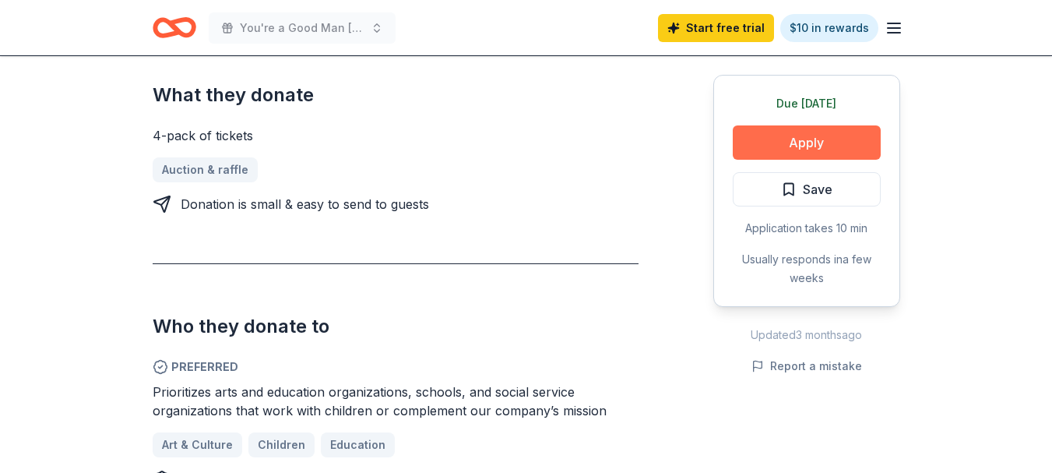
click at [786, 144] on button "Apply" at bounding box center [807, 142] width 148 height 34
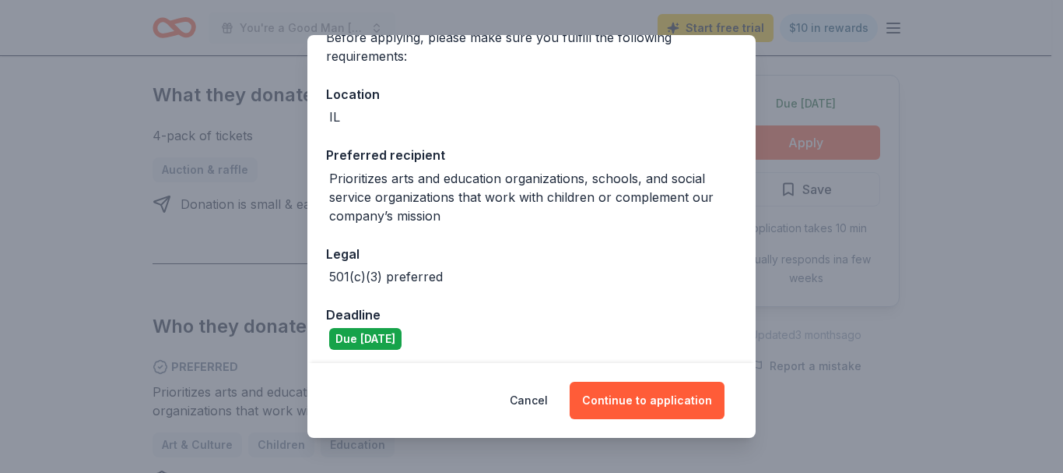
scroll to position [144, 0]
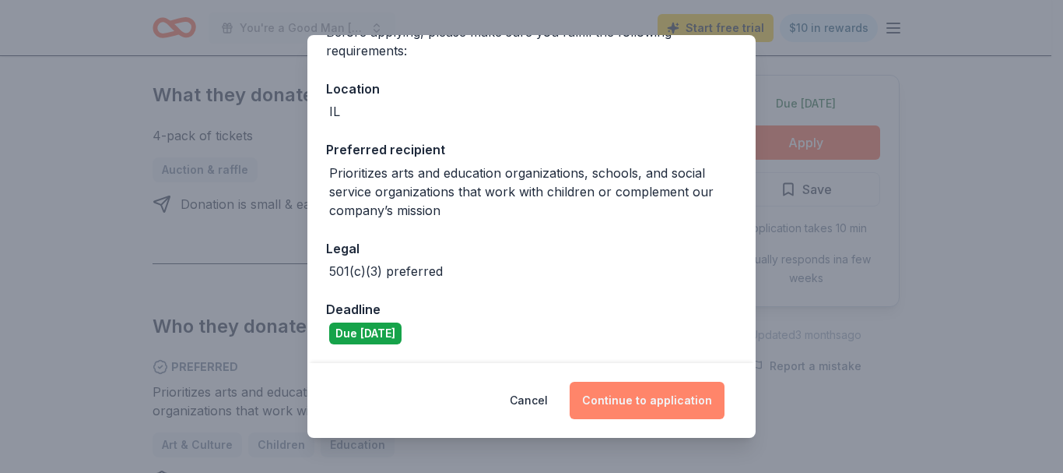
click at [645, 394] on button "Continue to application" at bounding box center [647, 399] width 155 height 37
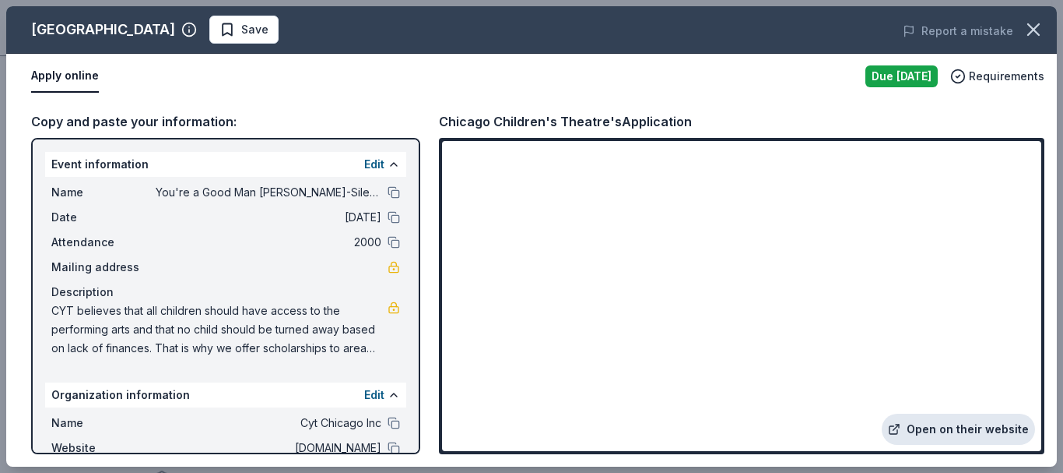
click at [933, 425] on link "Open on their website" at bounding box center [958, 428] width 153 height 31
click at [269, 30] on span "Save" at bounding box center [254, 29] width 27 height 19
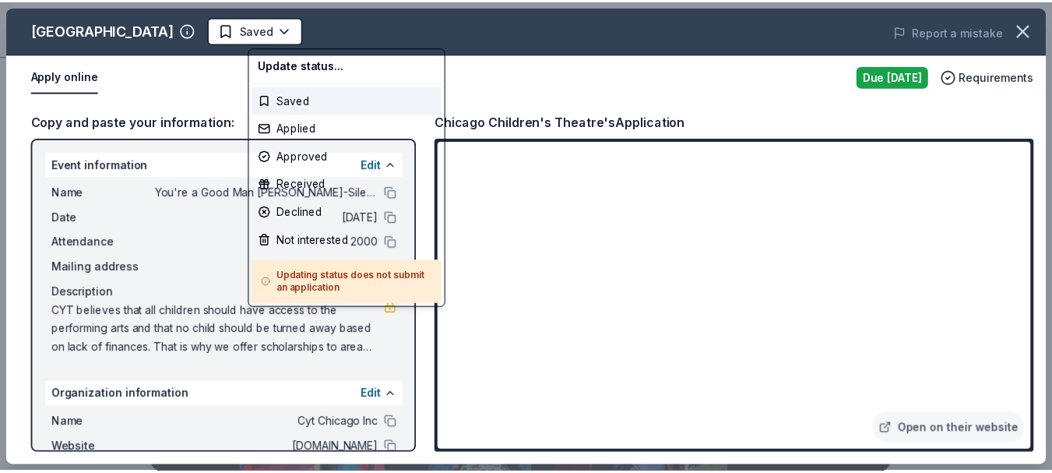
scroll to position [0, 0]
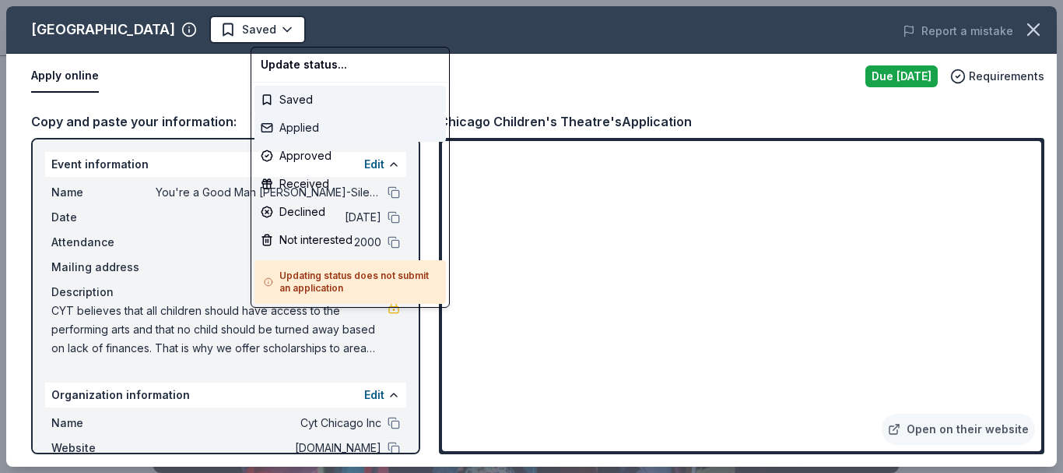
click at [297, 123] on div "Applied" at bounding box center [351, 128] width 192 height 28
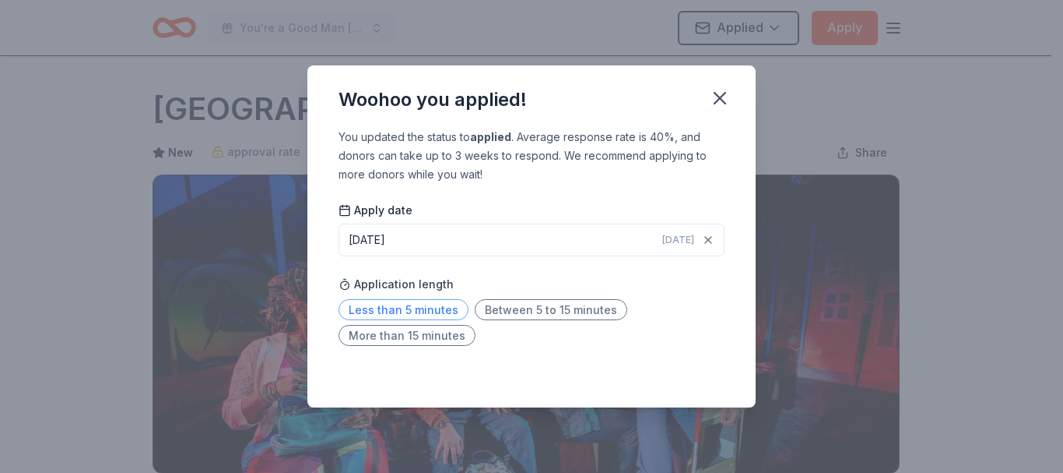
click at [388, 311] on span "Less than 5 minutes" at bounding box center [404, 309] width 130 height 21
click at [719, 94] on icon "button" at bounding box center [720, 98] width 22 height 22
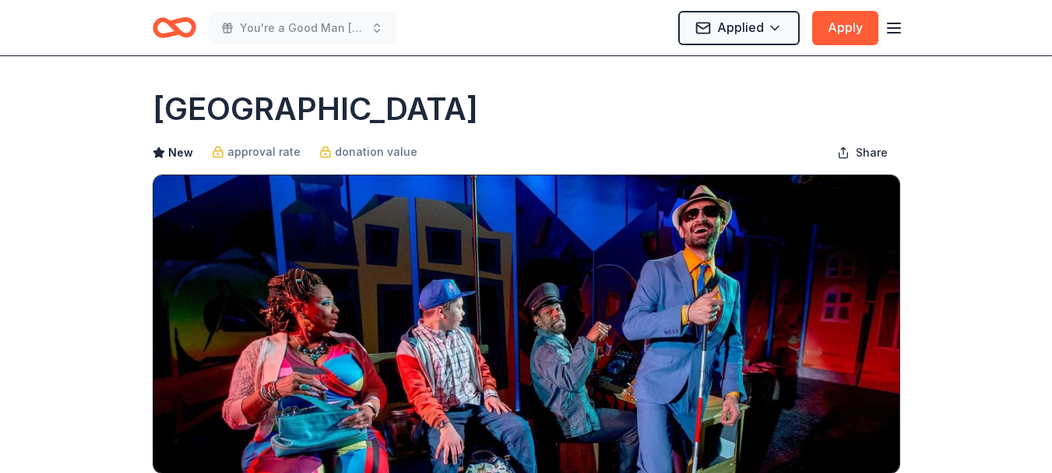
click at [167, 32] on icon "Home" at bounding box center [175, 27] width 44 height 37
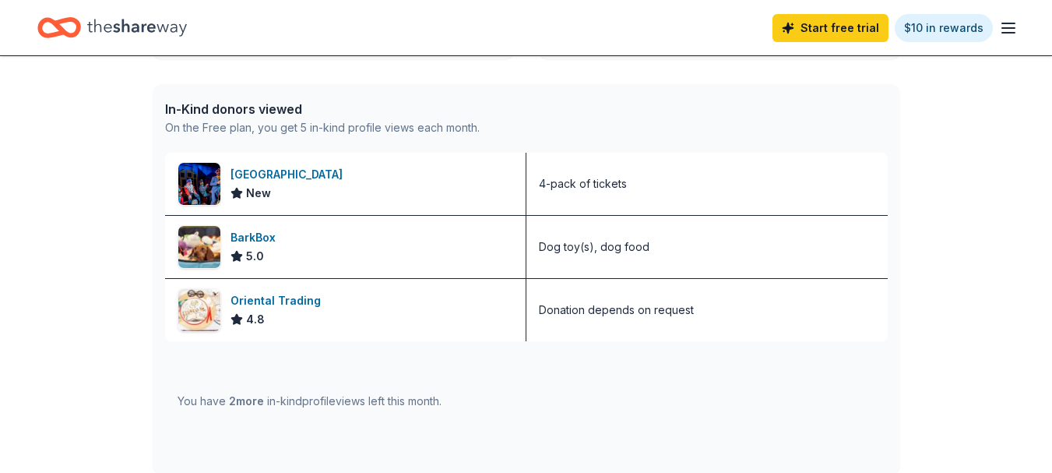
scroll to position [377, 0]
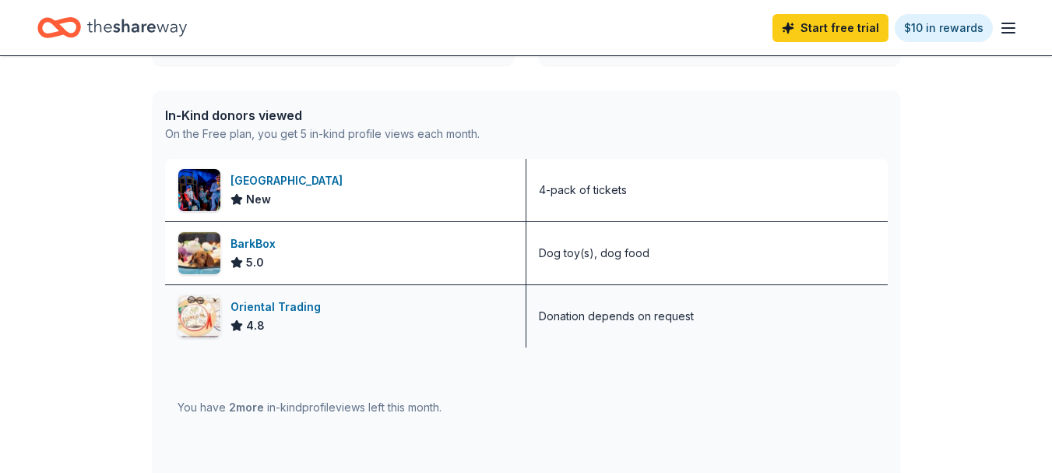
click at [265, 316] on div "4.8" at bounding box center [278, 325] width 97 height 19
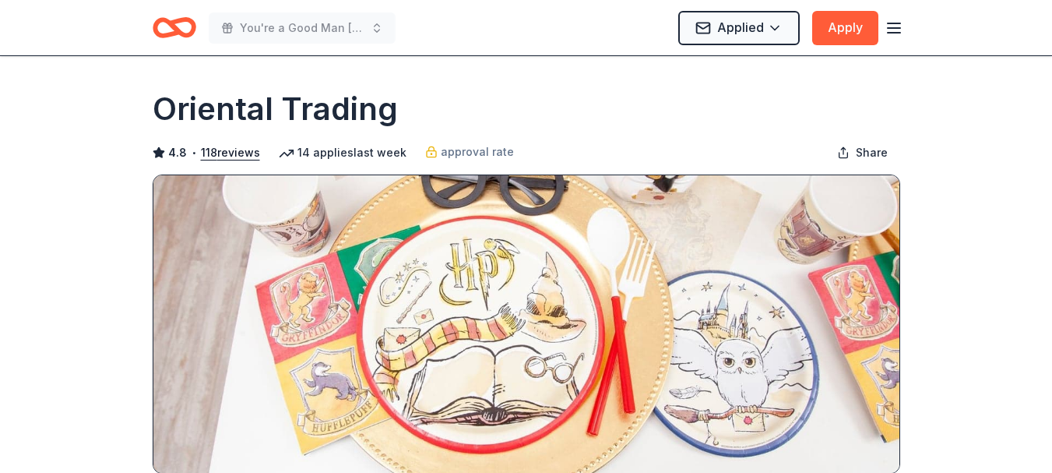
click at [160, 30] on icon "Home" at bounding box center [175, 27] width 44 height 37
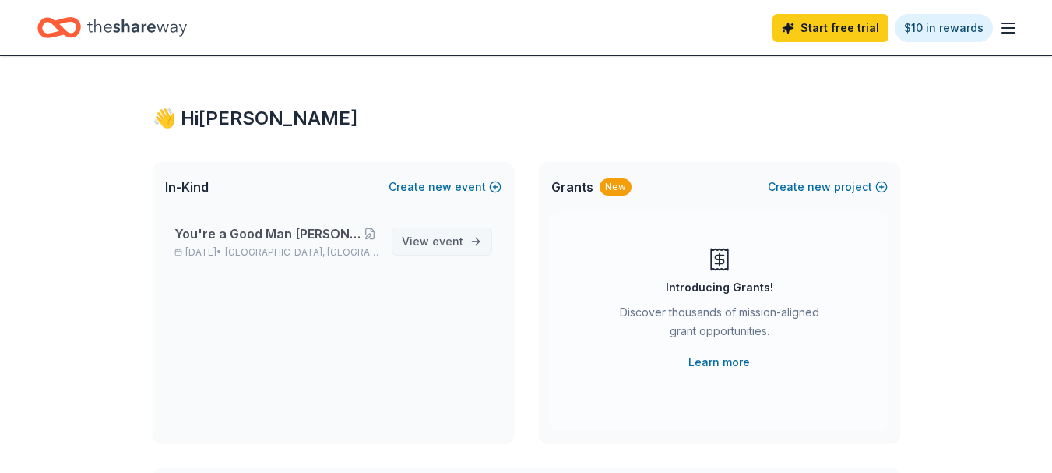
click at [452, 250] on span "View event" at bounding box center [433, 241] width 62 height 19
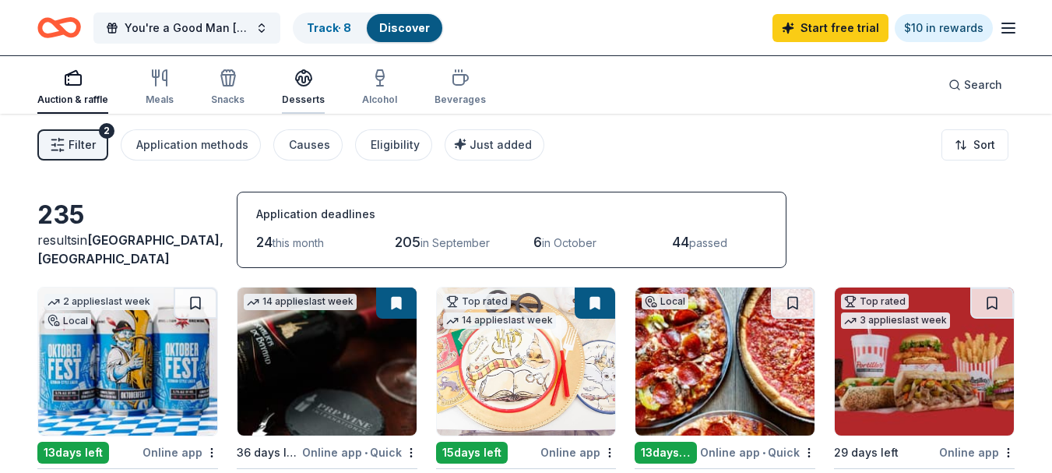
click at [300, 83] on icon "button" at bounding box center [303, 78] width 19 height 19
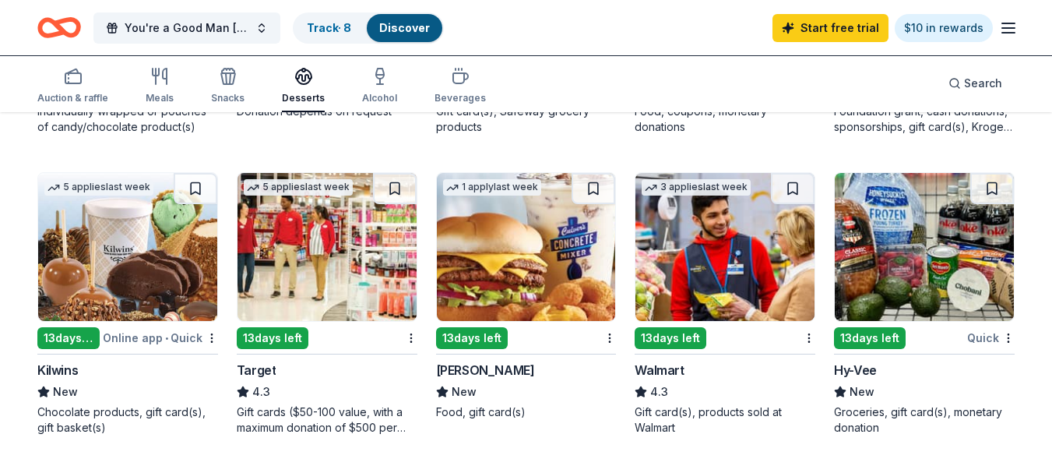
scroll to position [1005, 0]
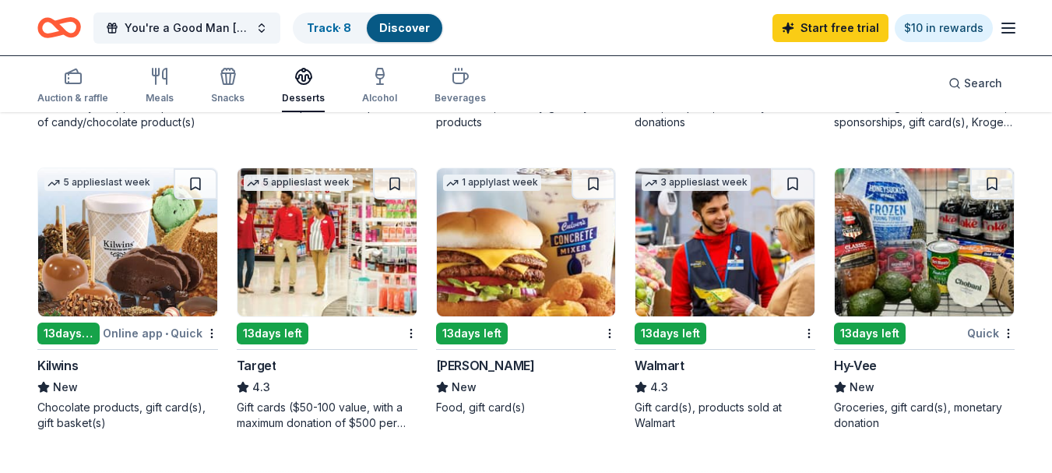
click at [367, 248] on img at bounding box center [326, 242] width 179 height 148
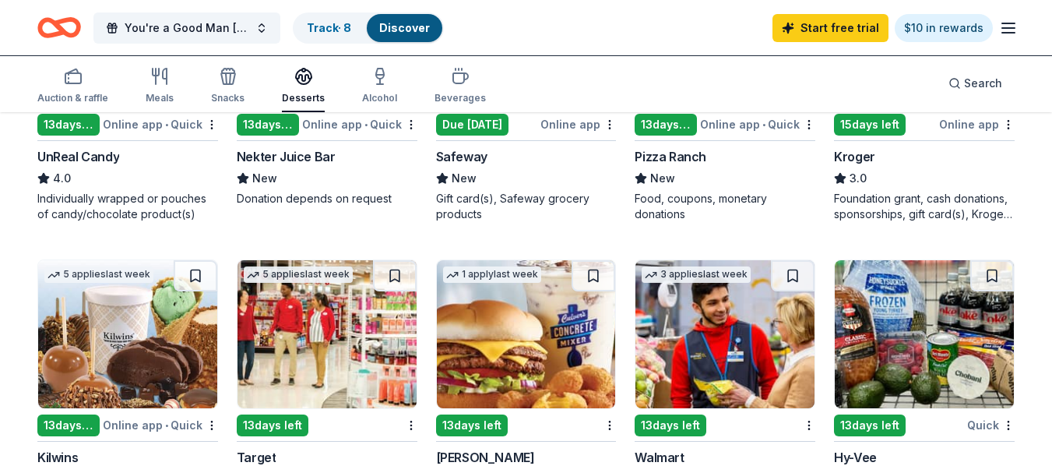
scroll to position [907, 0]
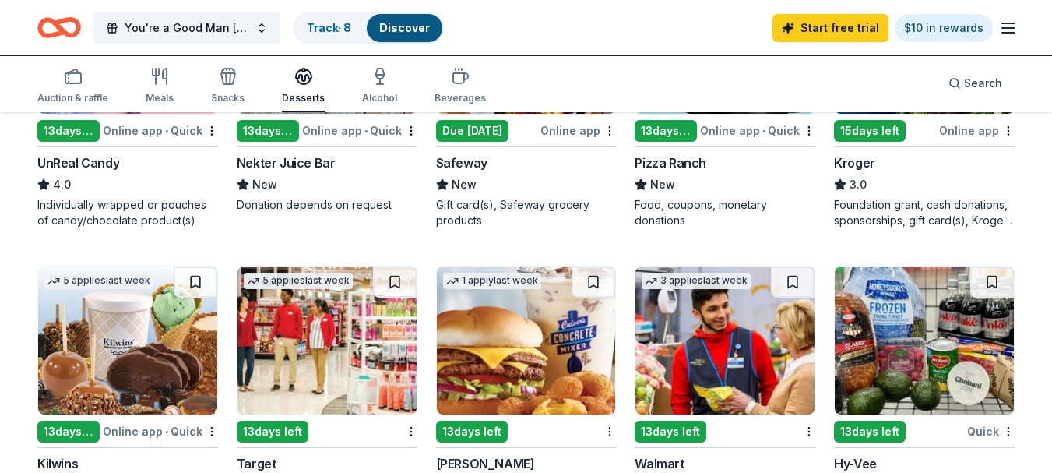
click at [535, 360] on img at bounding box center [526, 340] width 179 height 148
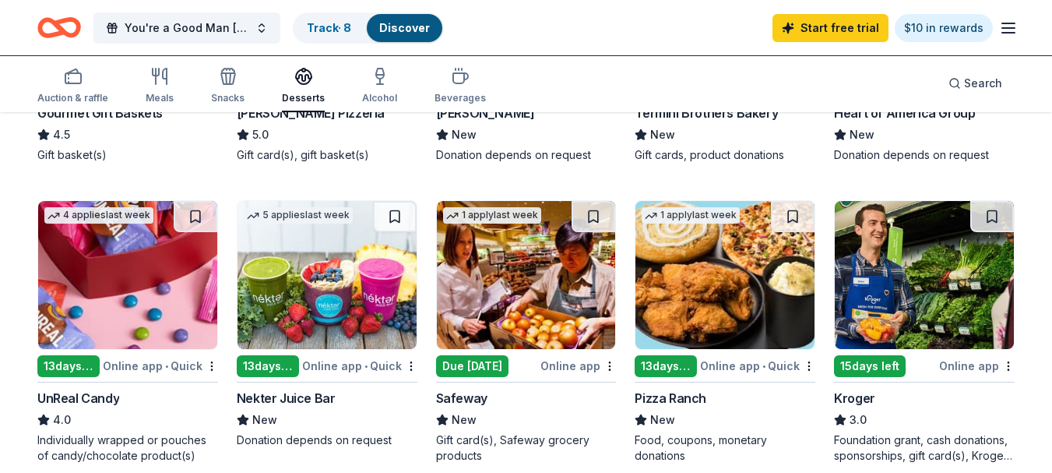
scroll to position [665, 0]
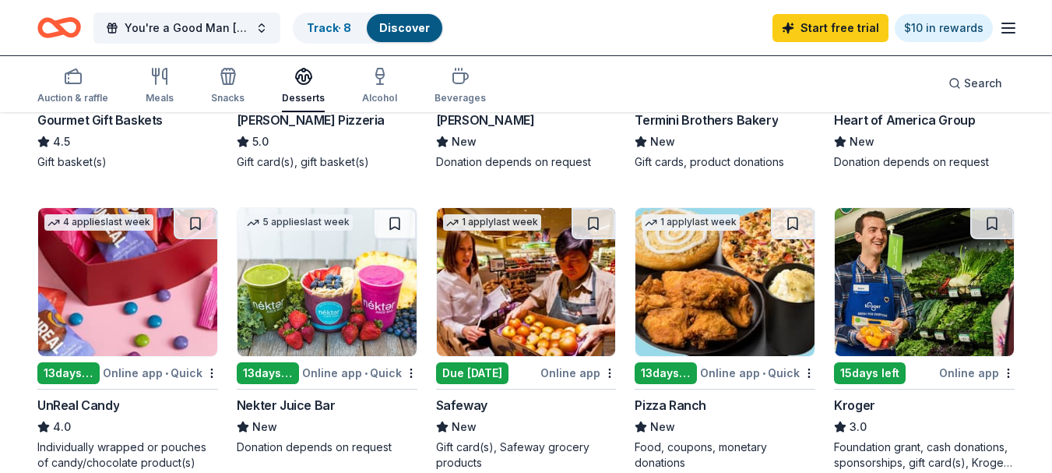
click at [688, 277] on img at bounding box center [724, 282] width 179 height 148
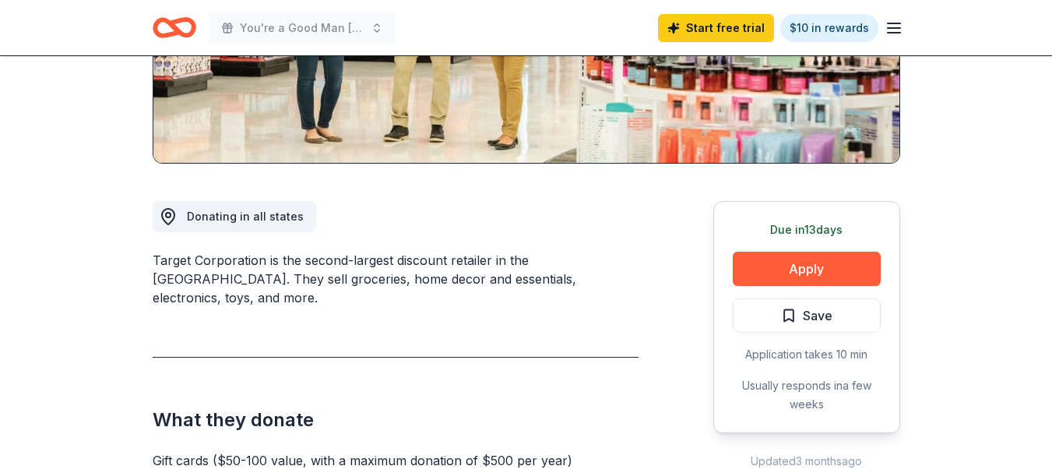
scroll to position [303, 0]
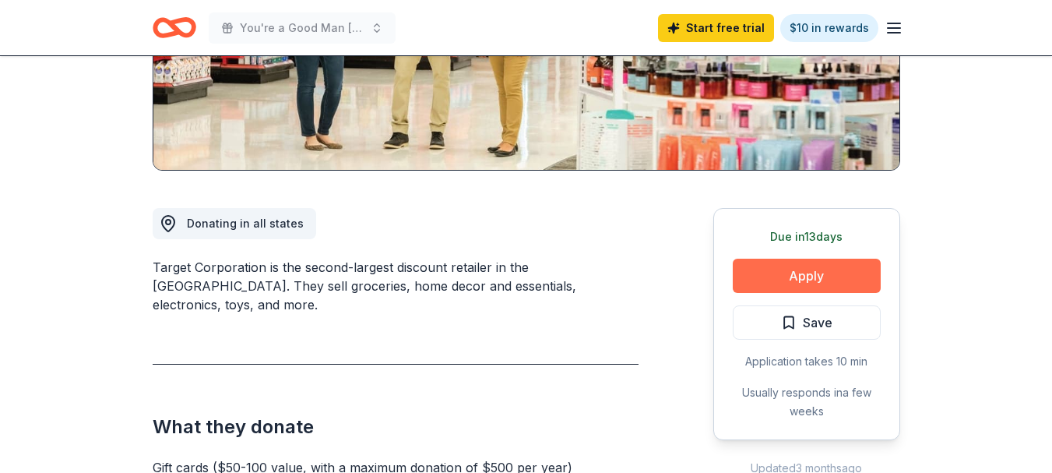
click at [816, 271] on button "Apply" at bounding box center [807, 275] width 148 height 34
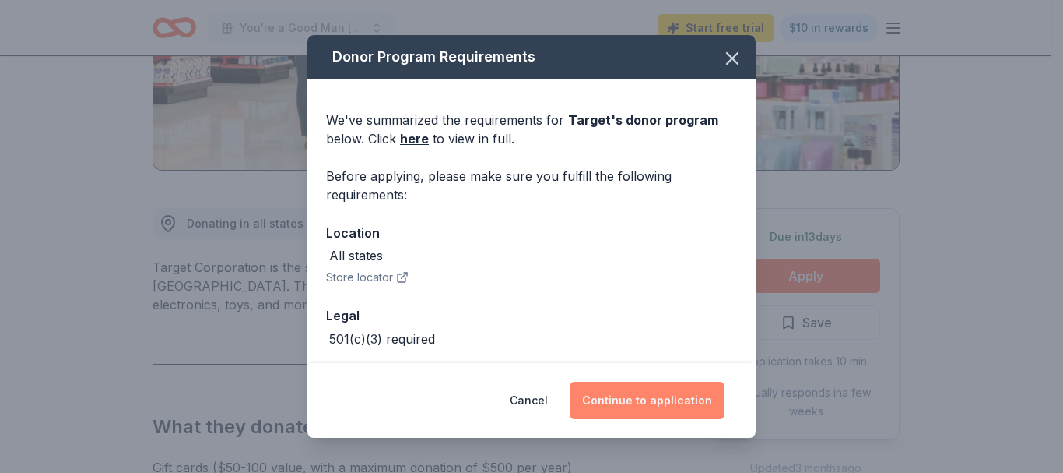
click at [660, 391] on button "Continue to application" at bounding box center [647, 399] width 155 height 37
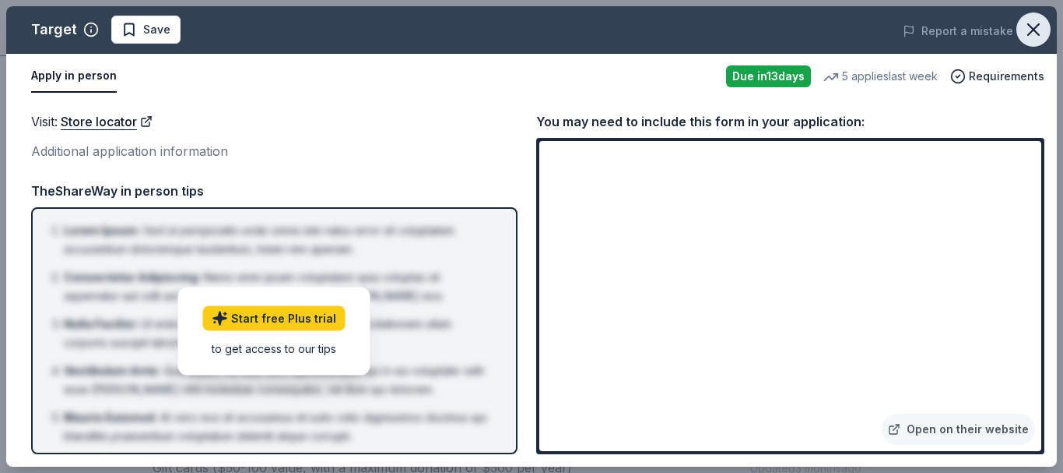
click at [1035, 26] on icon "button" at bounding box center [1034, 30] width 22 height 22
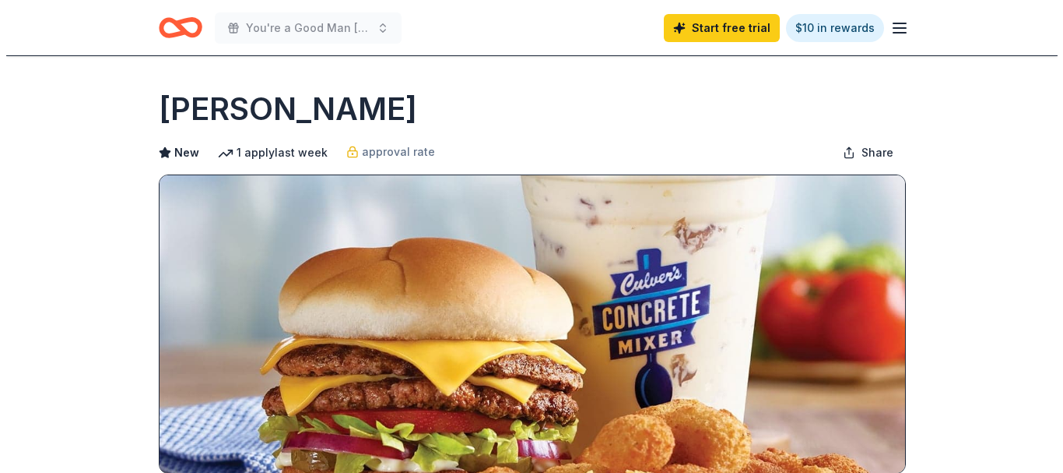
scroll to position [484, 0]
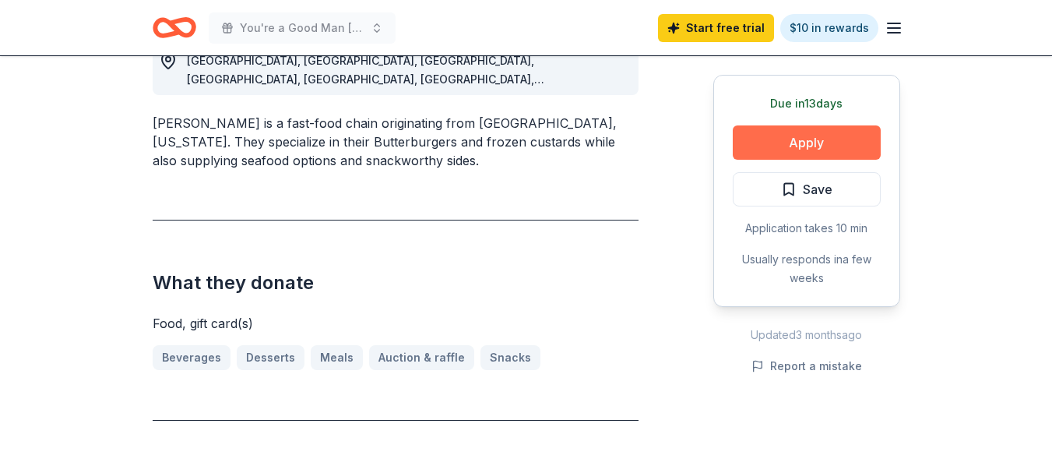
click at [804, 142] on button "Apply" at bounding box center [807, 142] width 148 height 34
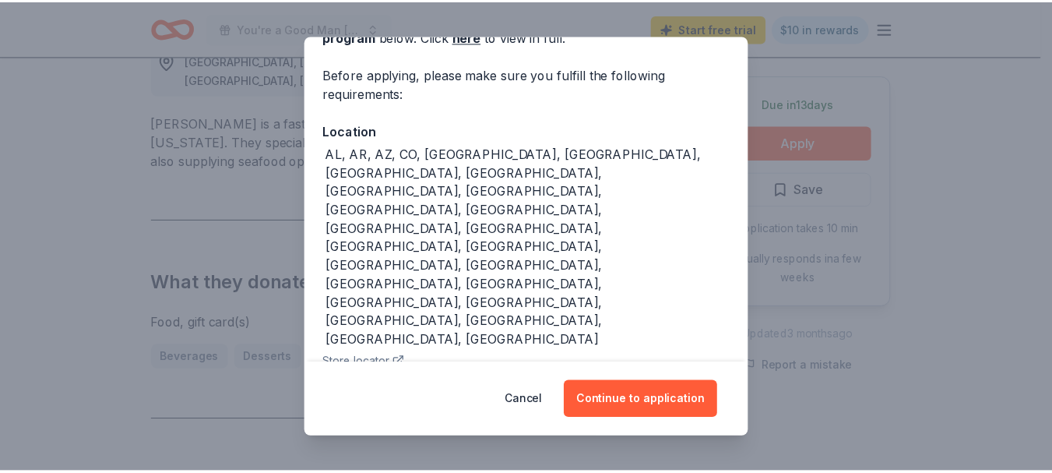
scroll to position [104, 0]
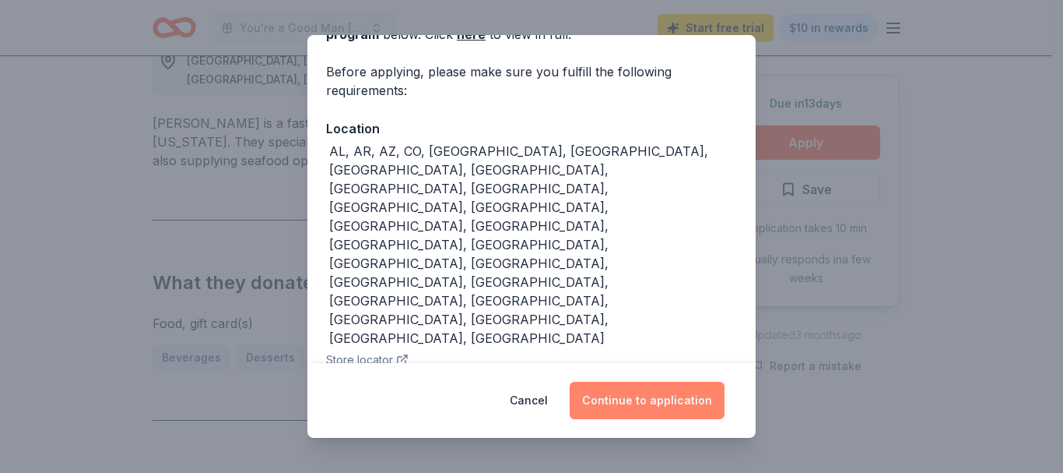
click at [624, 388] on button "Continue to application" at bounding box center [647, 399] width 155 height 37
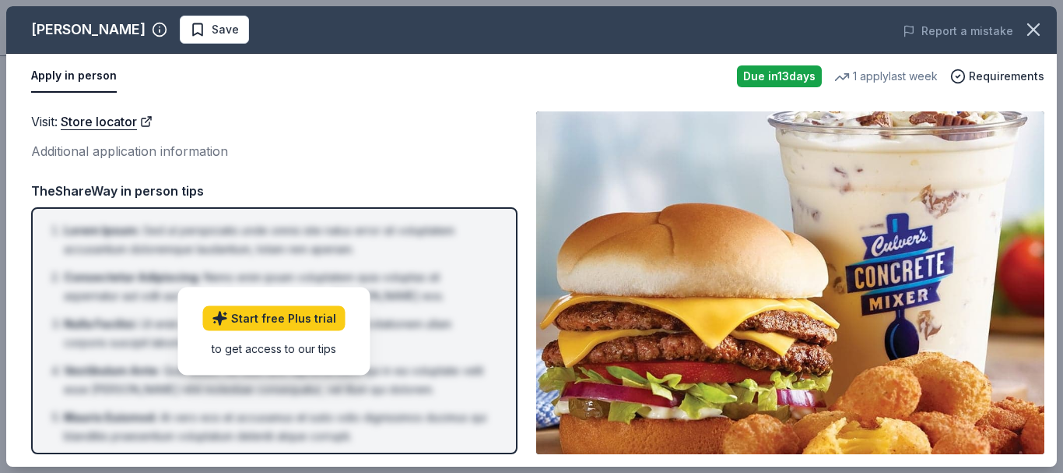
click at [475, 133] on div "Visit : Store locator Additional application information" at bounding box center [274, 136] width 487 height 51
click at [747, 291] on img at bounding box center [790, 282] width 508 height 343
click at [991, 76] on span "Requirements" at bounding box center [1007, 76] width 76 height 19
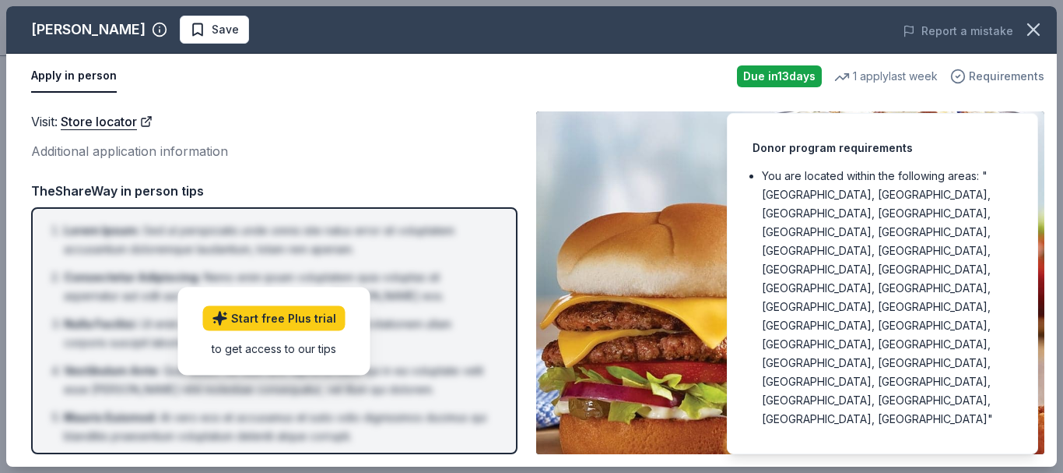
click at [991, 76] on span "Requirements" at bounding box center [1007, 76] width 76 height 19
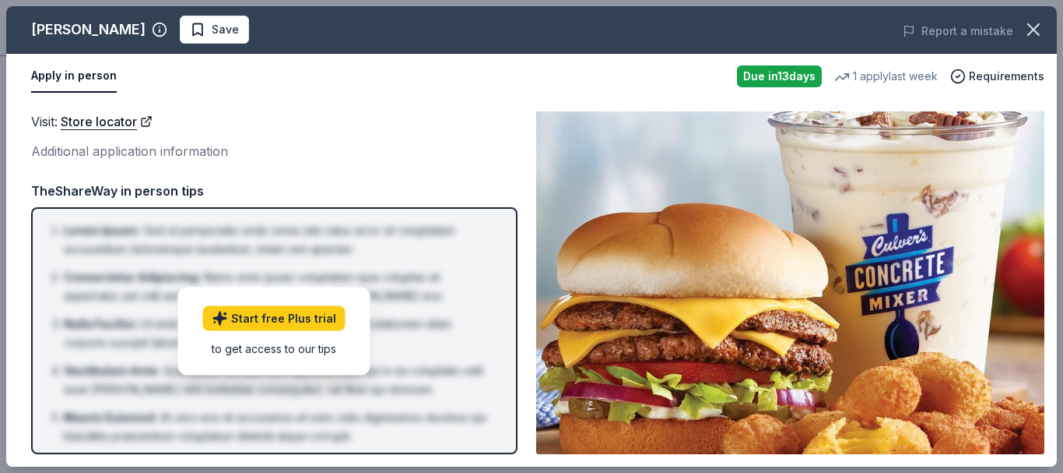
click at [293, 166] on div "Visit : Store locator Additional application information TheShareWay in person …" at bounding box center [274, 282] width 487 height 343
click at [69, 83] on button "Apply in person" at bounding box center [74, 76] width 86 height 33
click at [1032, 19] on icon "button" at bounding box center [1034, 30] width 22 height 22
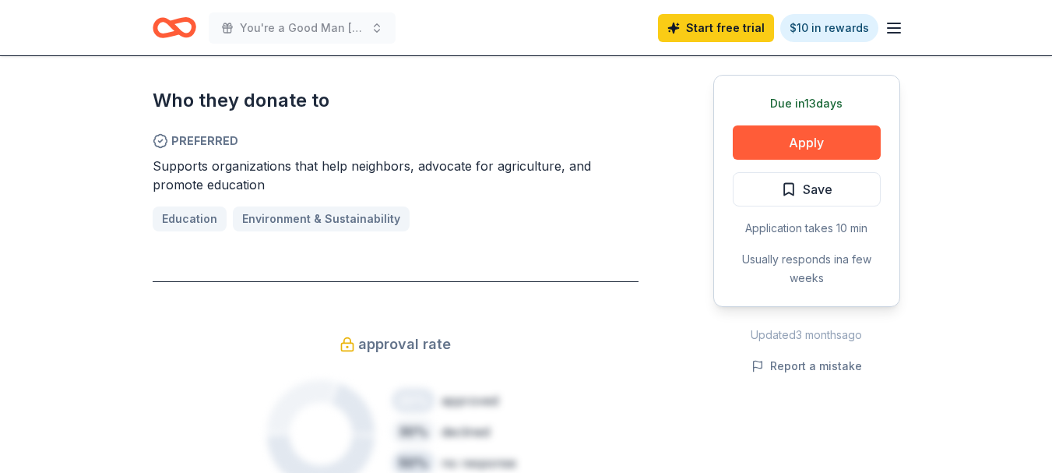
scroll to position [866, 0]
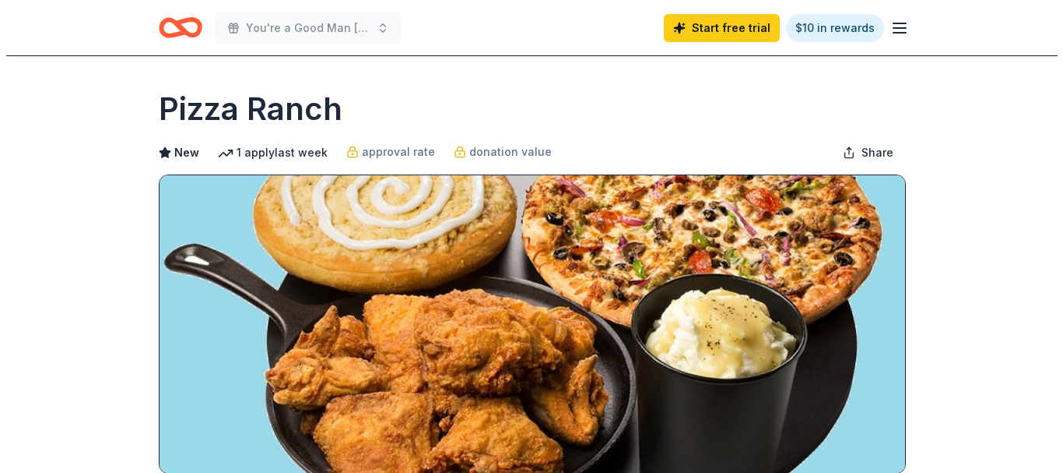
scroll to position [473, 0]
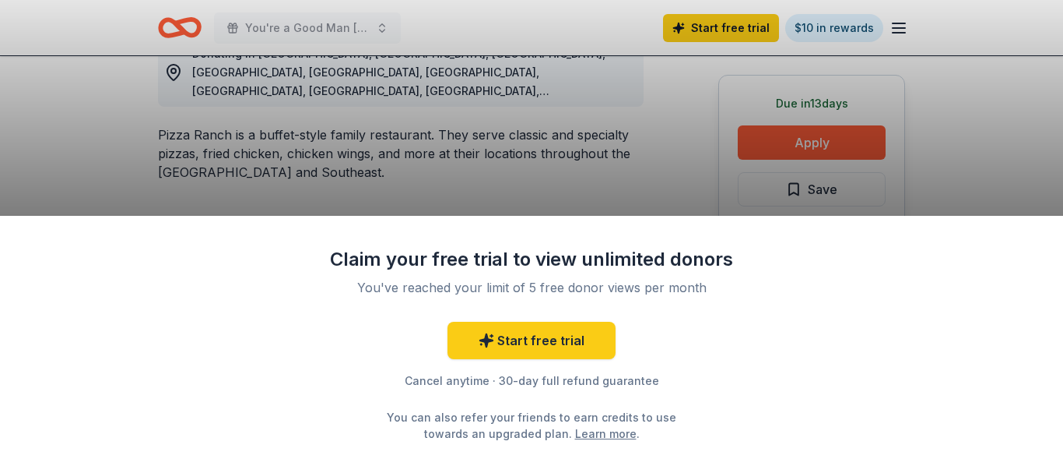
click at [769, 149] on div "Claim your free trial to view unlimited donors You've reached your limit of 5 f…" at bounding box center [531, 236] width 1063 height 473
click at [691, 149] on div "Claim your free trial to view unlimited donors You've reached your limit of 5 f…" at bounding box center [531, 236] width 1063 height 473
